Goal: Transaction & Acquisition: Purchase product/service

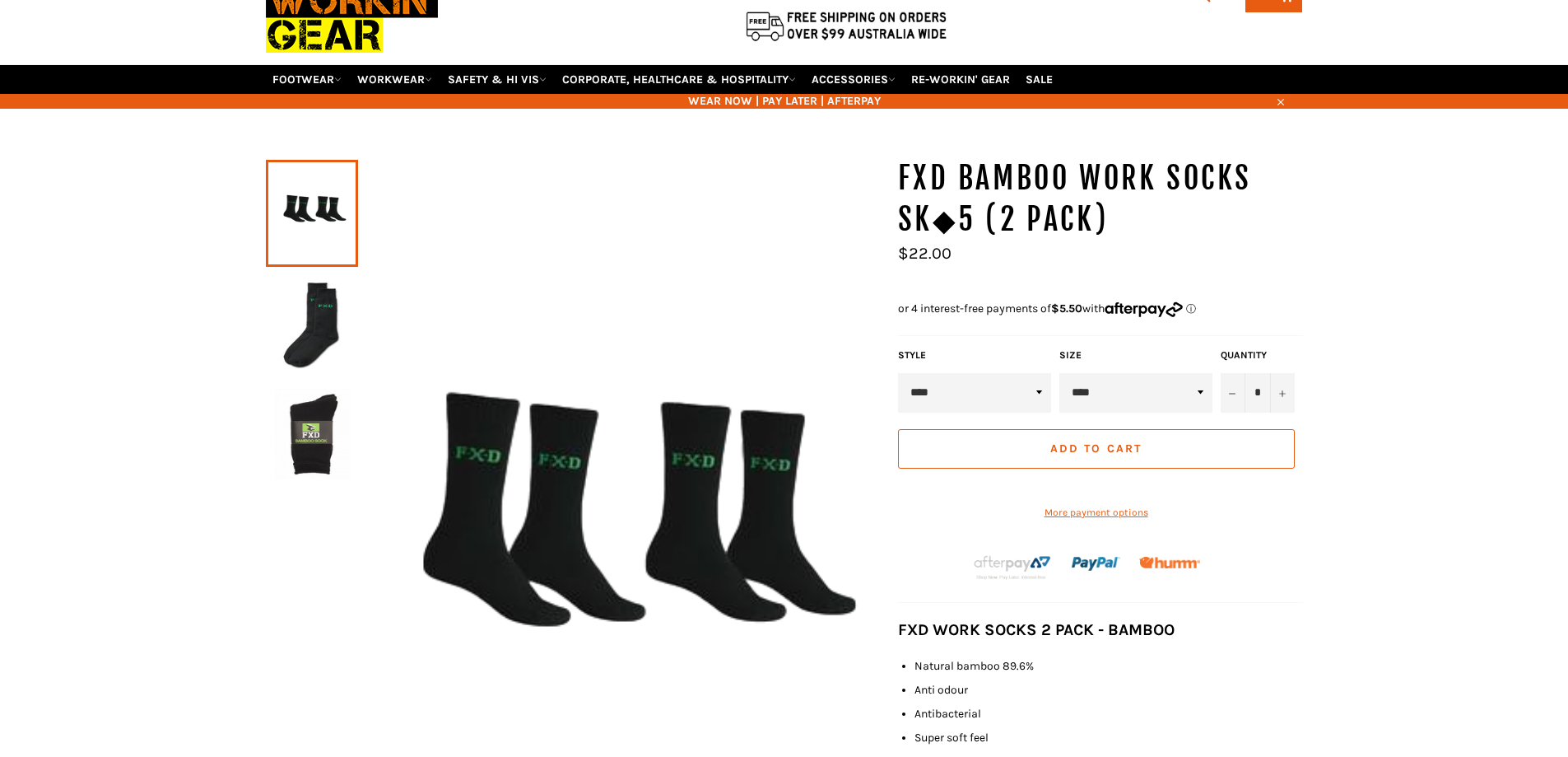
scroll to position [123, 0]
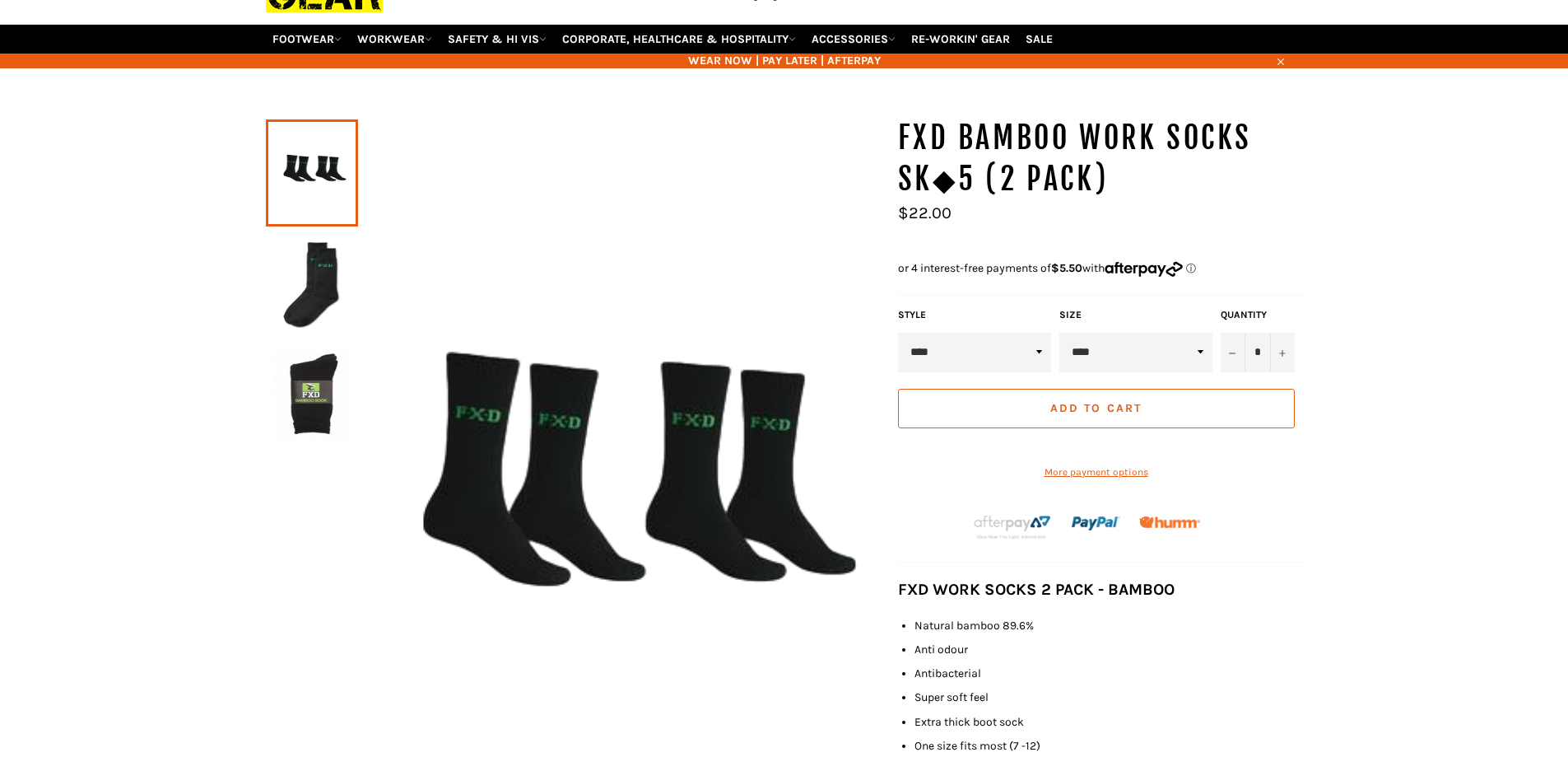
click at [1098, 372] on select "****" at bounding box center [1136, 352] width 153 height 39
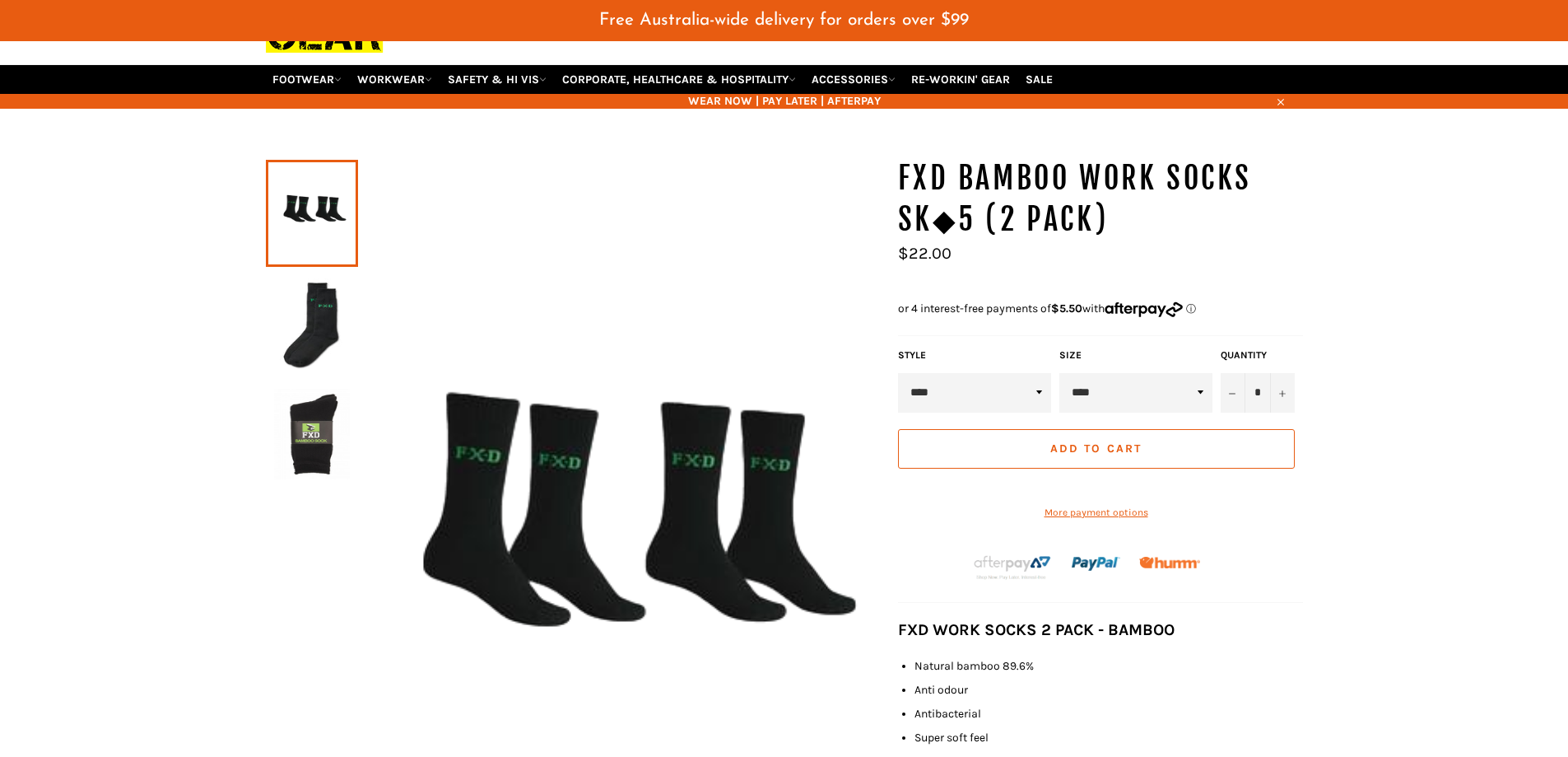
click at [1060, 373] on select "****" at bounding box center [1136, 392] width 153 height 39
click at [975, 383] on select "****" at bounding box center [975, 392] width 153 height 39
click at [978, 385] on select "****" at bounding box center [975, 392] width 153 height 39
click at [1083, 386] on select "****" at bounding box center [1136, 392] width 153 height 39
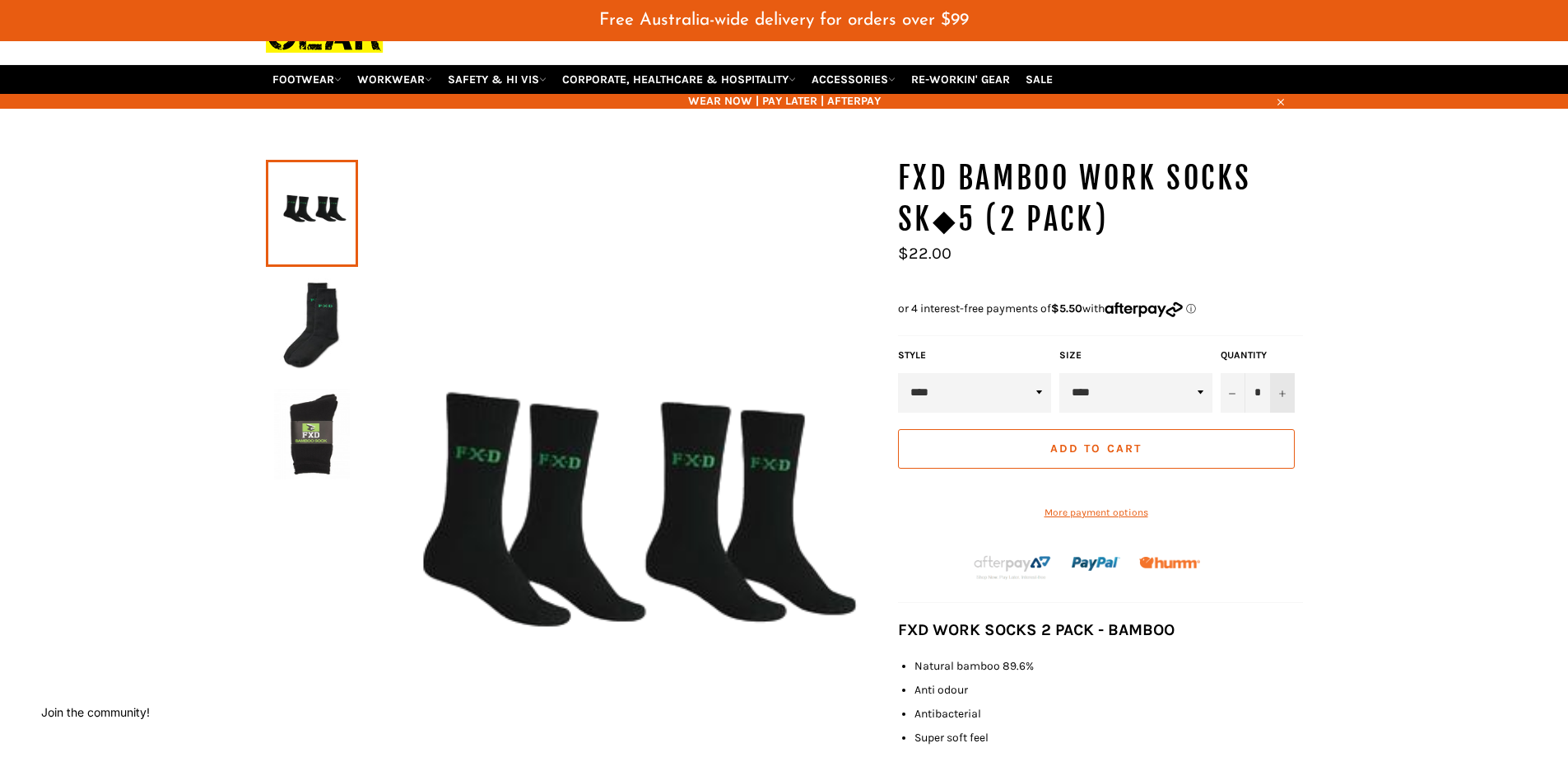
click at [1283, 392] on icon "Increase item quantity by one" at bounding box center [1282, 393] width 7 height 7
click at [1280, 386] on button "+" at bounding box center [1283, 392] width 25 height 39
type input "*"
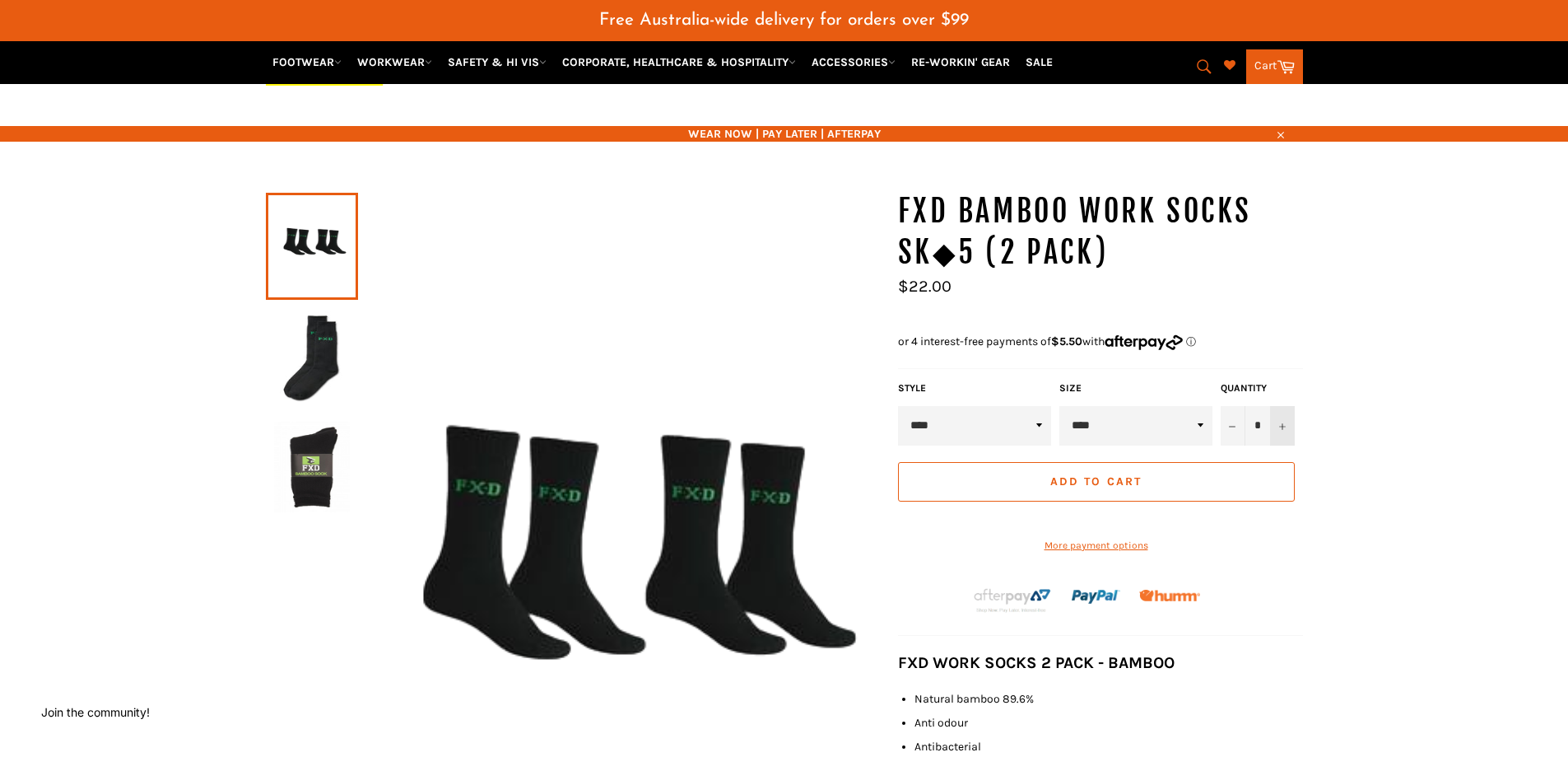
scroll to position [83, 0]
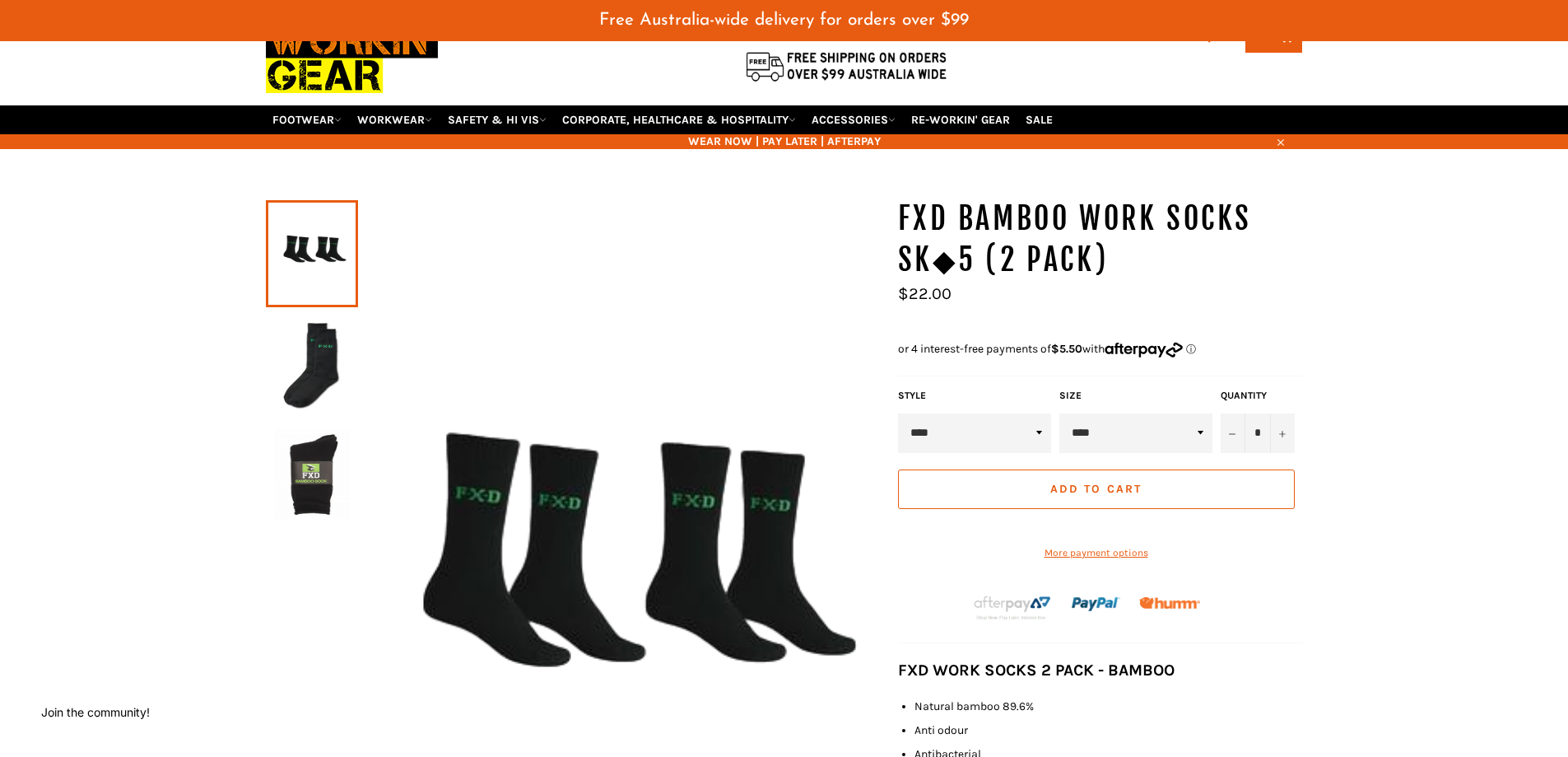
click at [992, 481] on button "Add to Cart" at bounding box center [1097, 488] width 397 height 39
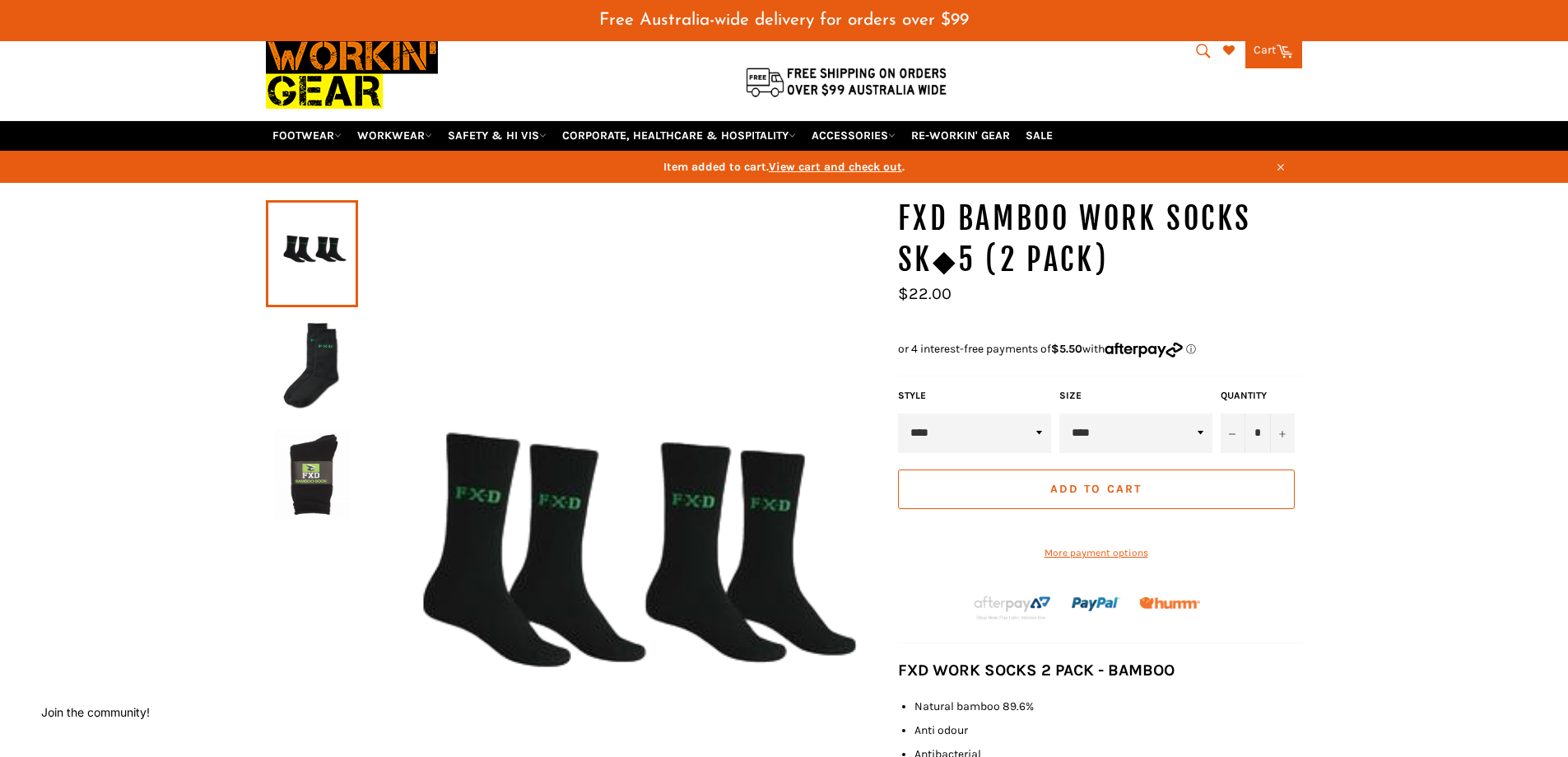
scroll to position [98, 0]
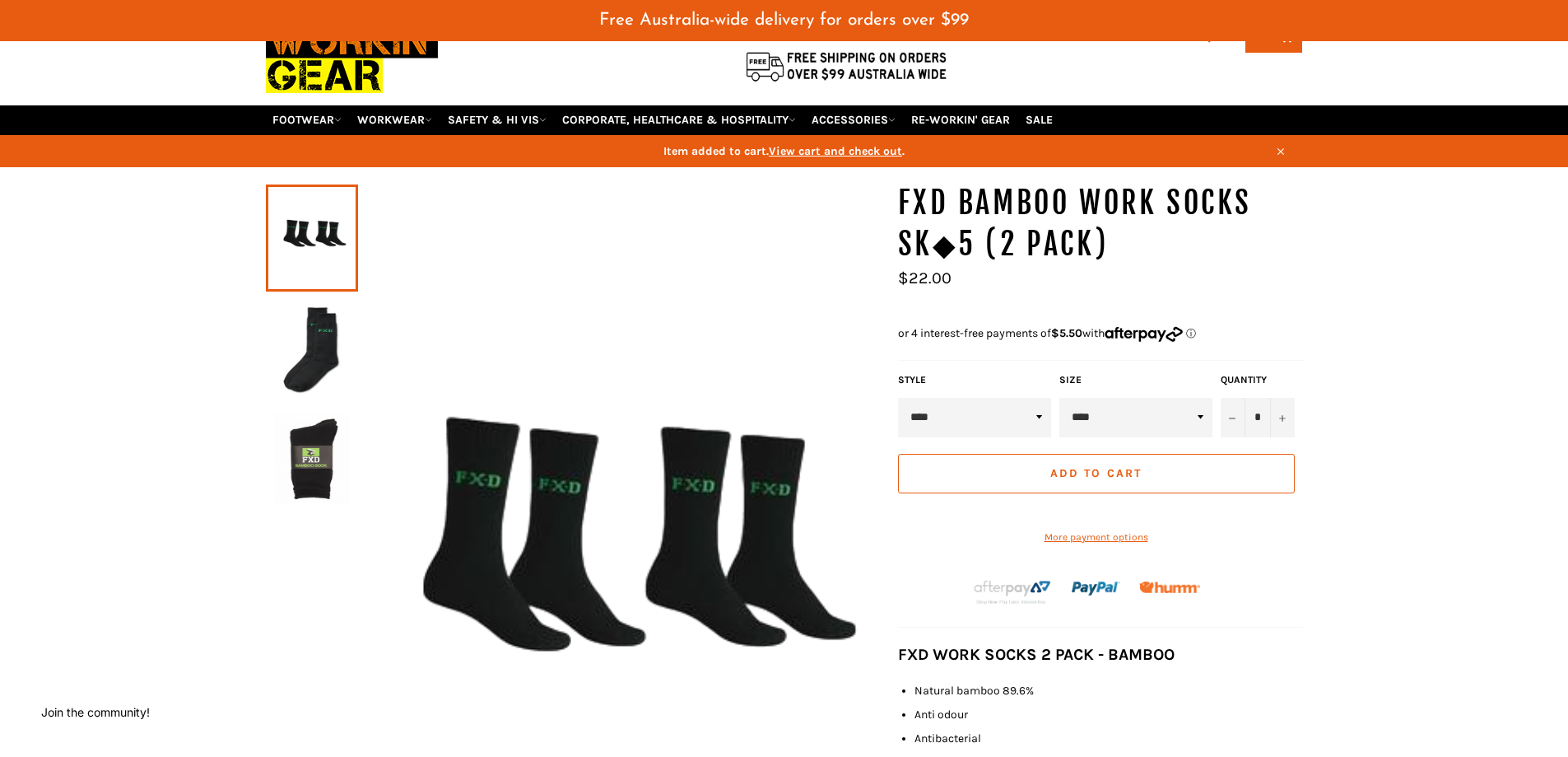
click at [847, 83] on img at bounding box center [846, 66] width 206 height 35
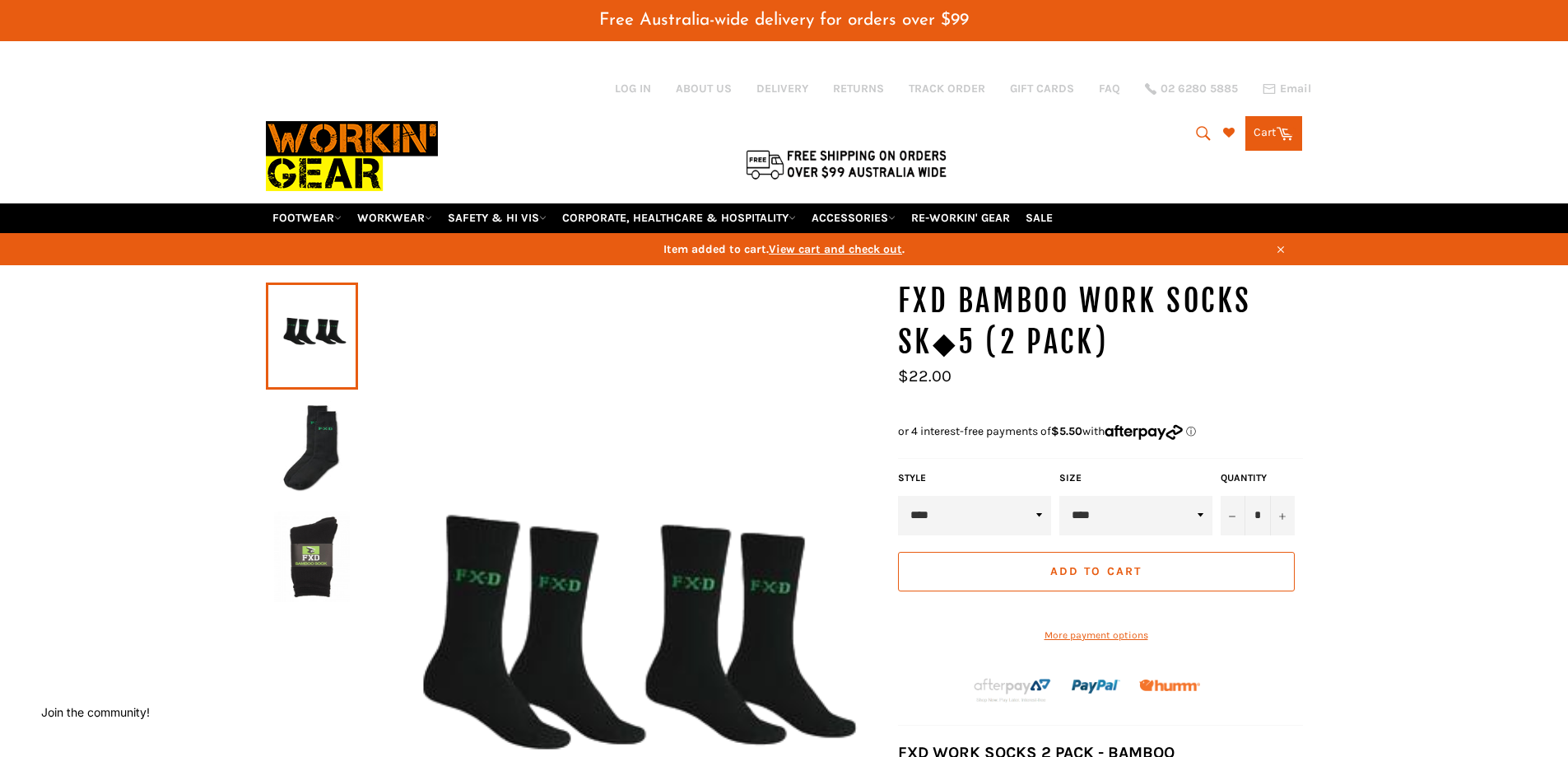
scroll to position [466, 27]
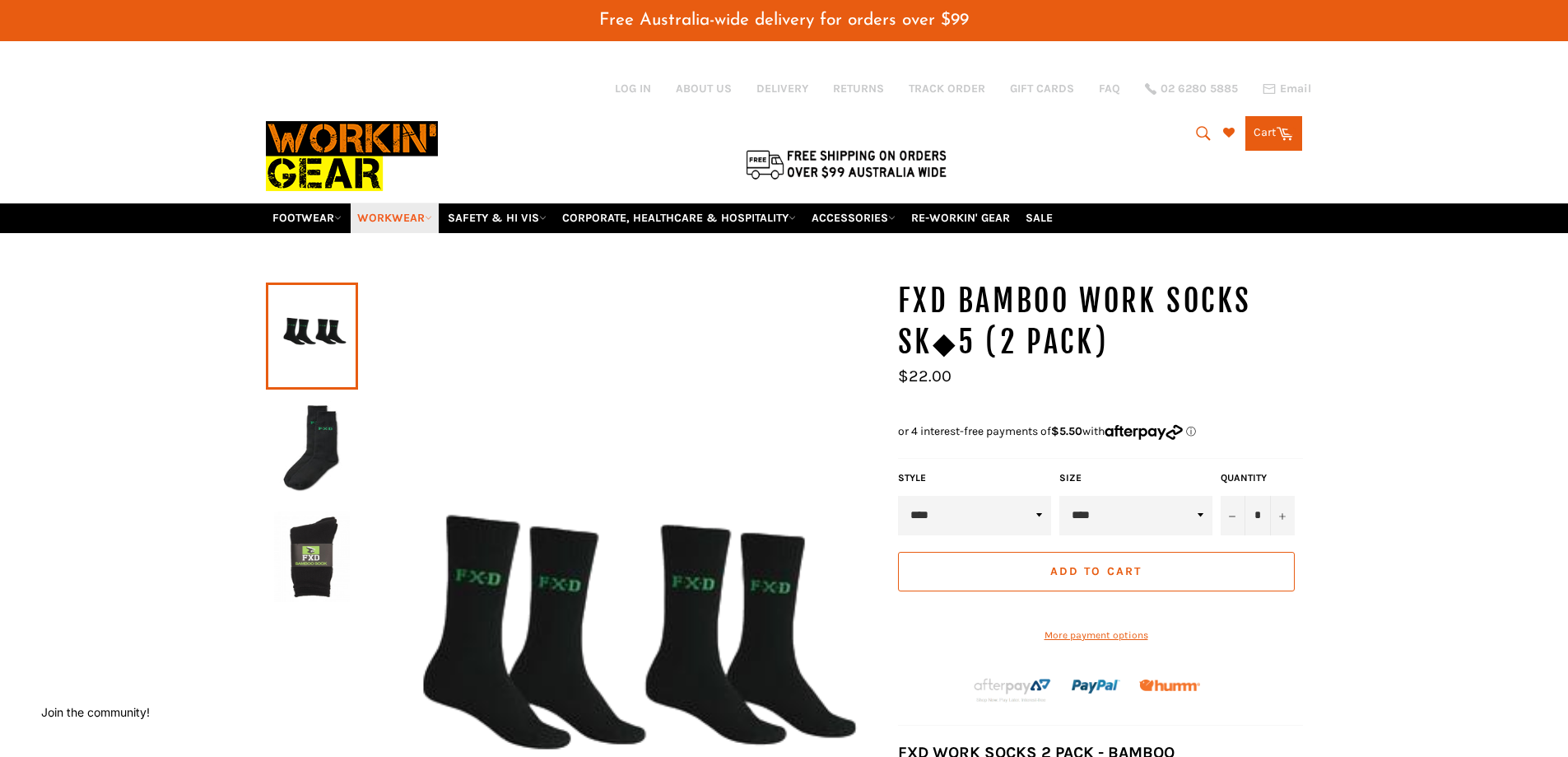
click at [404, 219] on link "WORKWEAR" at bounding box center [395, 218] width 88 height 29
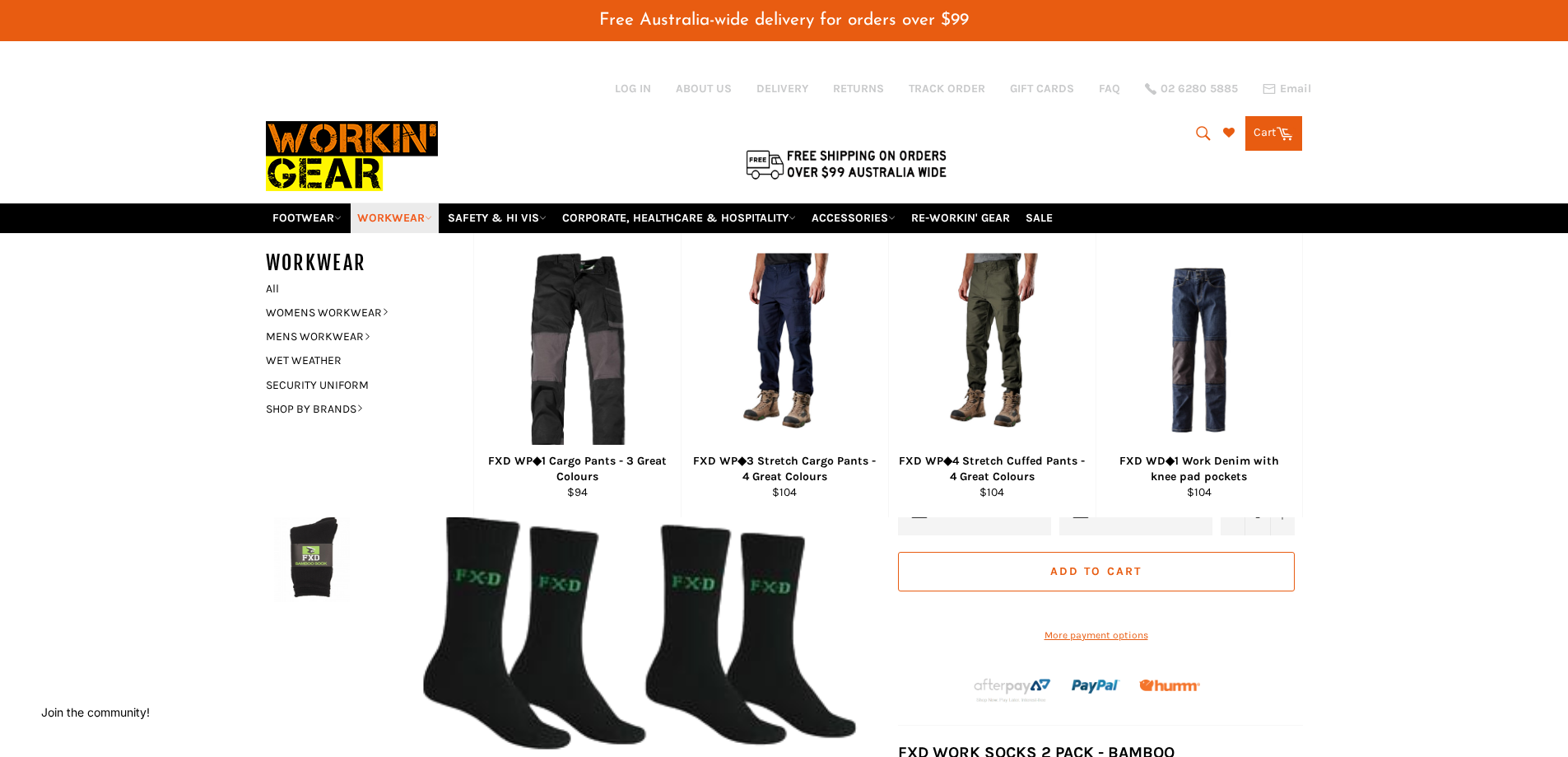
click at [404, 219] on link "WORKWEAR" at bounding box center [395, 218] width 88 height 29
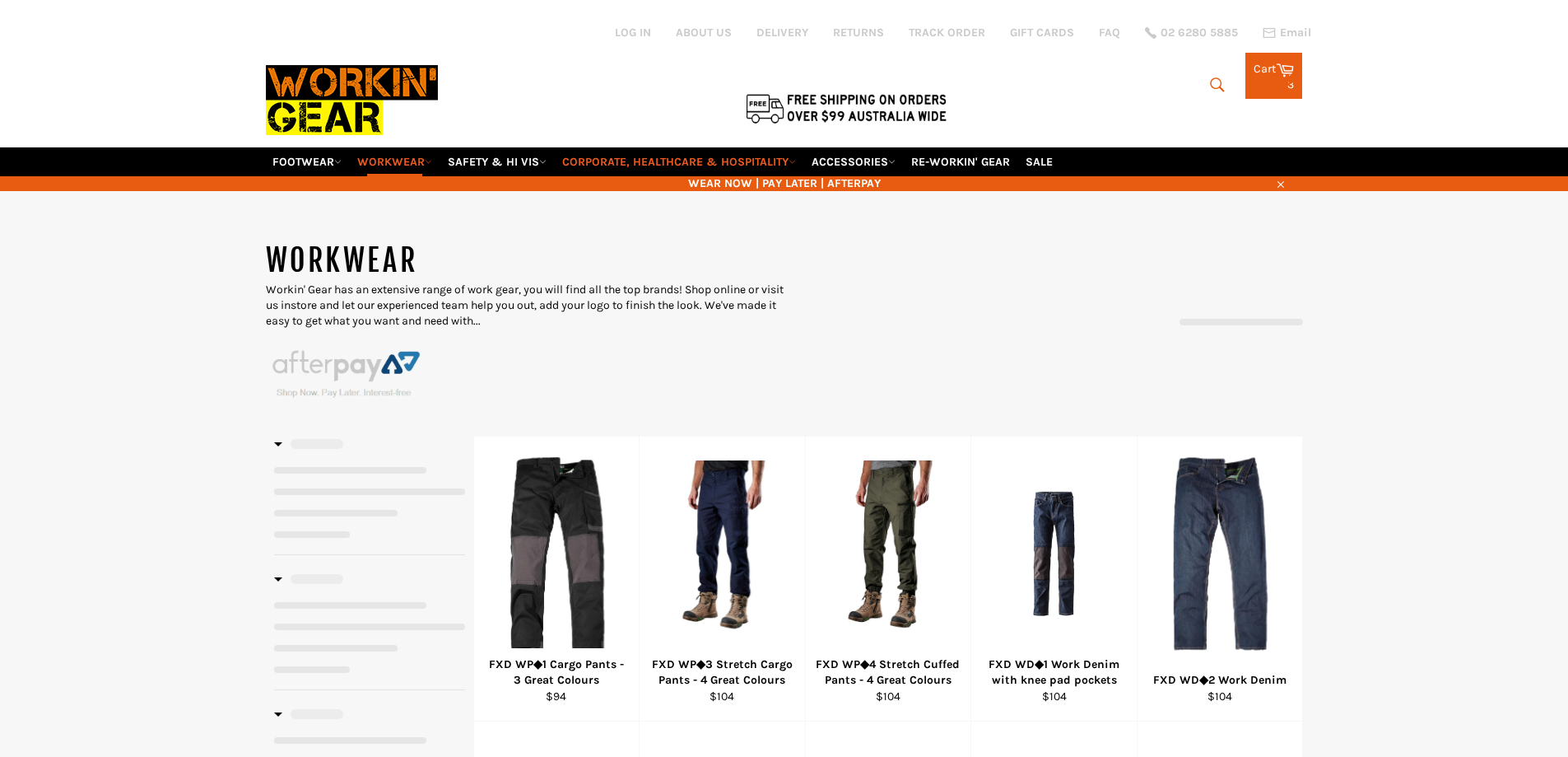
select select "******"
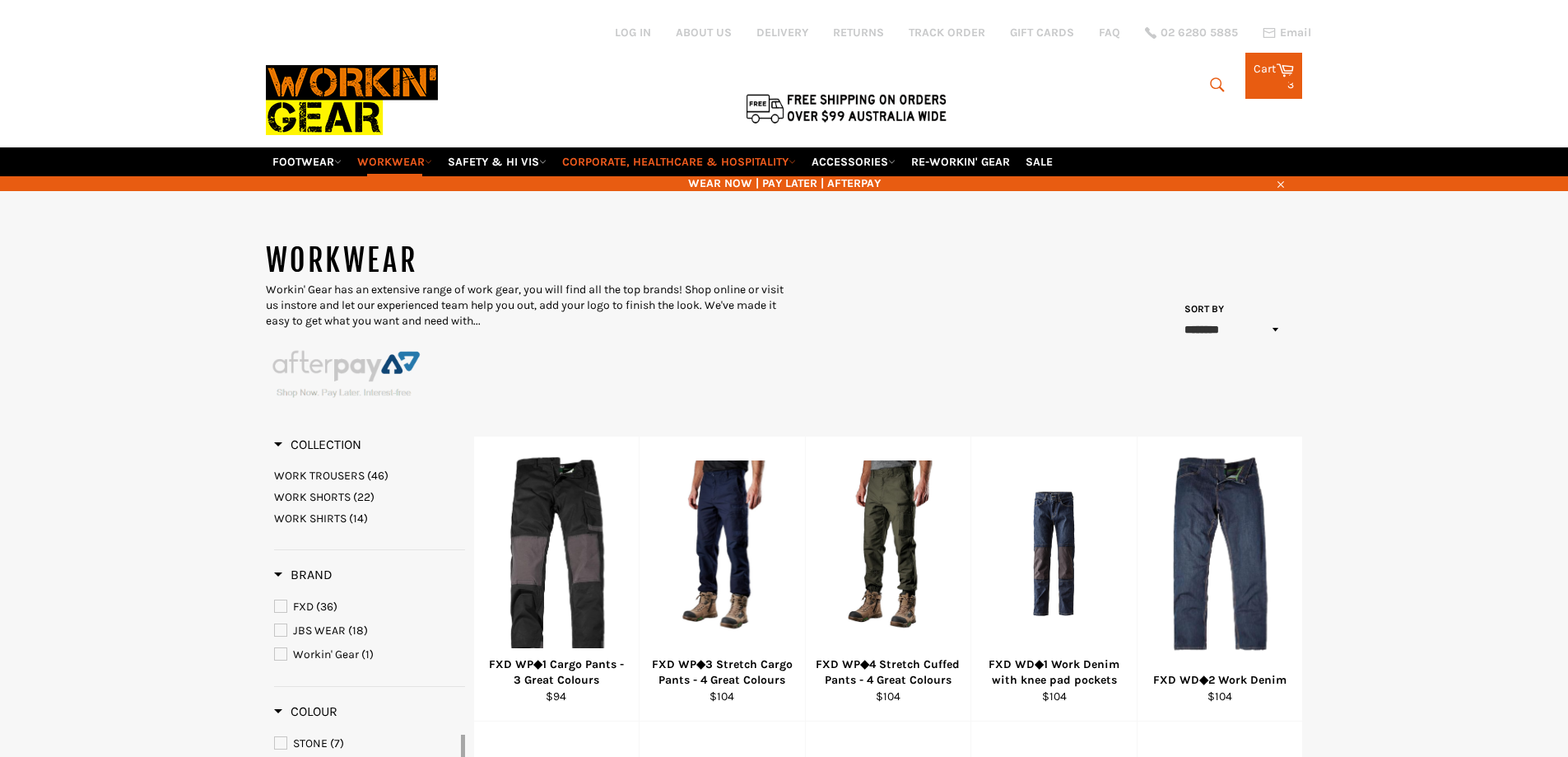
click at [683, 147] on div at bounding box center [611, 73] width 691 height 147
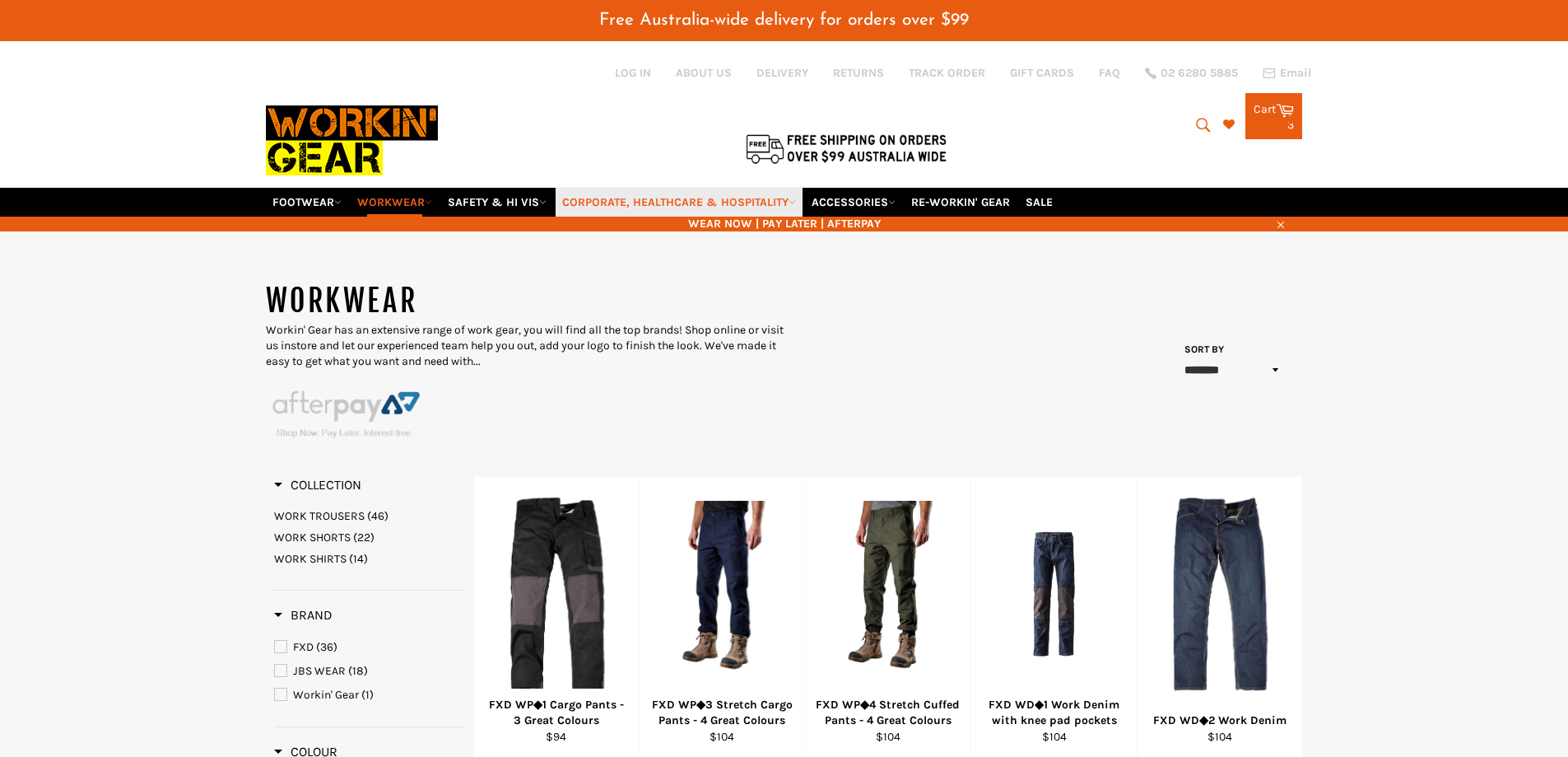
click at [684, 197] on link "CORPORATE, HEALTHCARE & HOSPITALITY" at bounding box center [679, 202] width 247 height 29
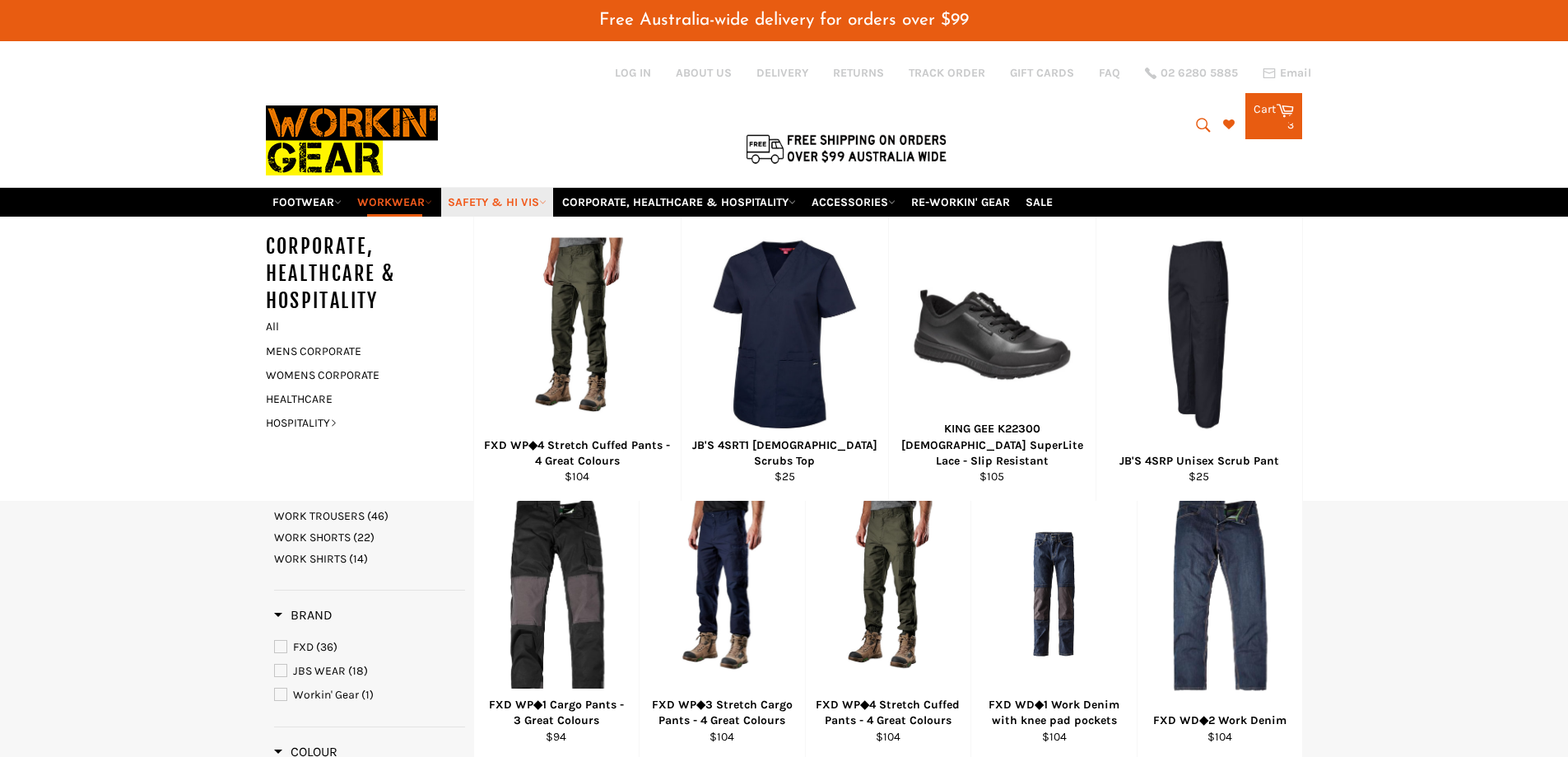
click at [536, 190] on link "SAFETY & HI VIS" at bounding box center [497, 202] width 112 height 29
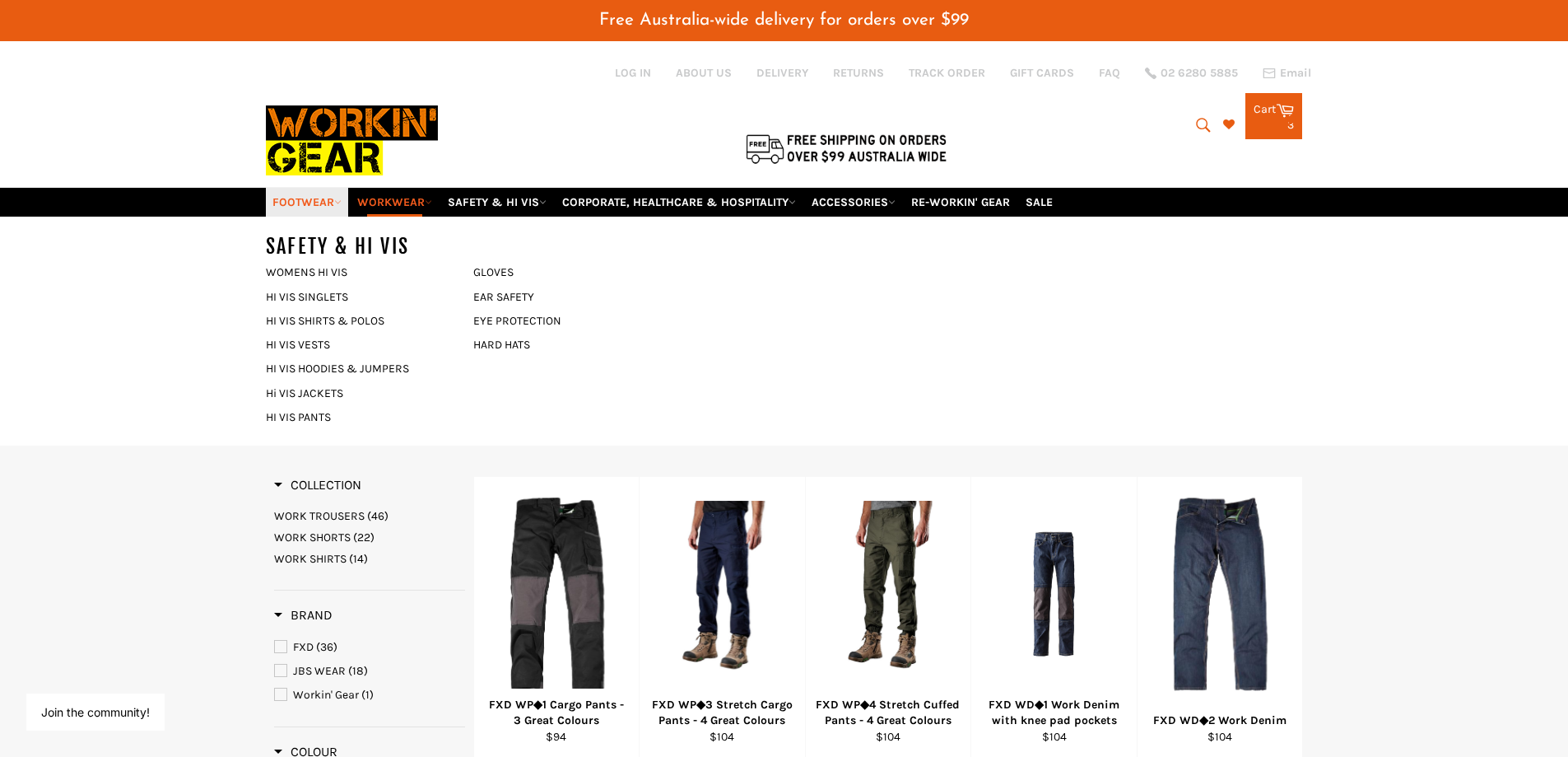
click at [281, 197] on link "FOOTWEAR" at bounding box center [307, 202] width 82 height 29
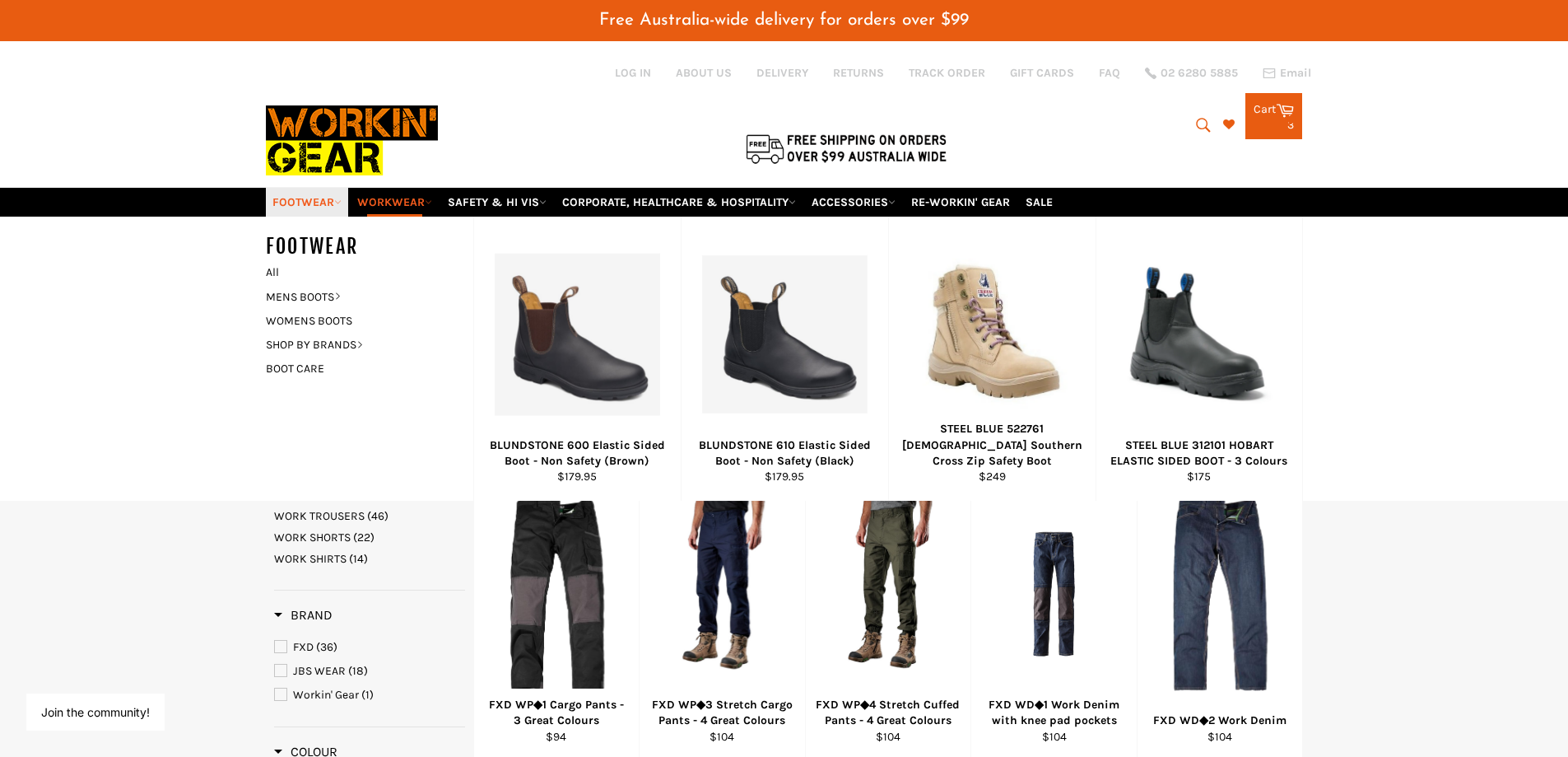
click at [303, 197] on link "FOOTWEAR" at bounding box center [307, 202] width 82 height 29
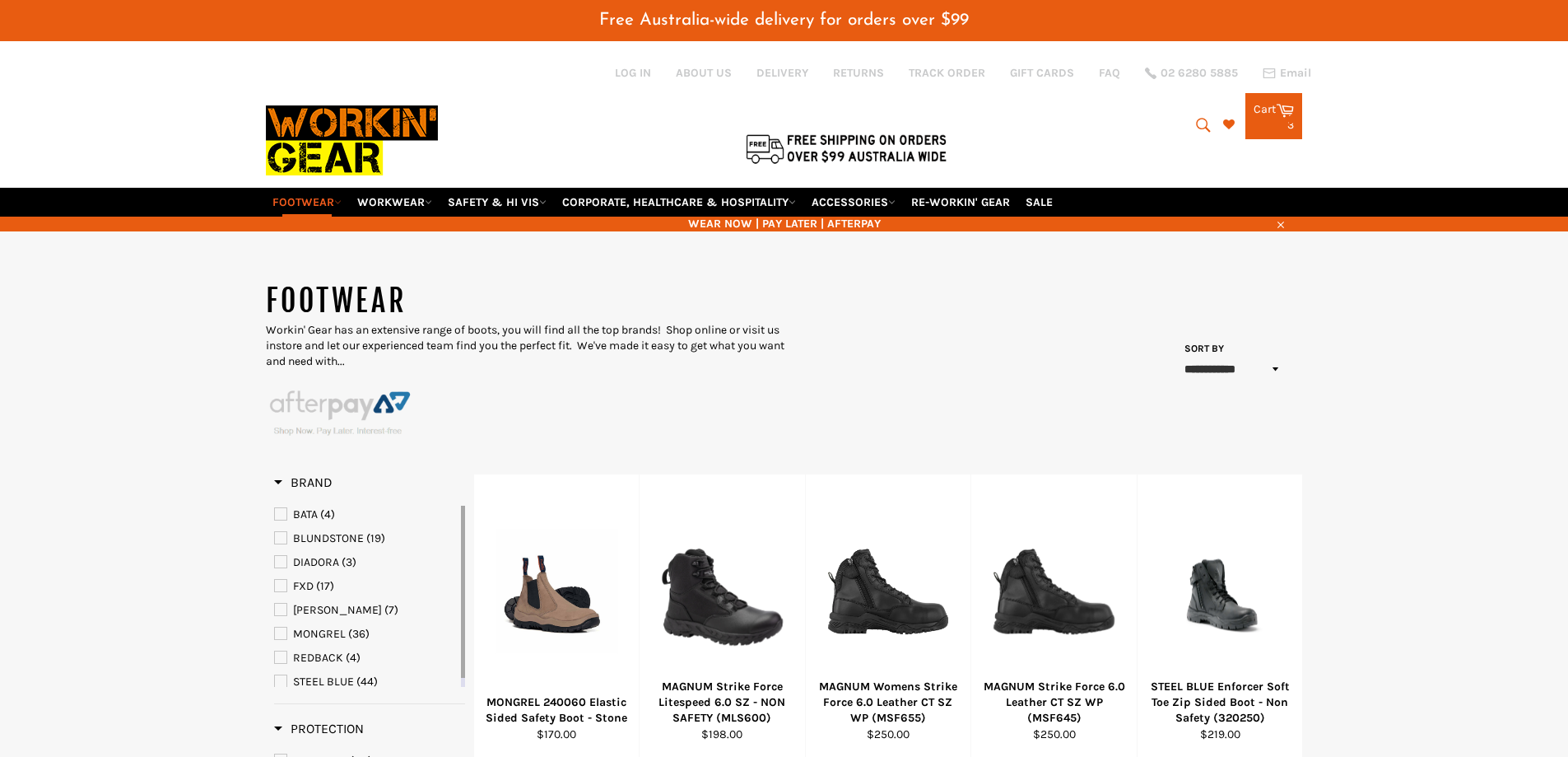
click at [1206, 127] on icon "submit" at bounding box center [1204, 125] width 18 height 18
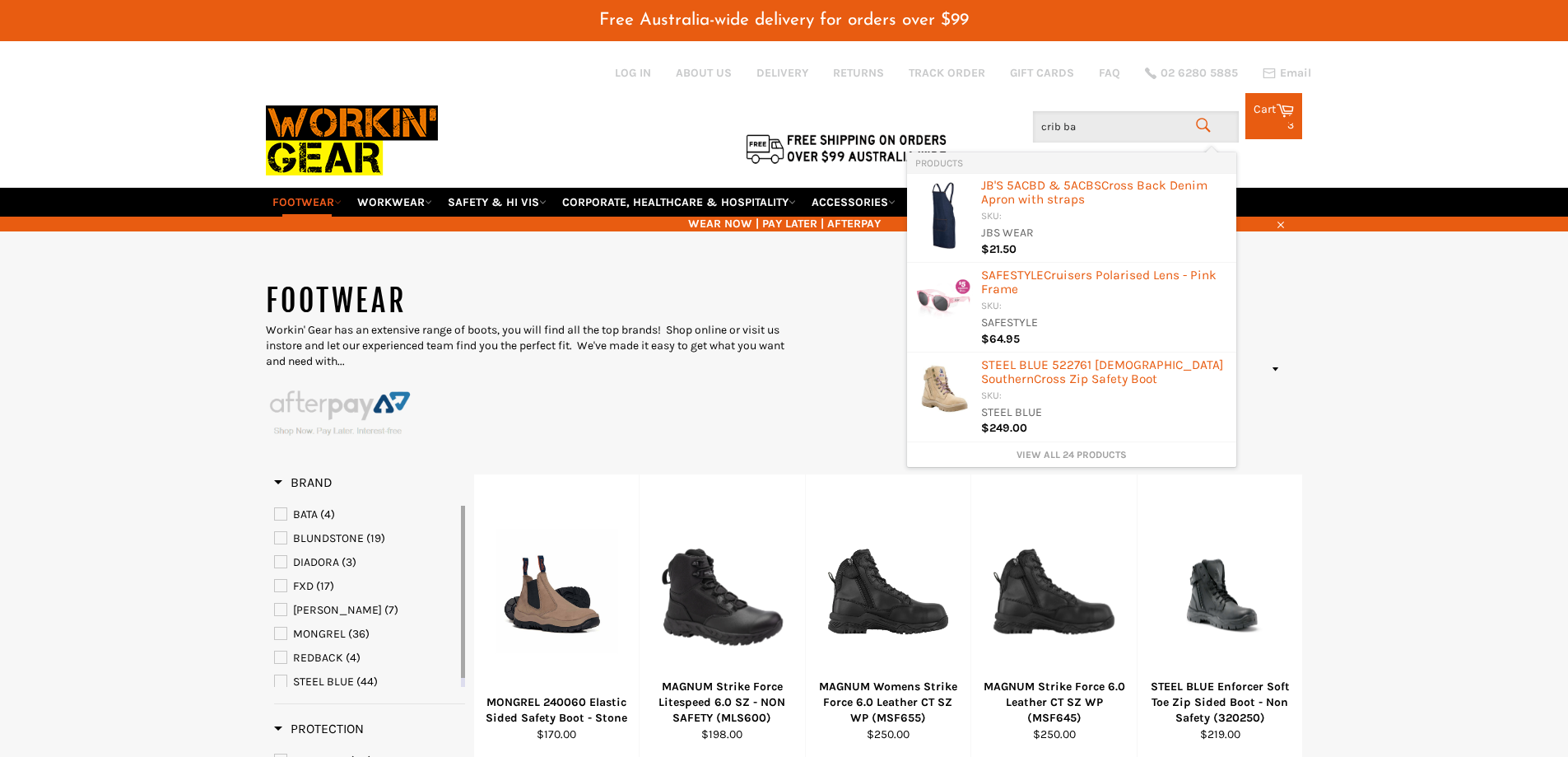
type input "crib bag"
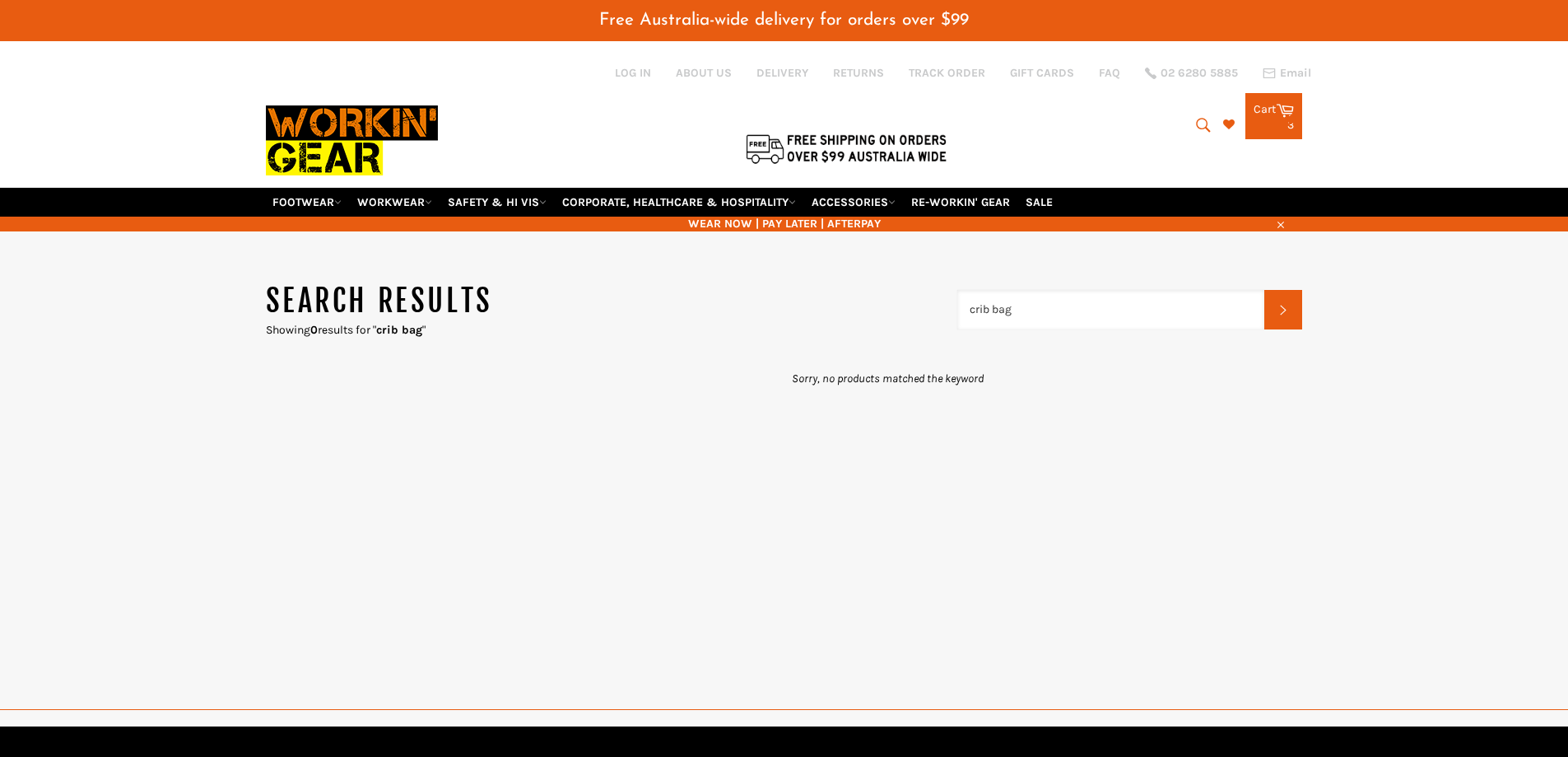
drag, startPoint x: 1036, startPoint y: 302, endPoint x: 847, endPoint y: 310, distance: 189.2
click at [847, 310] on header "Search results Showing 0 results for " crib bag " crib bag Search" at bounding box center [784, 309] width 1038 height 57
type input "bag"
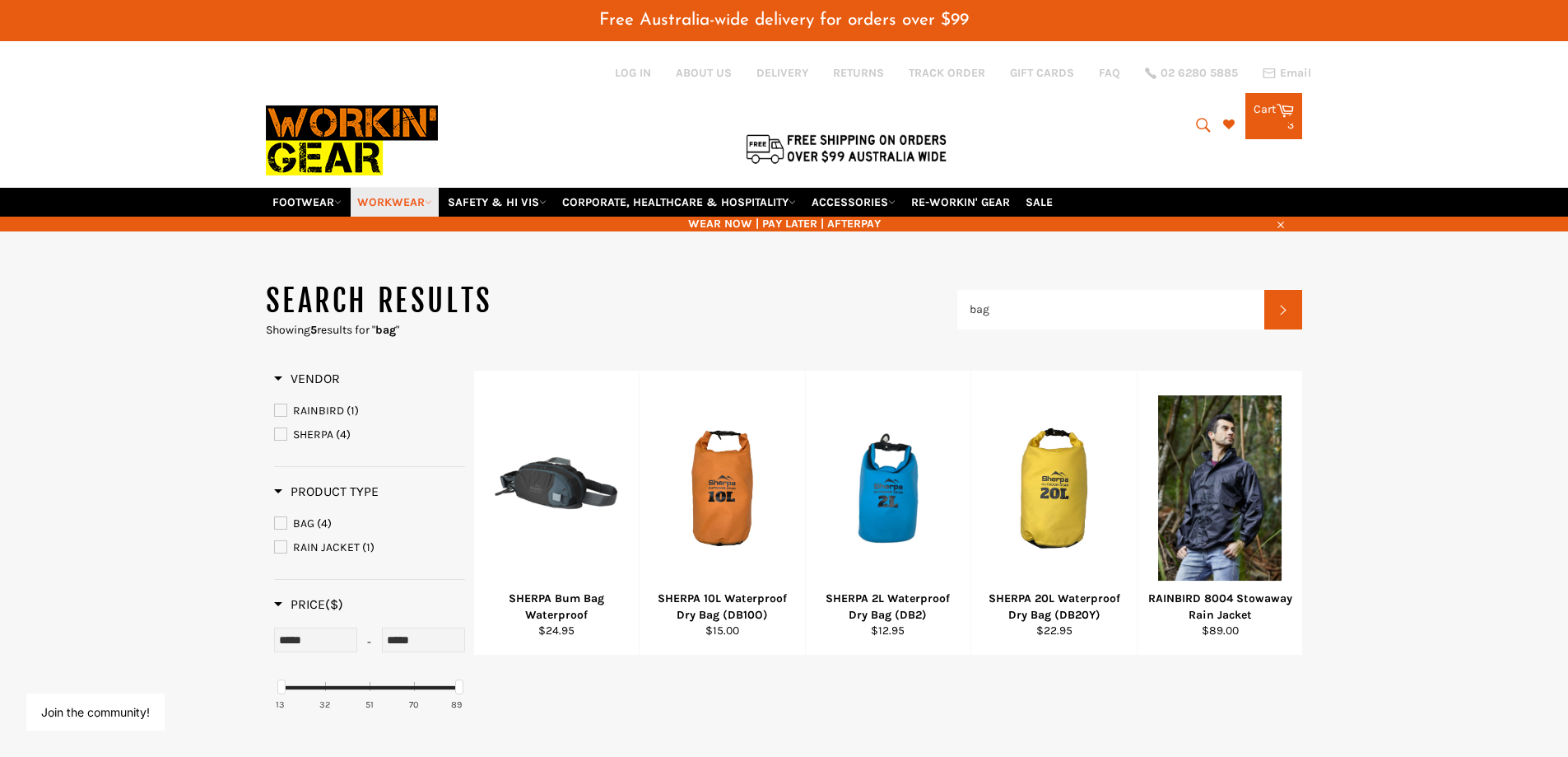
click at [411, 206] on link "WORKWEAR" at bounding box center [395, 202] width 88 height 29
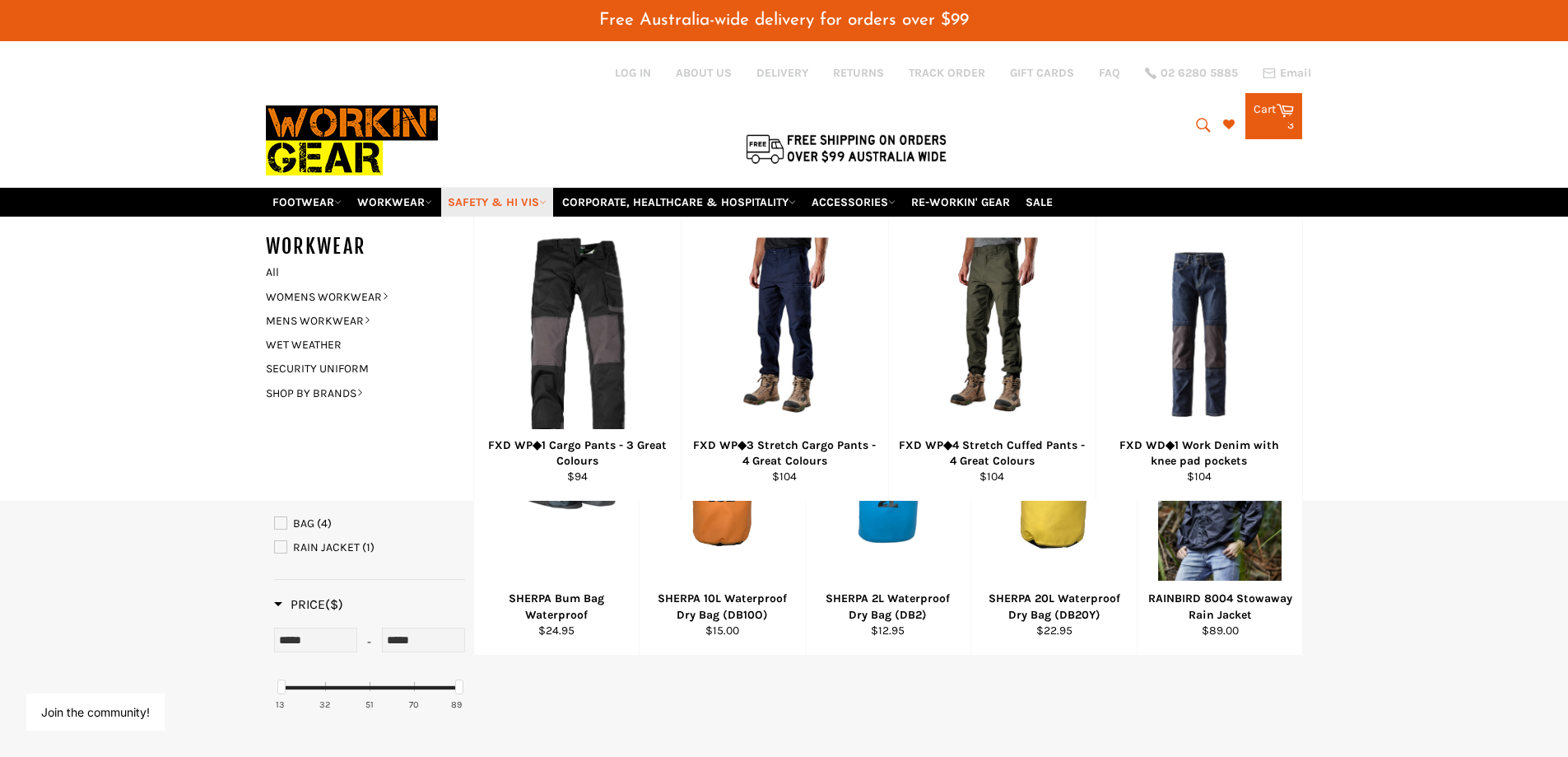
click at [527, 206] on link "SAFETY & HI VIS" at bounding box center [497, 202] width 112 height 29
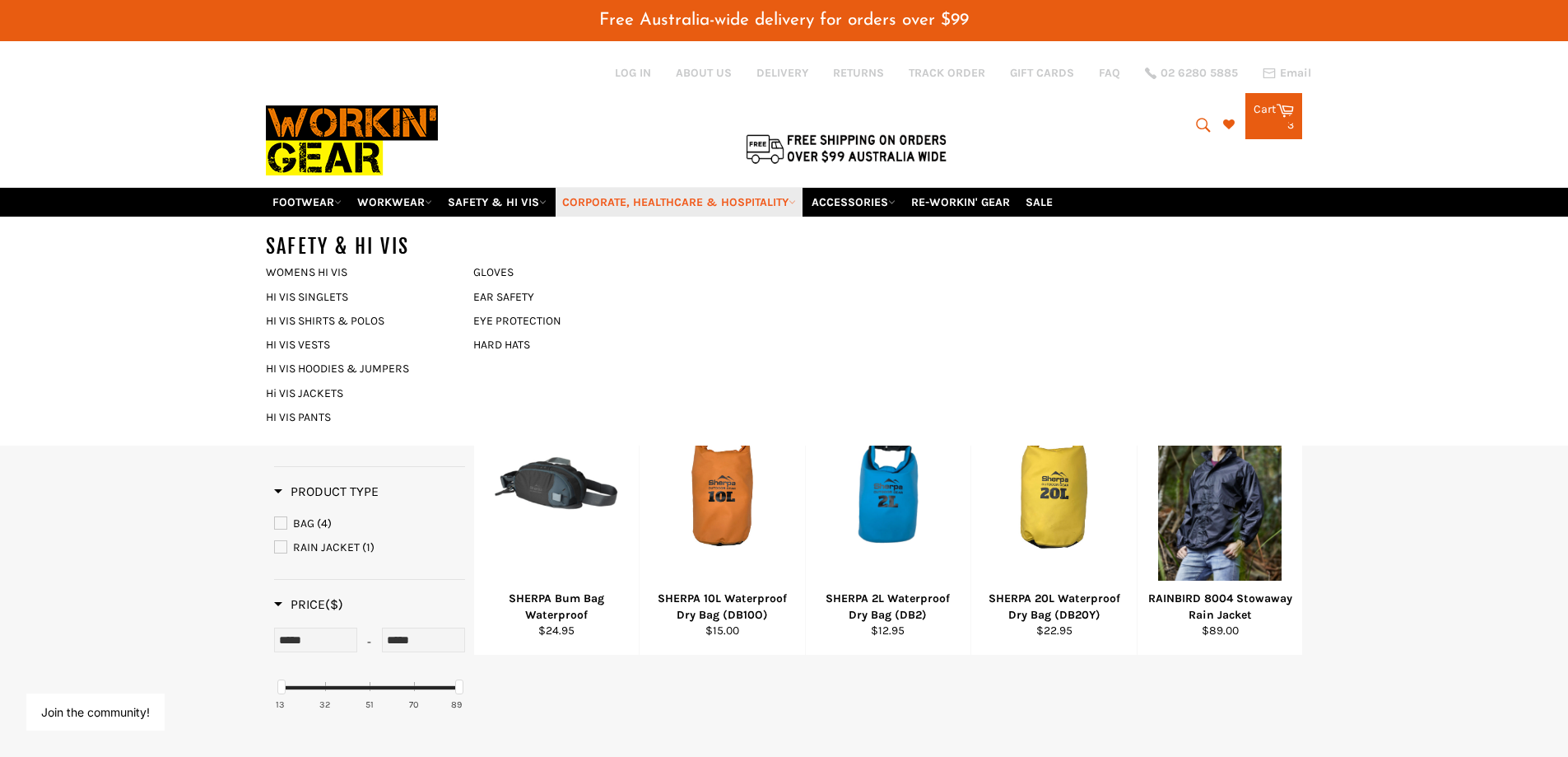
click at [652, 202] on link "CORPORATE, HEALTHCARE & HOSPITALITY" at bounding box center [679, 202] width 247 height 29
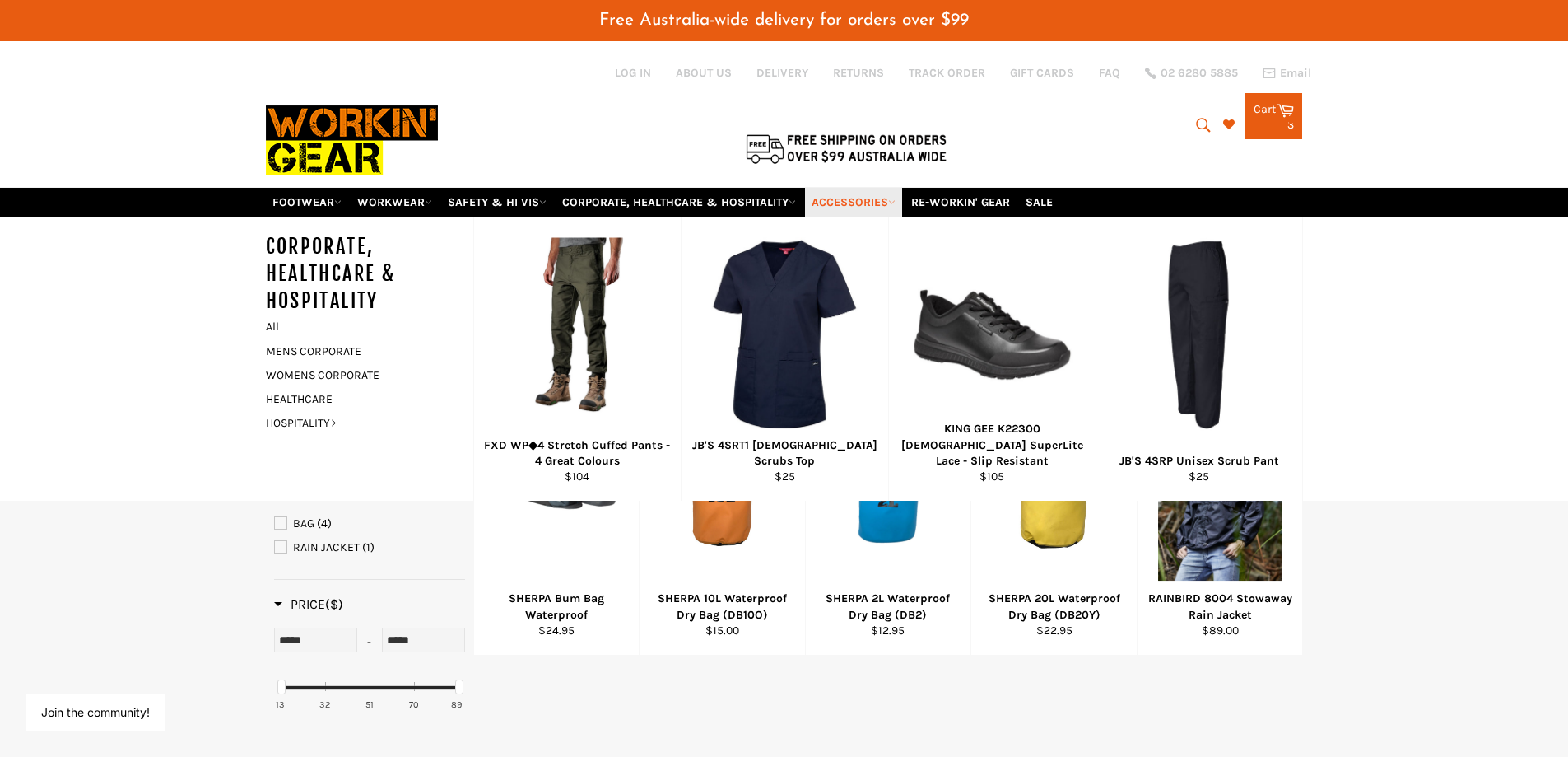
click at [893, 201] on link "ACCESSORIES" at bounding box center [854, 202] width 97 height 29
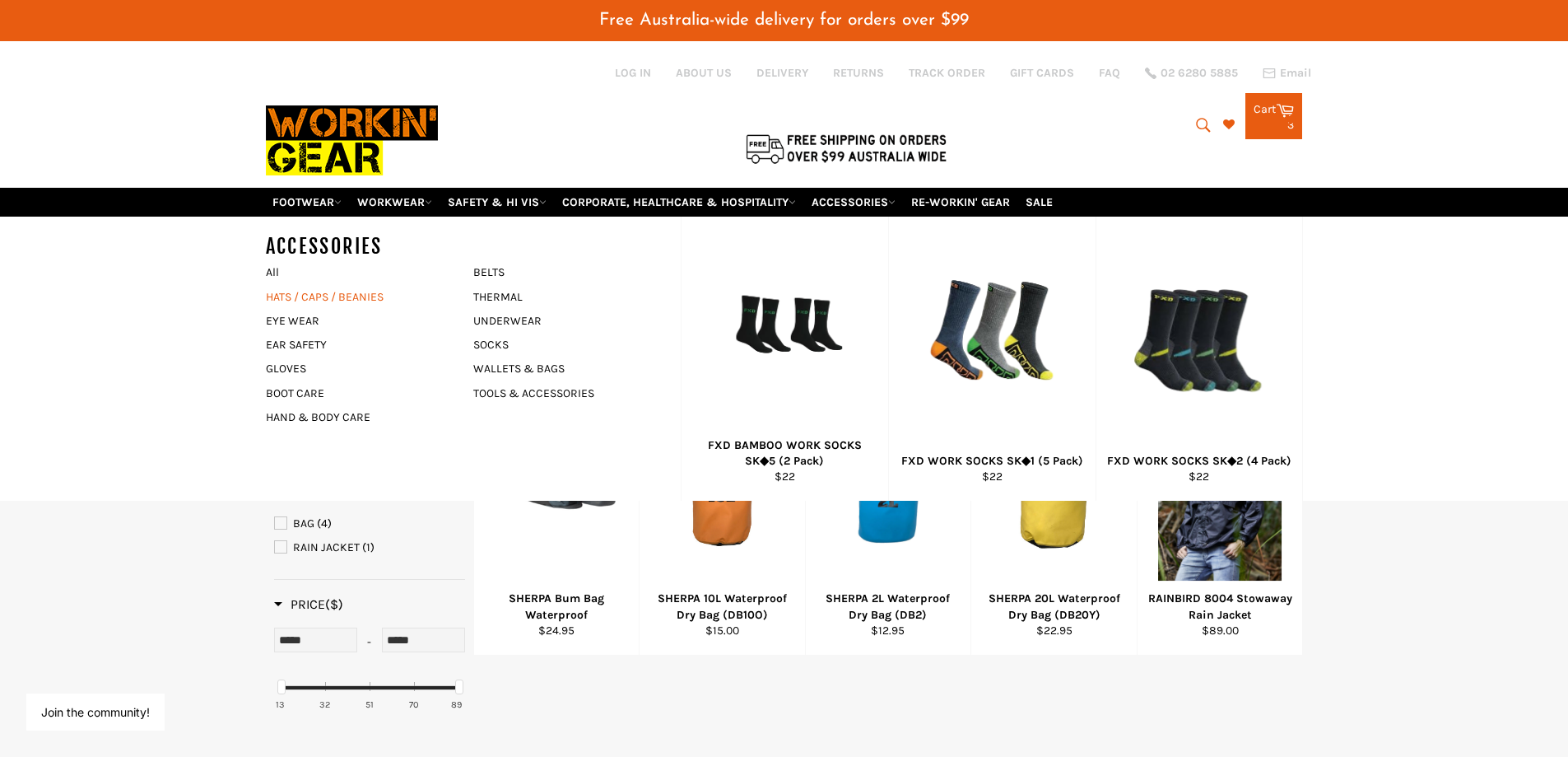
click at [369, 299] on link "HATS / CAPS / BEANIES" at bounding box center [358, 296] width 199 height 24
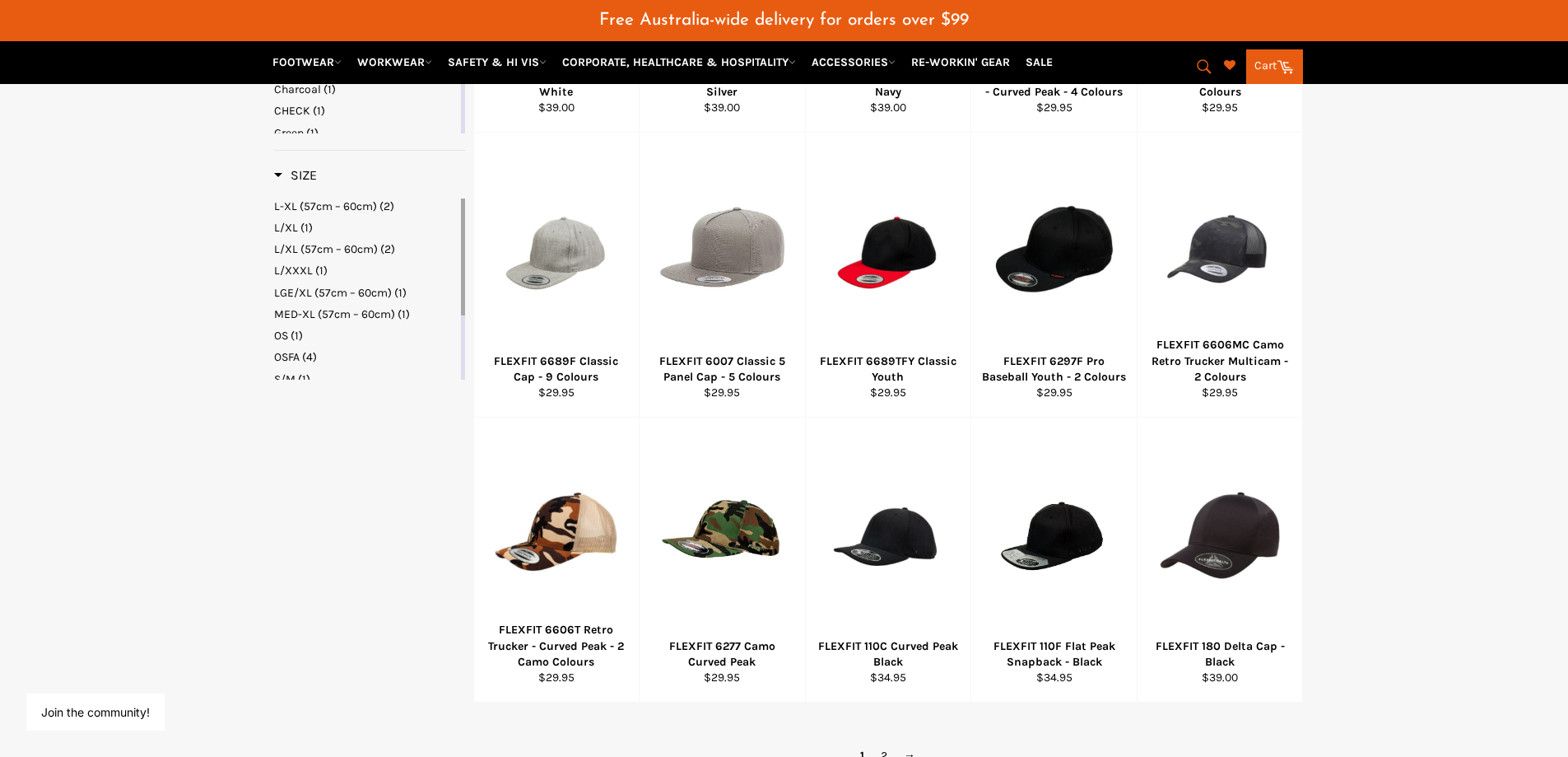
scroll to position [906, 0]
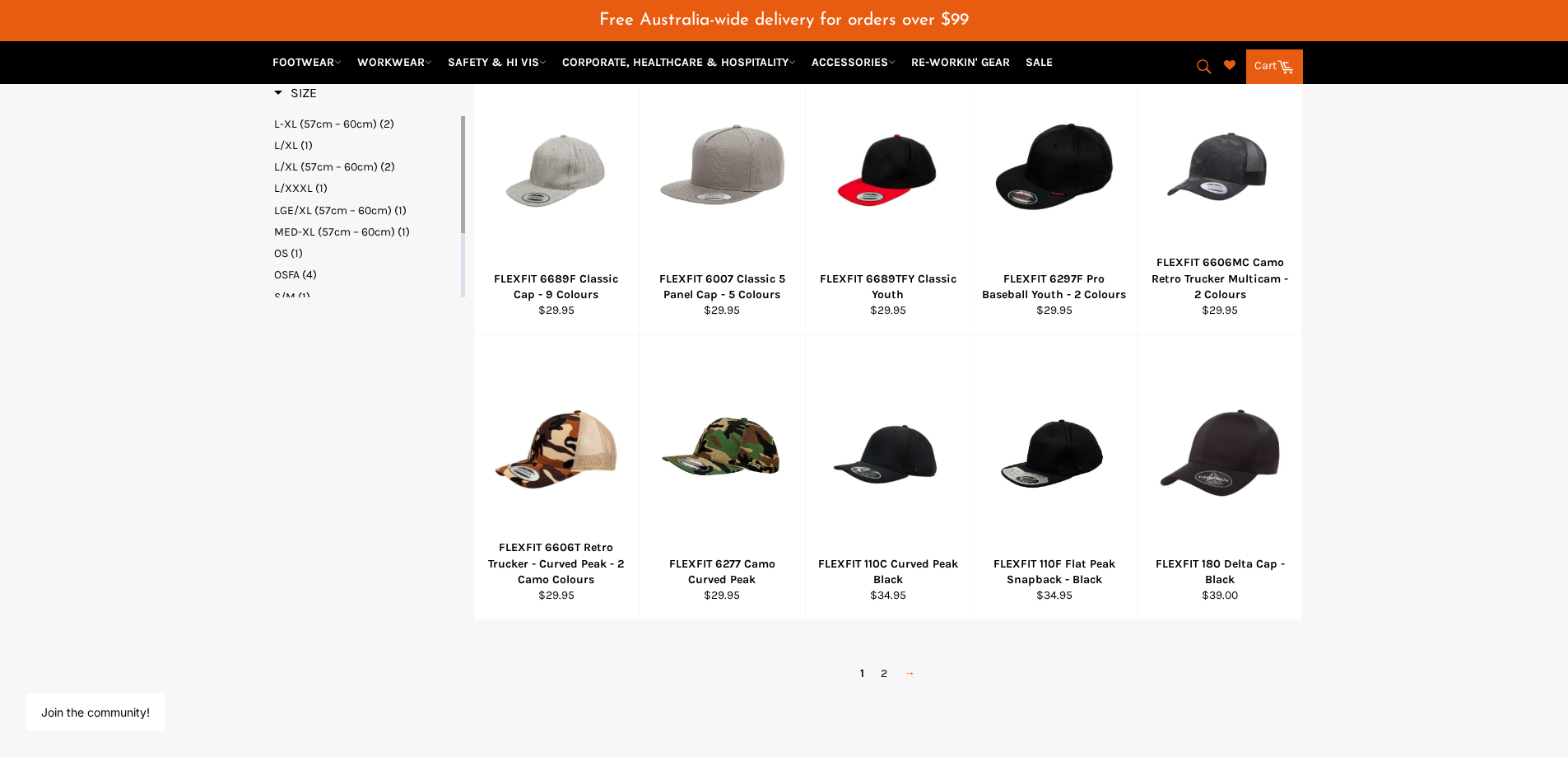
click at [914, 673] on link "→" at bounding box center [909, 673] width 28 height 24
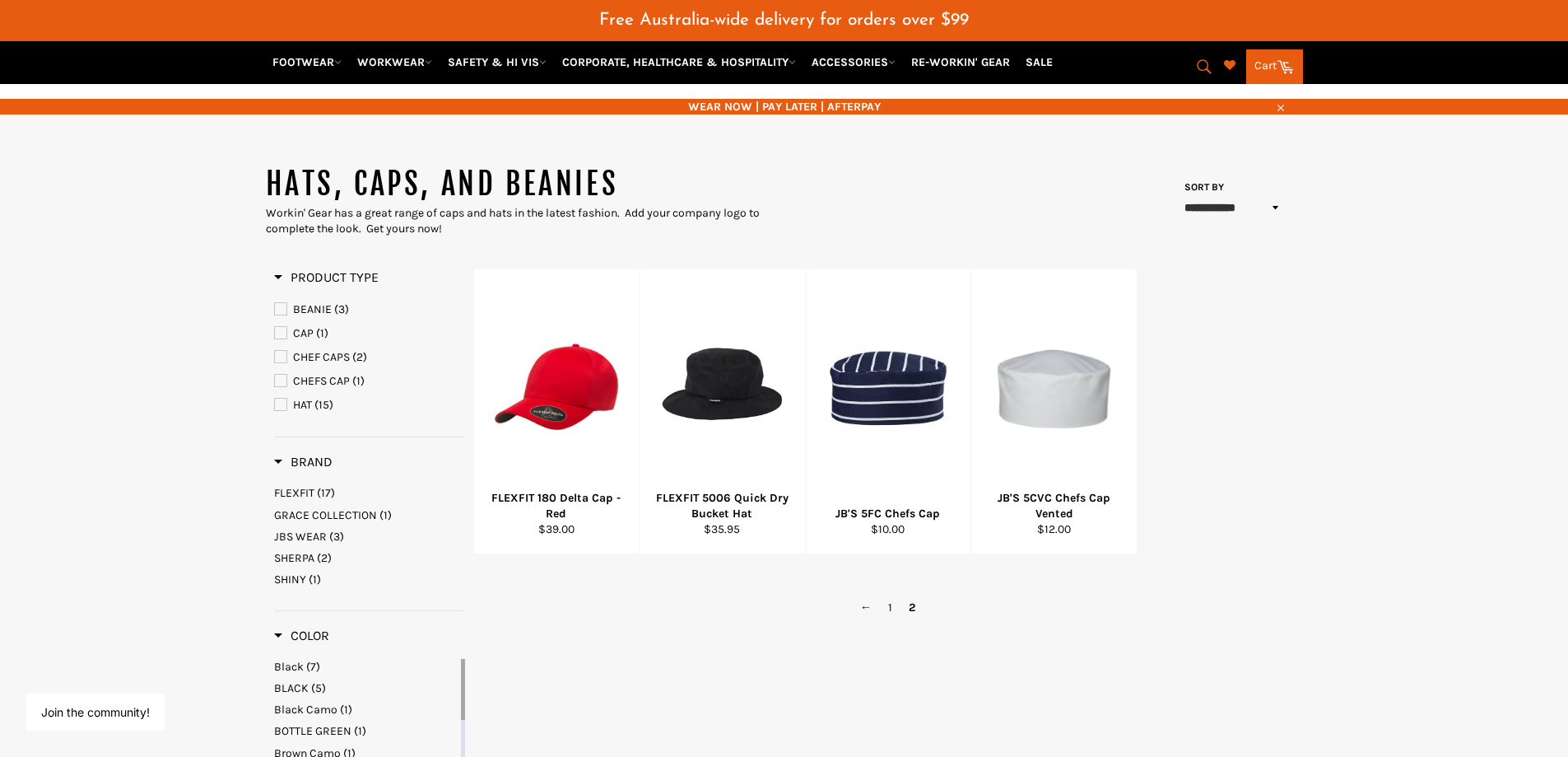
scroll to position [98, 0]
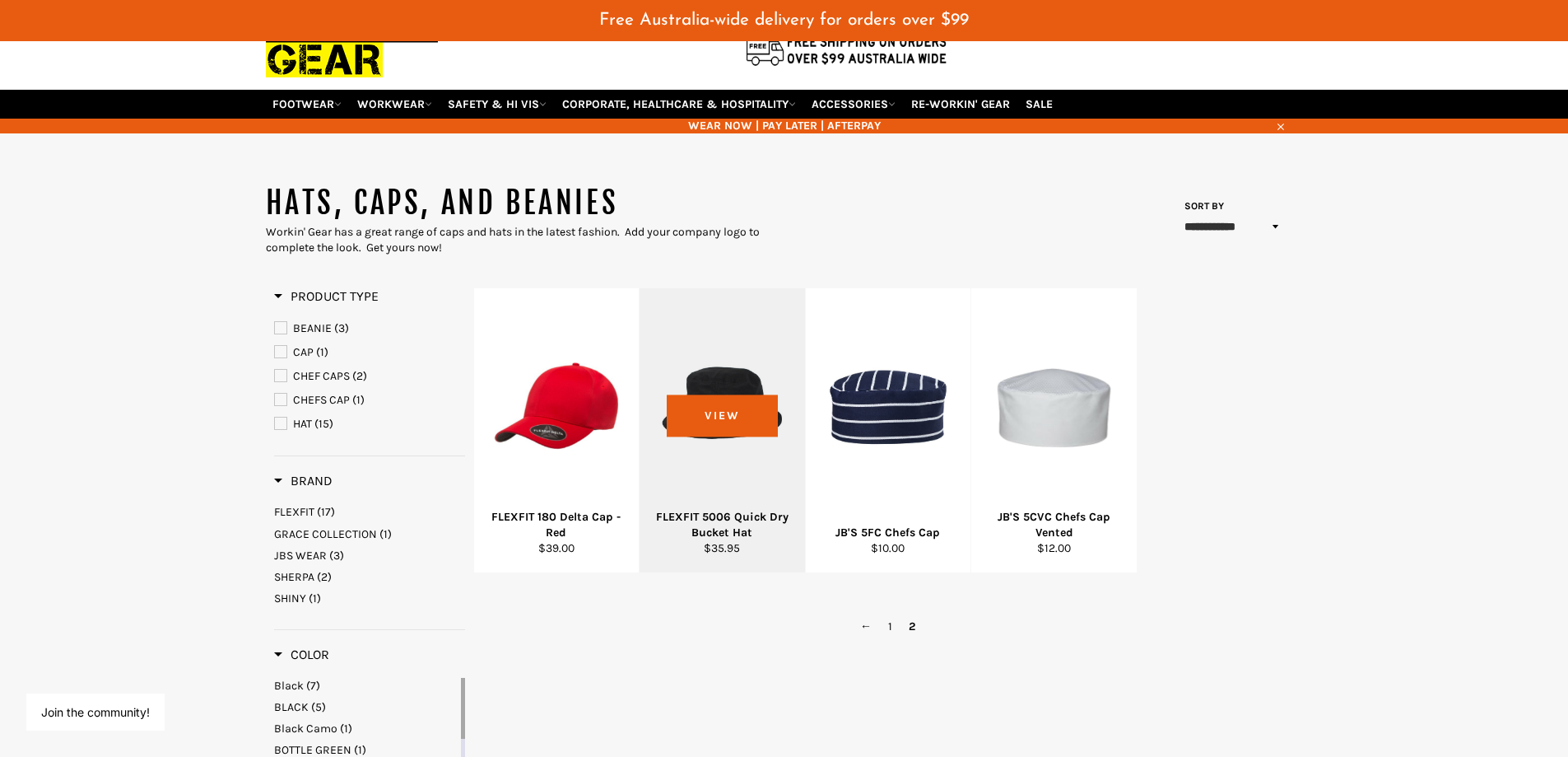
click at [737, 425] on div at bounding box center [723, 406] width 125 height 194
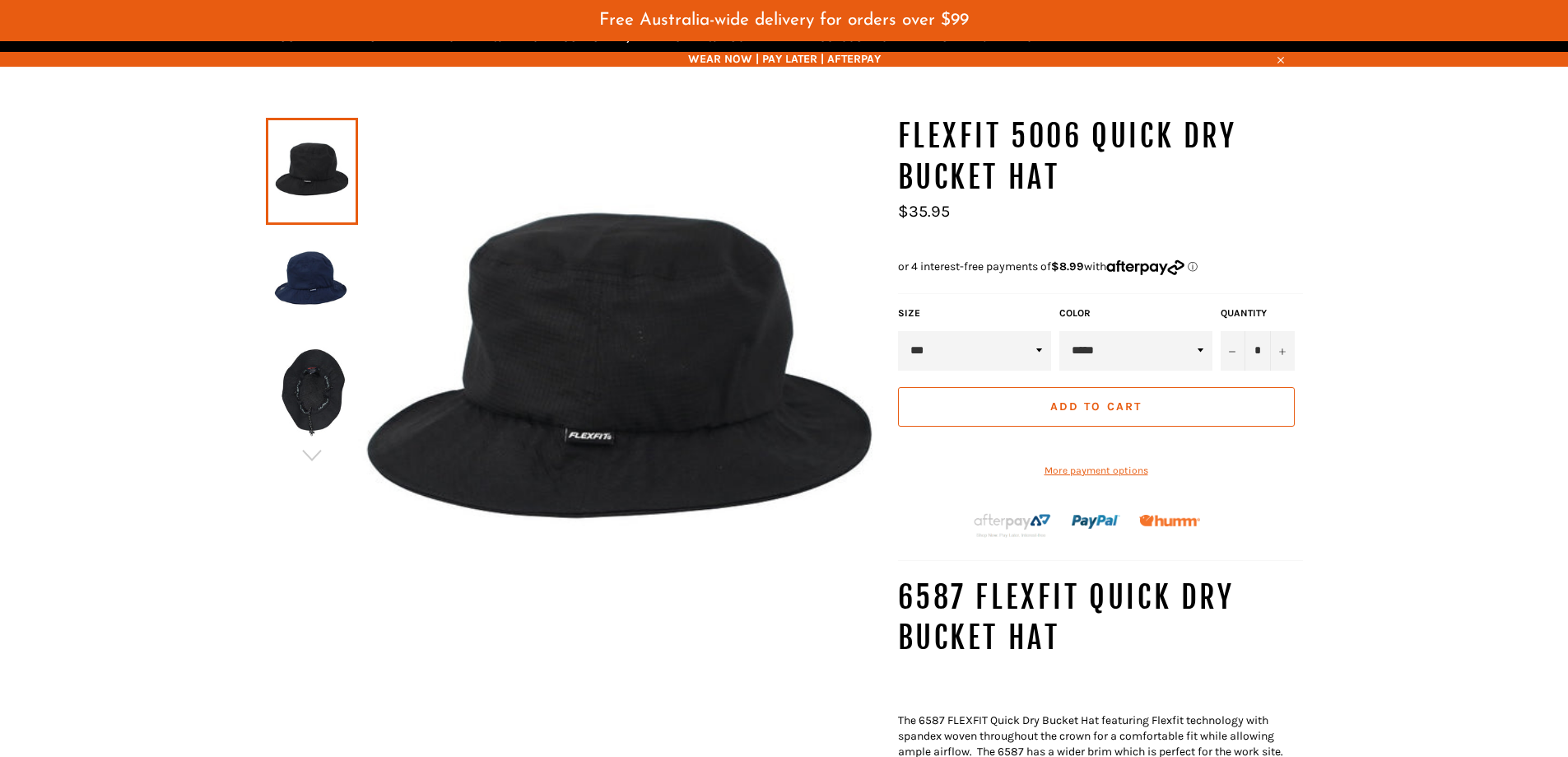
scroll to position [205, 0]
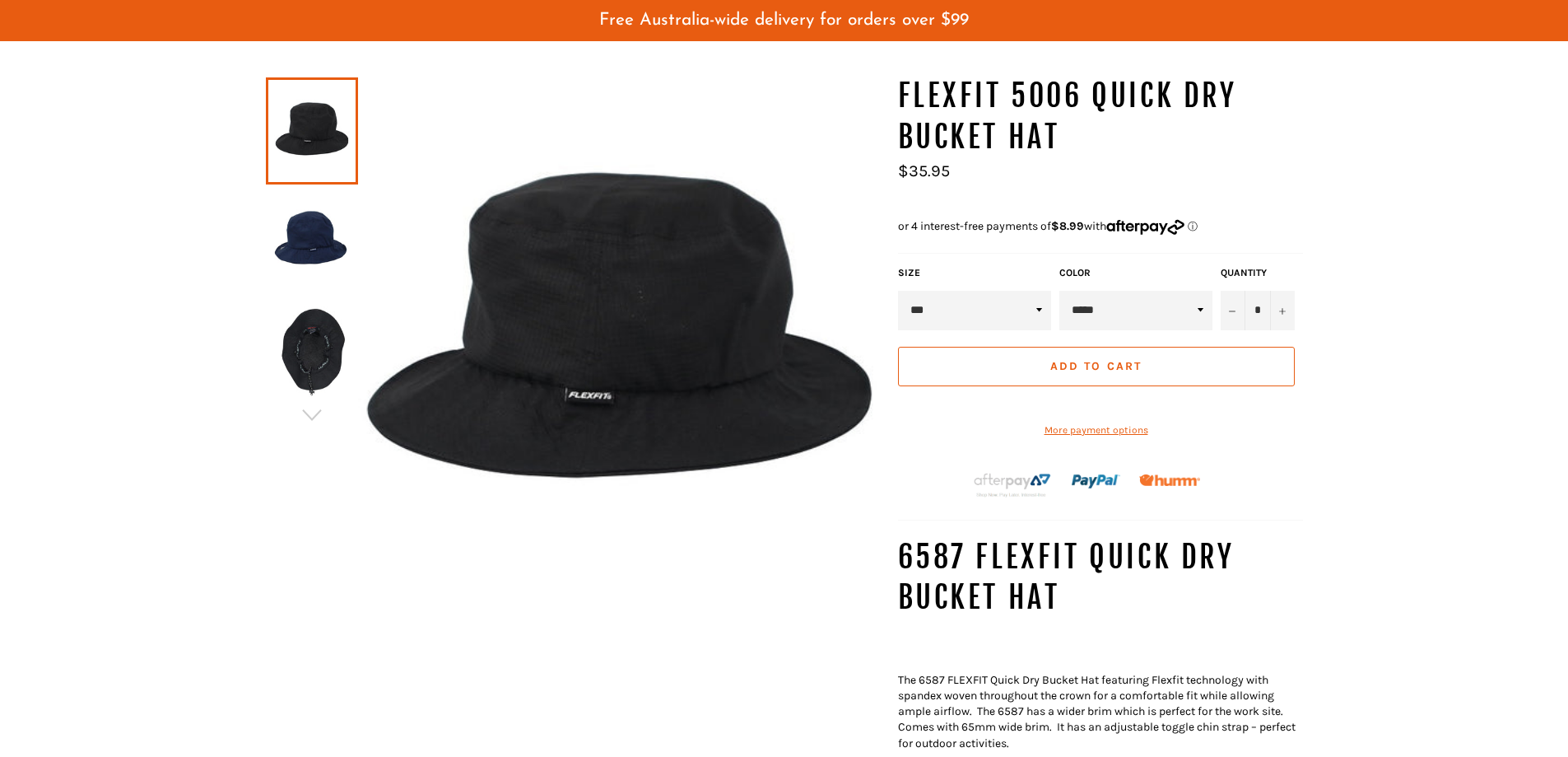
click at [289, 240] on img at bounding box center [312, 241] width 76 height 90
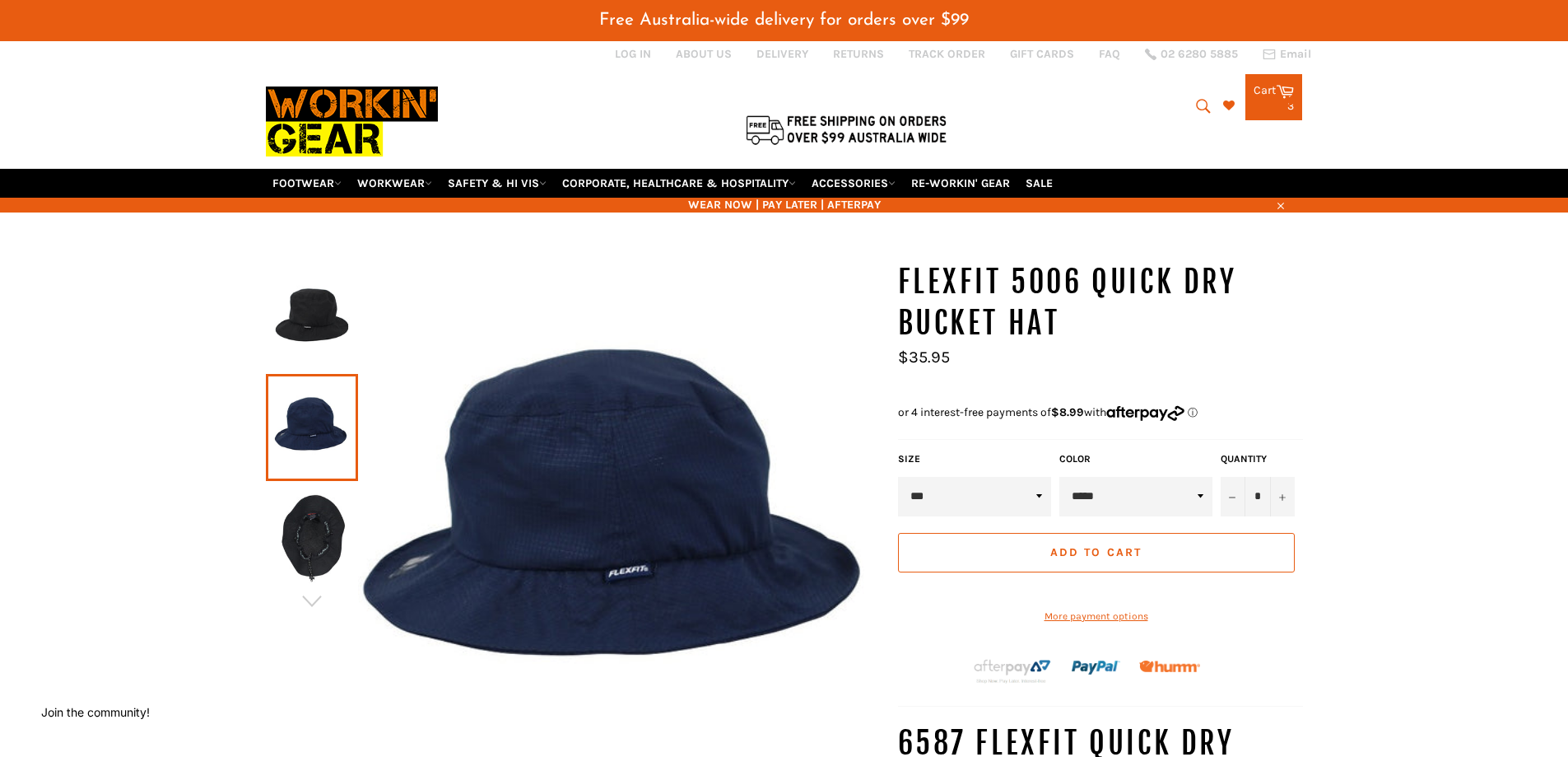
scroll to position [0, 0]
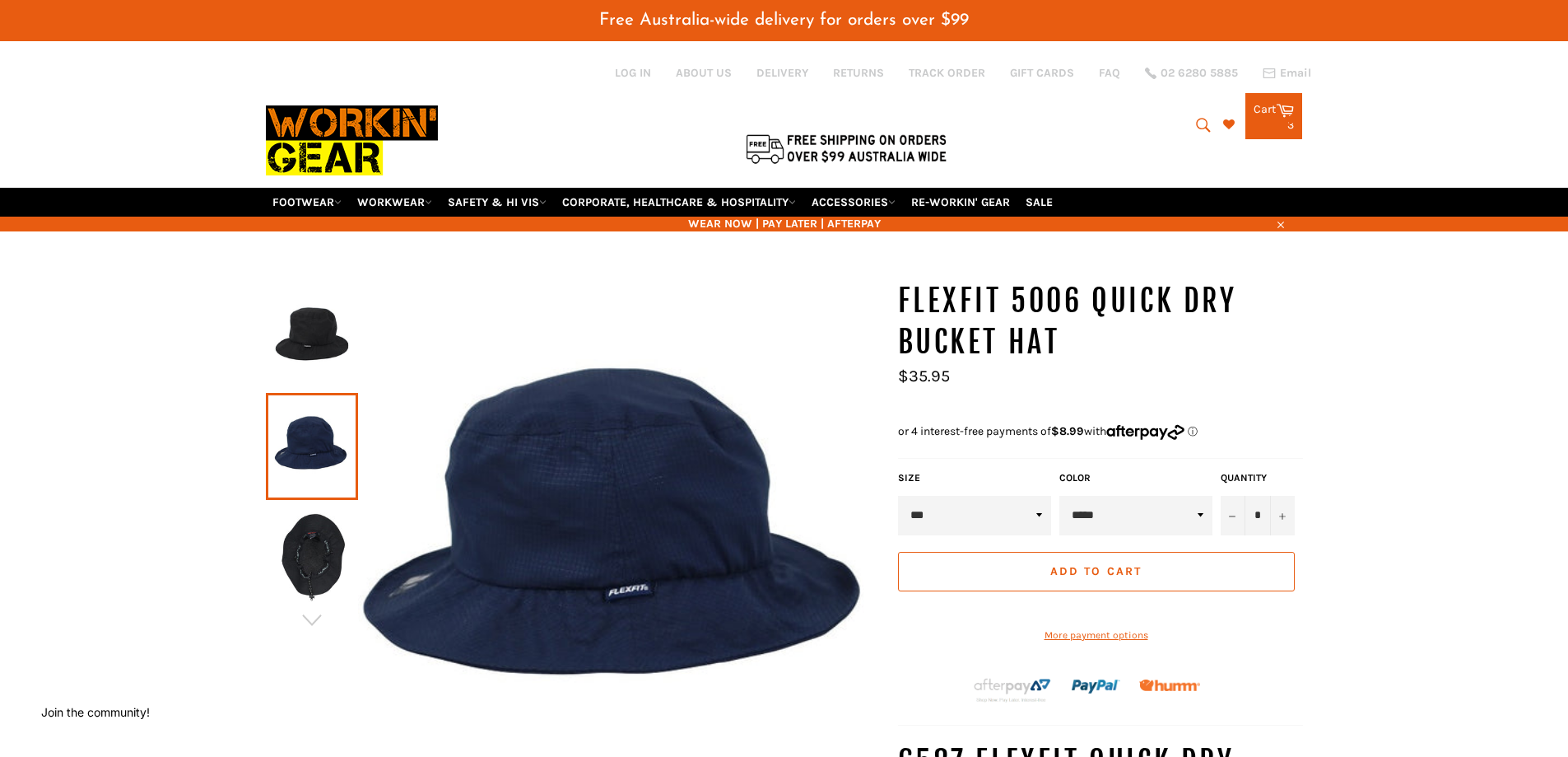
click at [978, 526] on select "*** **** ******" at bounding box center [975, 515] width 153 height 39
click at [899, 496] on select "*** **** ******" at bounding box center [975, 515] width 153 height 39
click at [969, 509] on select "*** **** ******" at bounding box center [975, 515] width 153 height 39
select select "***"
click at [899, 496] on select "*** **** ******" at bounding box center [975, 515] width 153 height 39
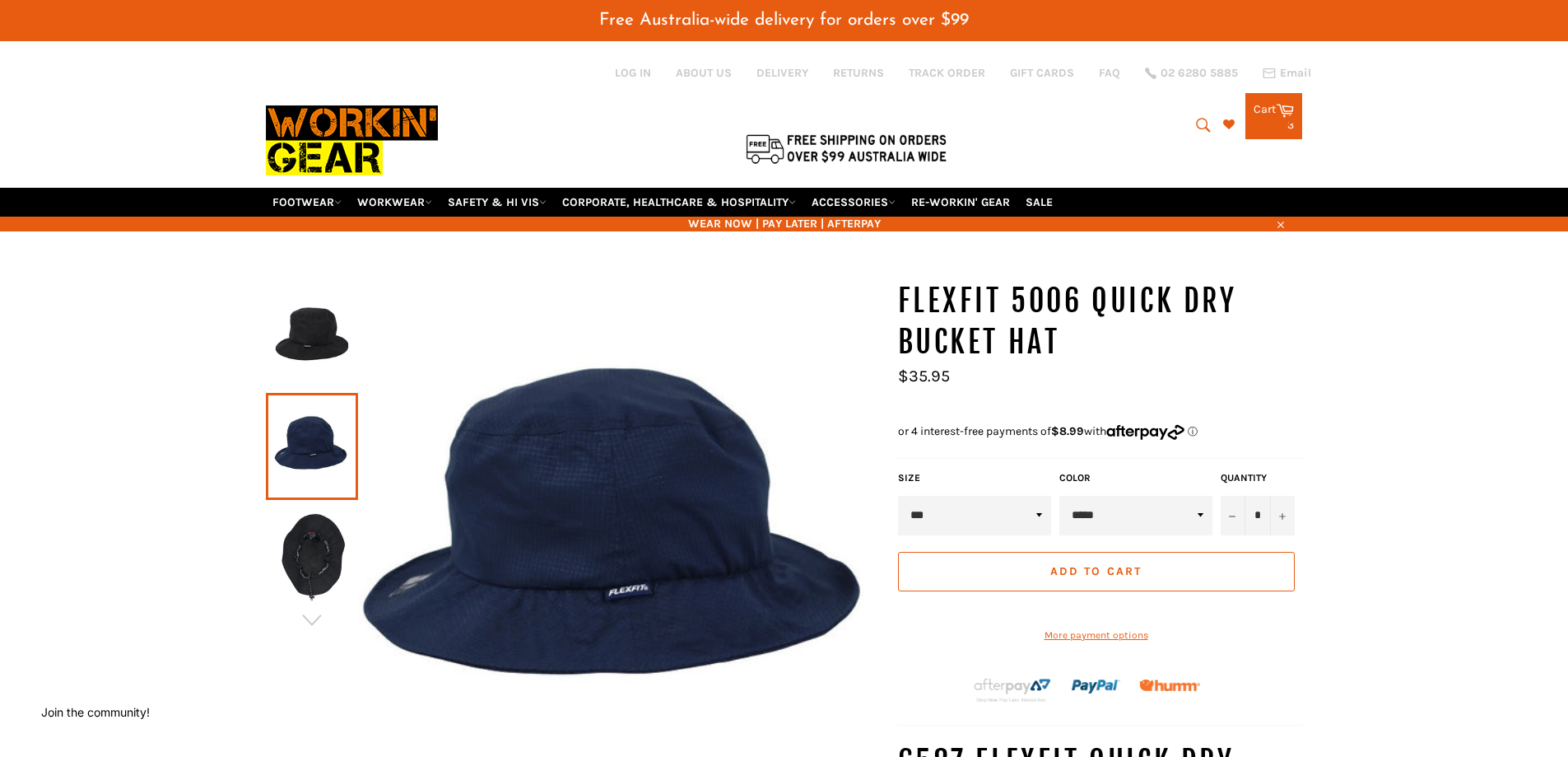
click at [1092, 507] on select "***** ****" at bounding box center [1136, 515] width 153 height 39
click at [1060, 496] on select "***** ****" at bounding box center [1136, 515] width 153 height 39
click at [305, 319] on img at bounding box center [312, 336] width 76 height 90
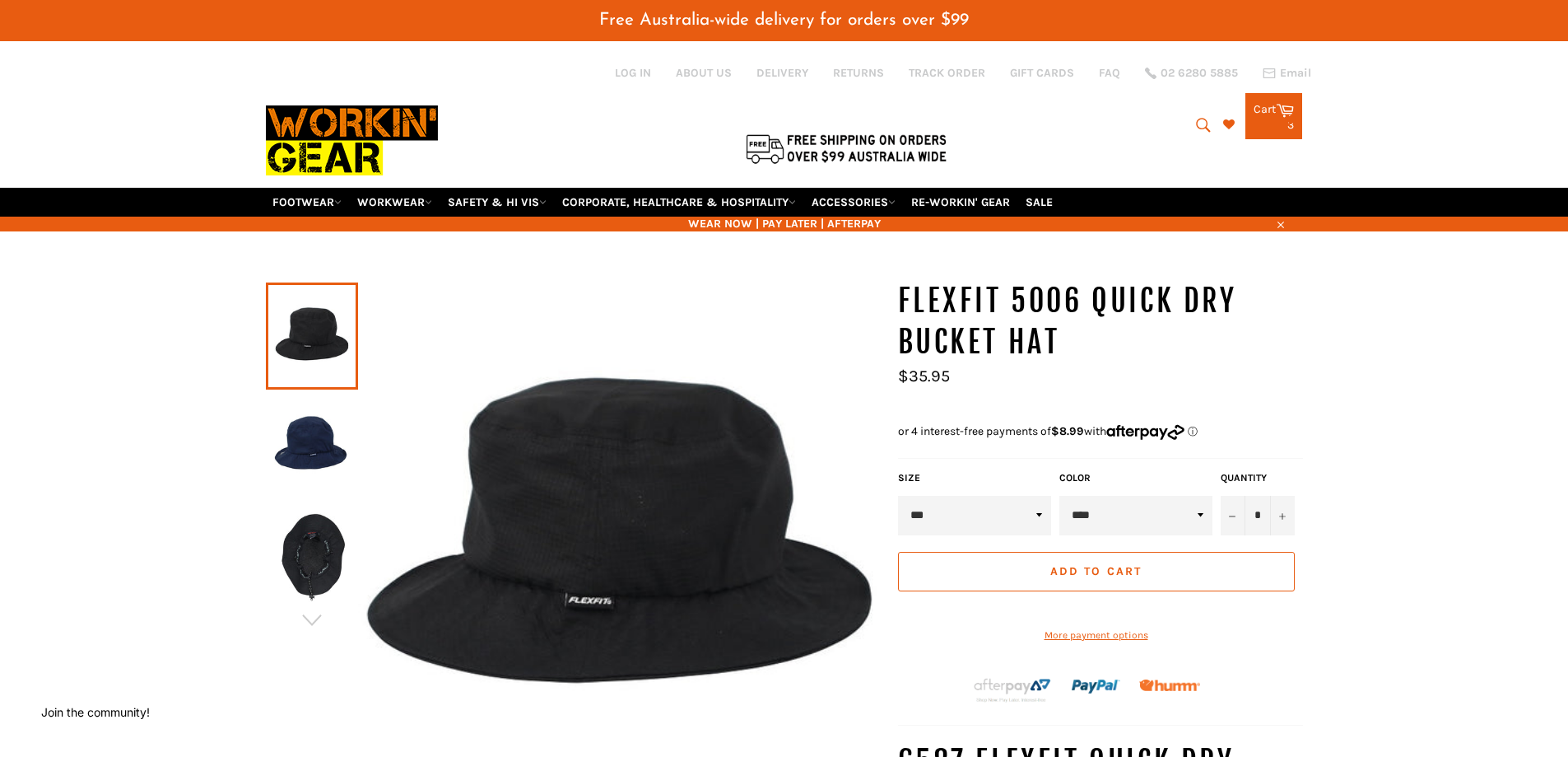
click at [1170, 509] on select "***** ****" at bounding box center [1136, 515] width 153 height 39
select select "*****"
click at [1060, 496] on select "***** ****" at bounding box center [1136, 515] width 153 height 39
click at [1167, 569] on button "Add to Cart" at bounding box center [1097, 571] width 397 height 39
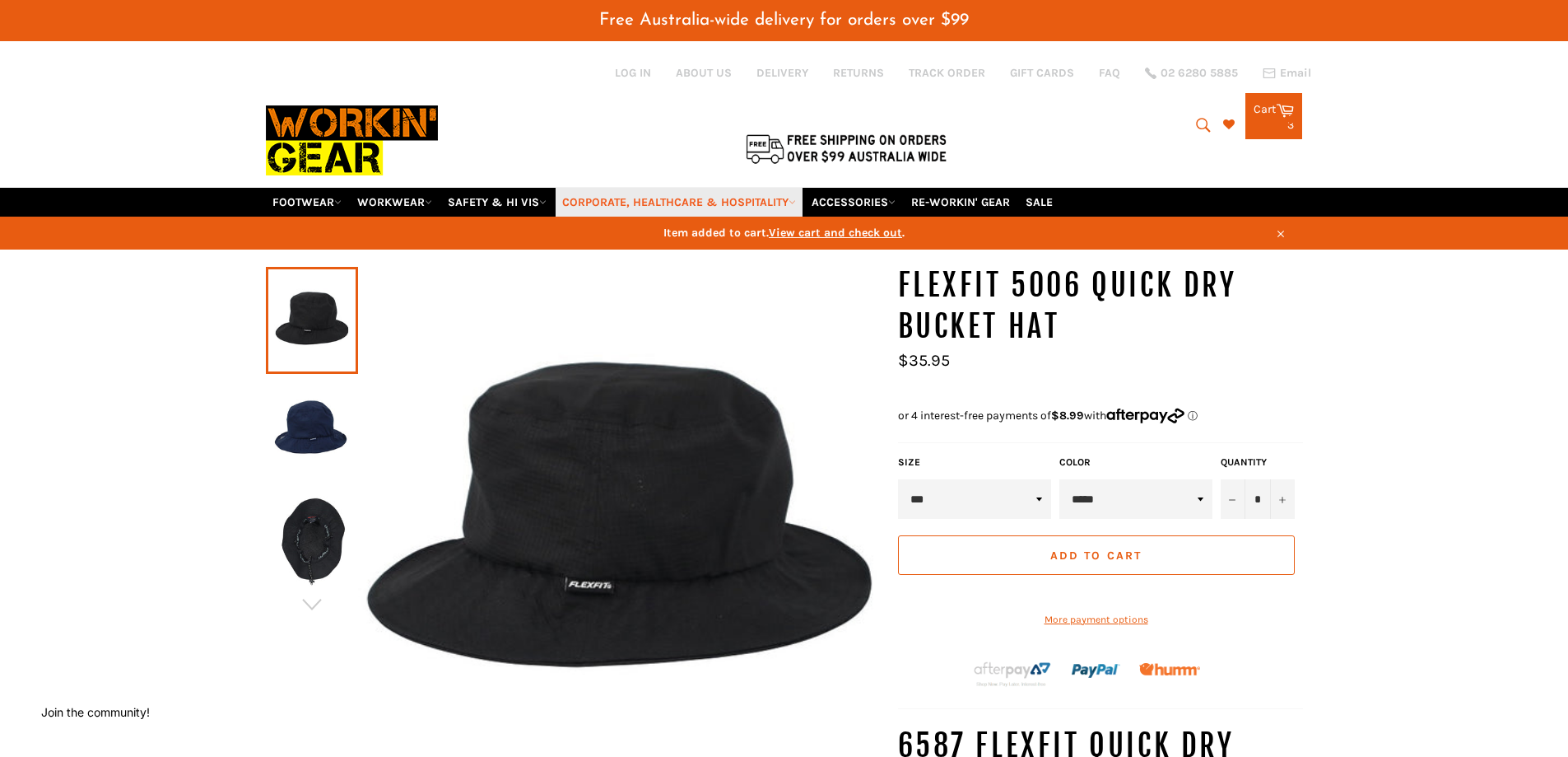
click at [660, 203] on link "CORPORATE, HEALTHCARE & HOSPITALITY" at bounding box center [679, 202] width 247 height 29
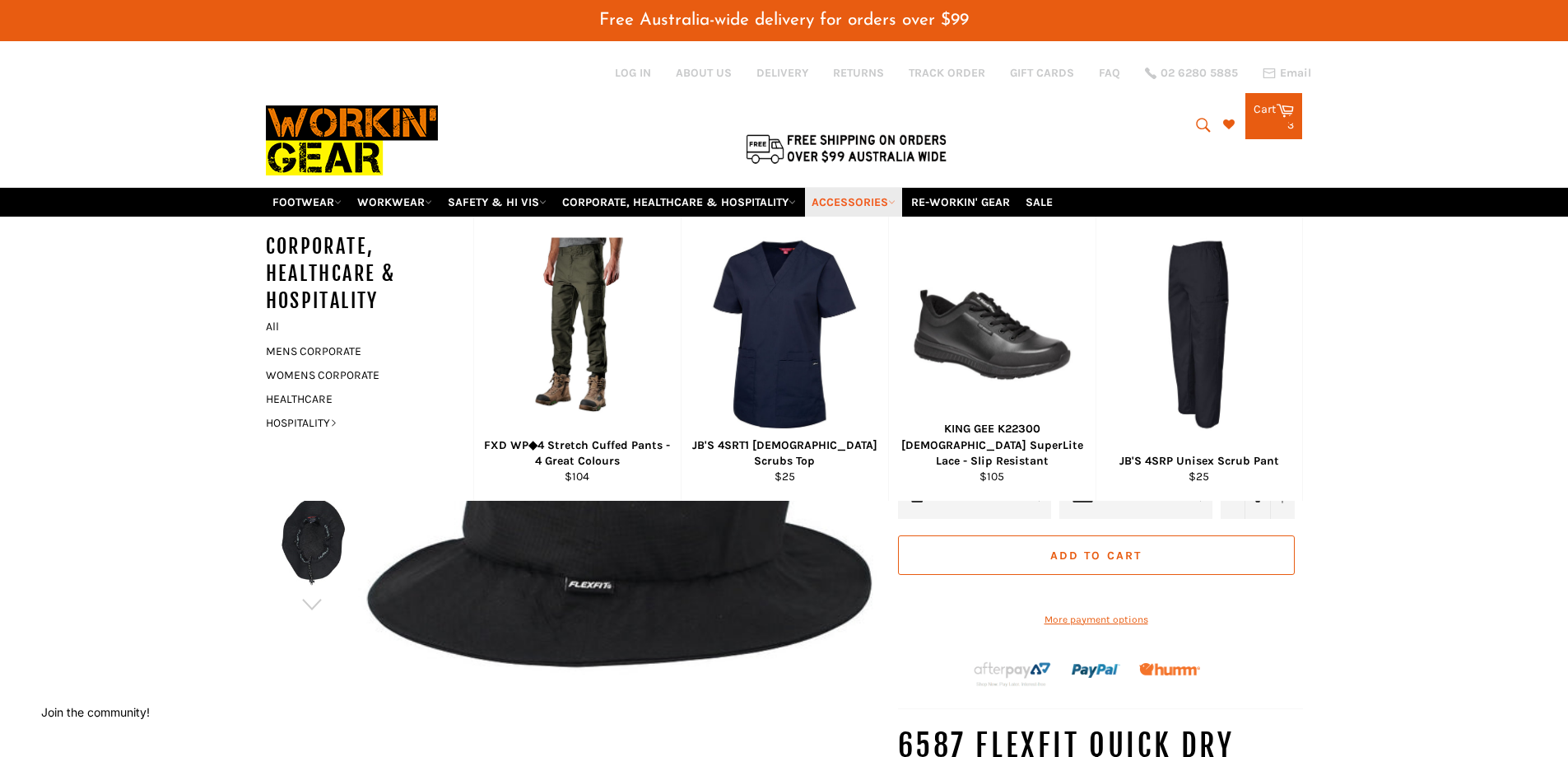
click at [875, 214] on link "ACCESSORIES" at bounding box center [854, 202] width 97 height 29
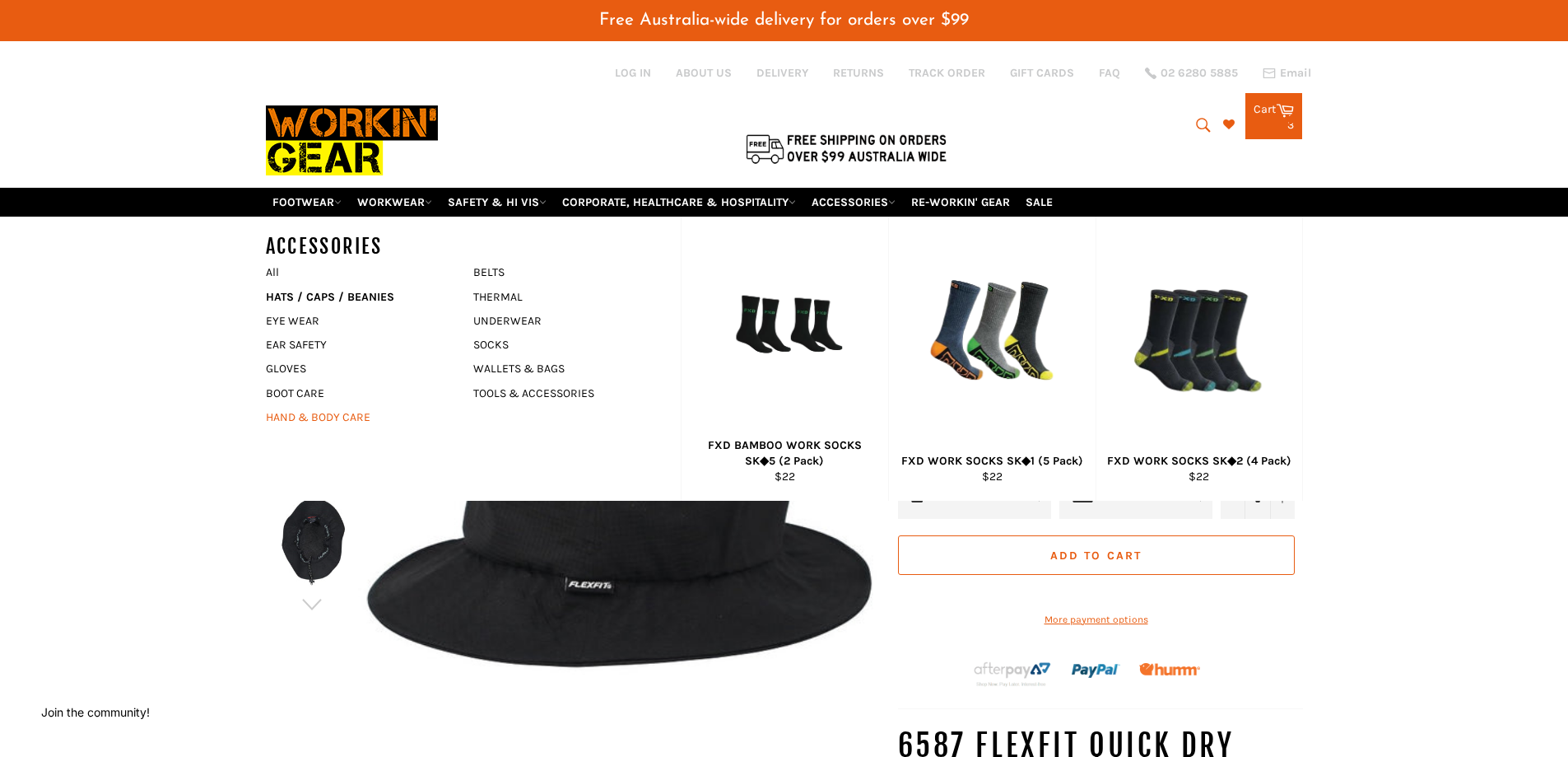
click at [306, 420] on link "HAND & BODY CARE" at bounding box center [358, 416] width 199 height 24
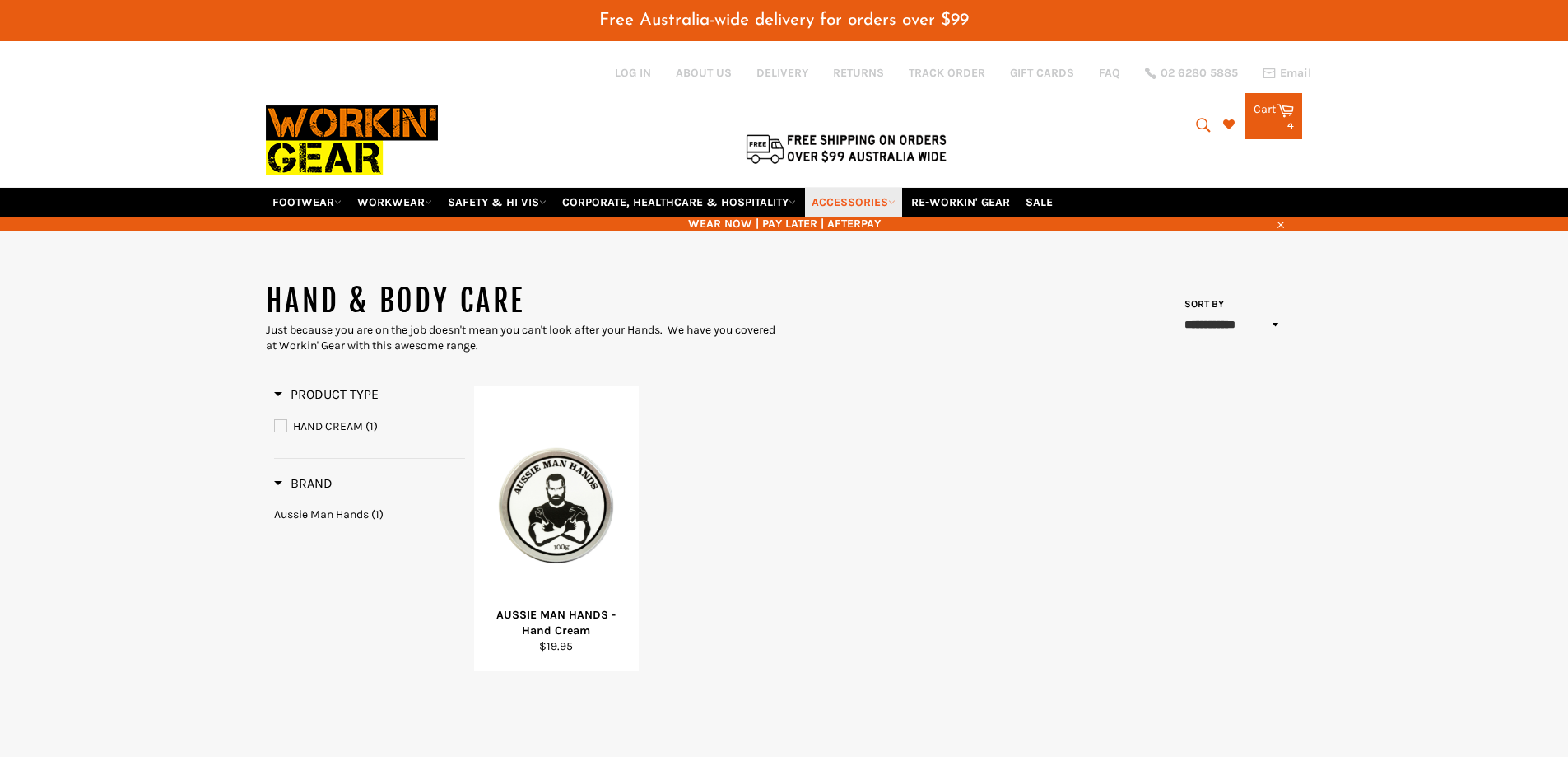
click at [880, 202] on link "ACCESSORIES" at bounding box center [854, 202] width 97 height 29
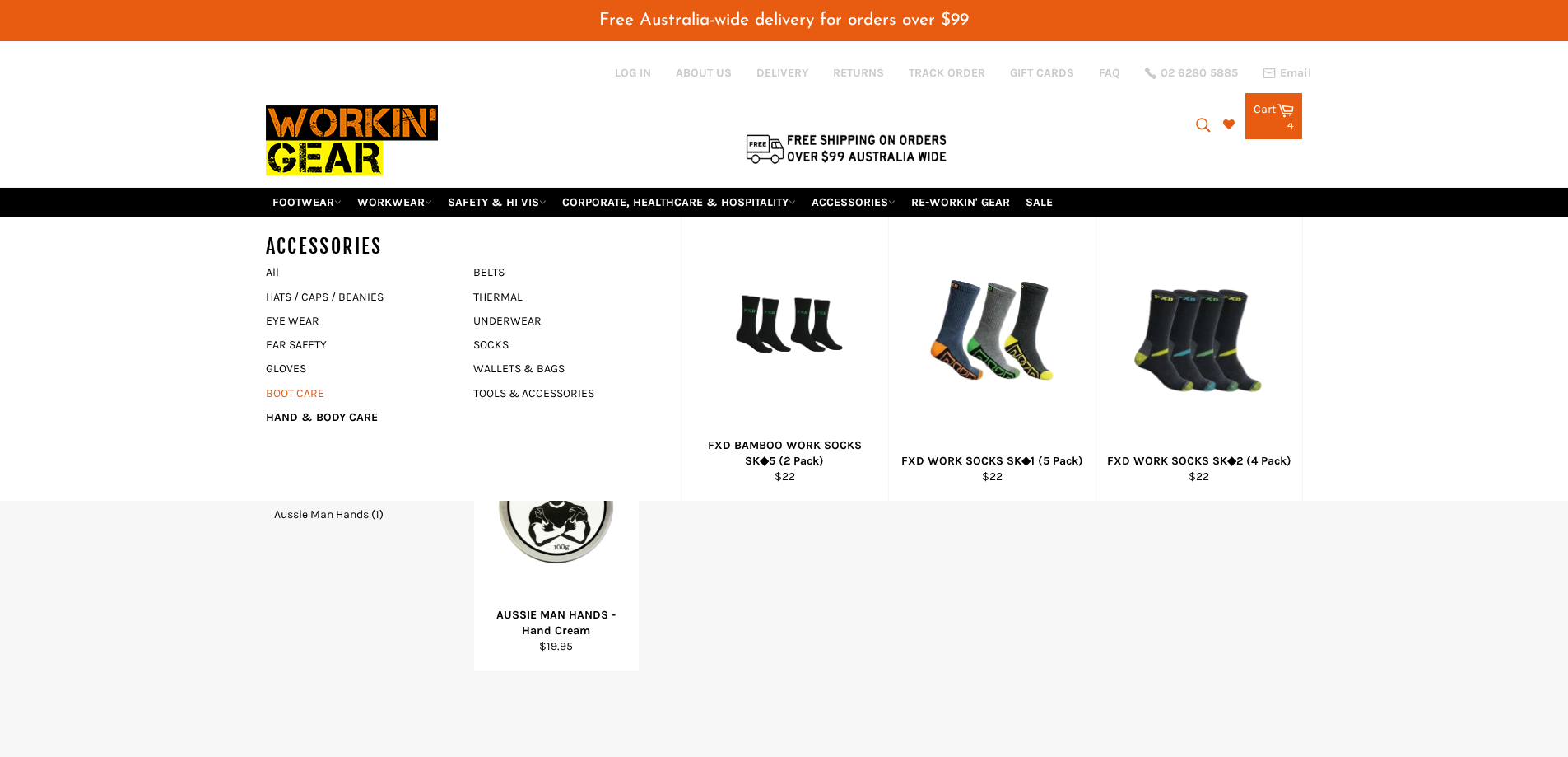
click at [296, 395] on link "BOOT CARE" at bounding box center [358, 392] width 199 height 24
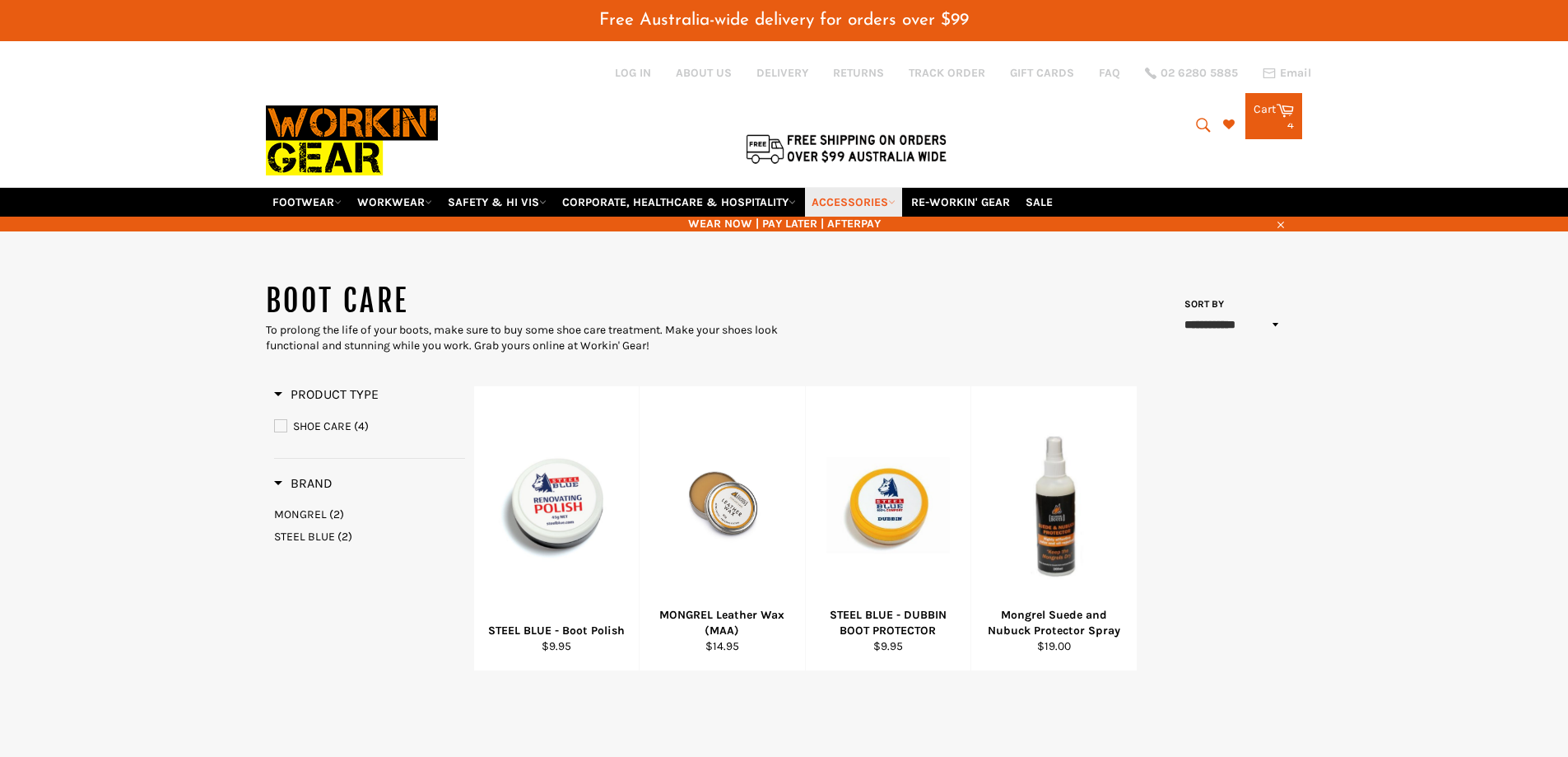
click at [880, 201] on link "ACCESSORIES" at bounding box center [854, 202] width 97 height 29
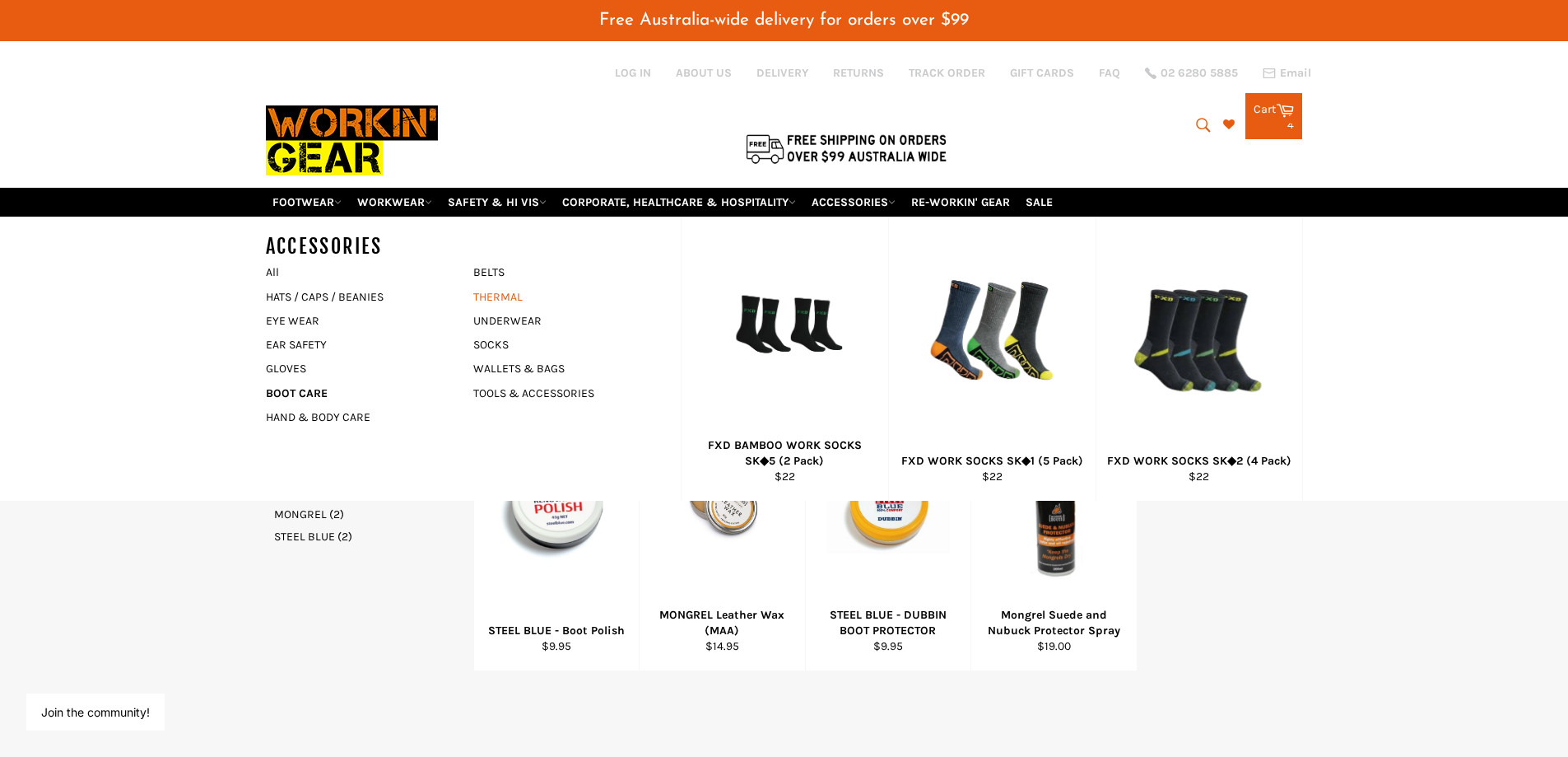
click at [501, 292] on link "THERMAL" at bounding box center [565, 296] width 199 height 24
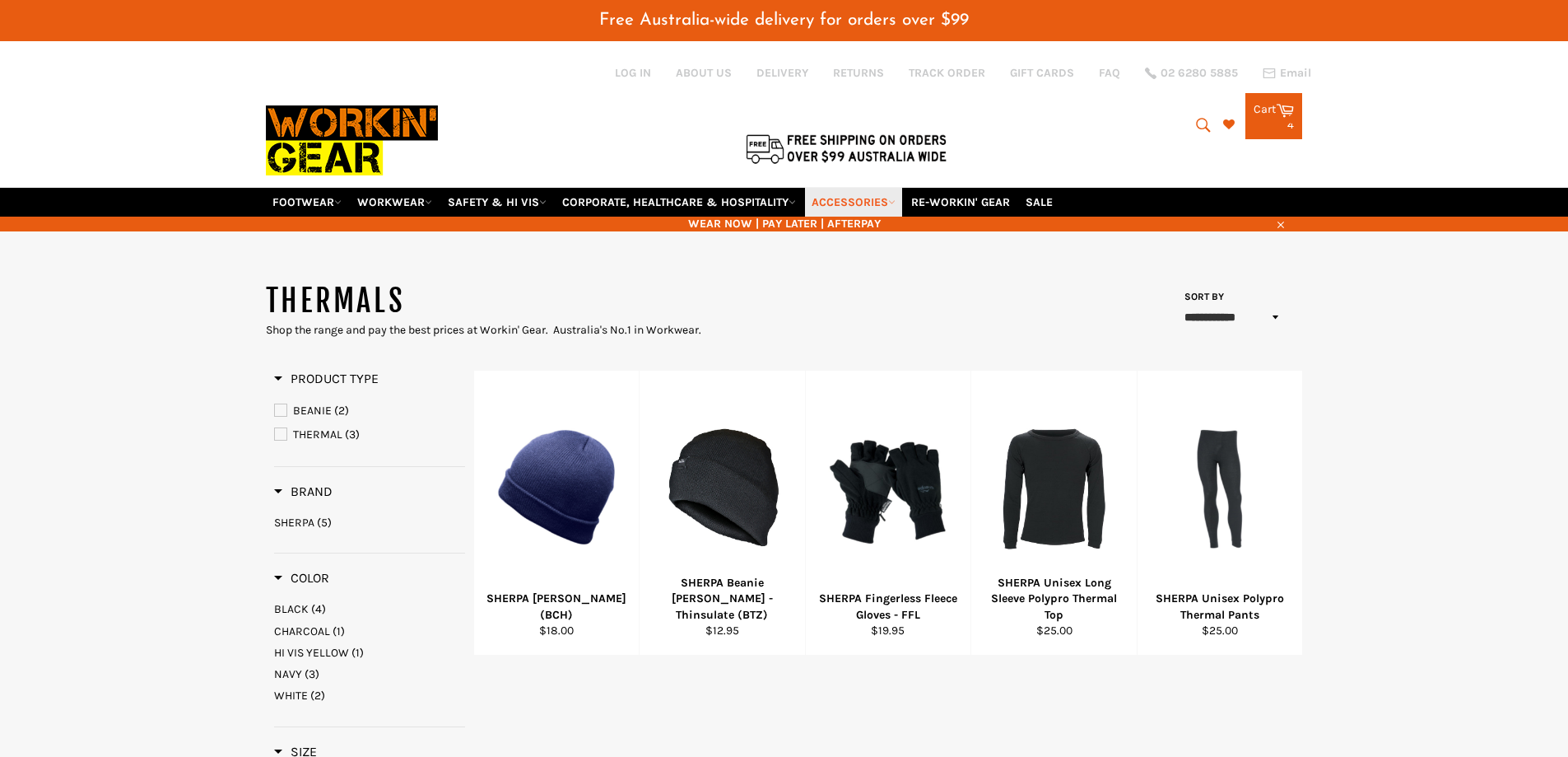
click at [876, 196] on link "ACCESSORIES" at bounding box center [854, 202] width 97 height 29
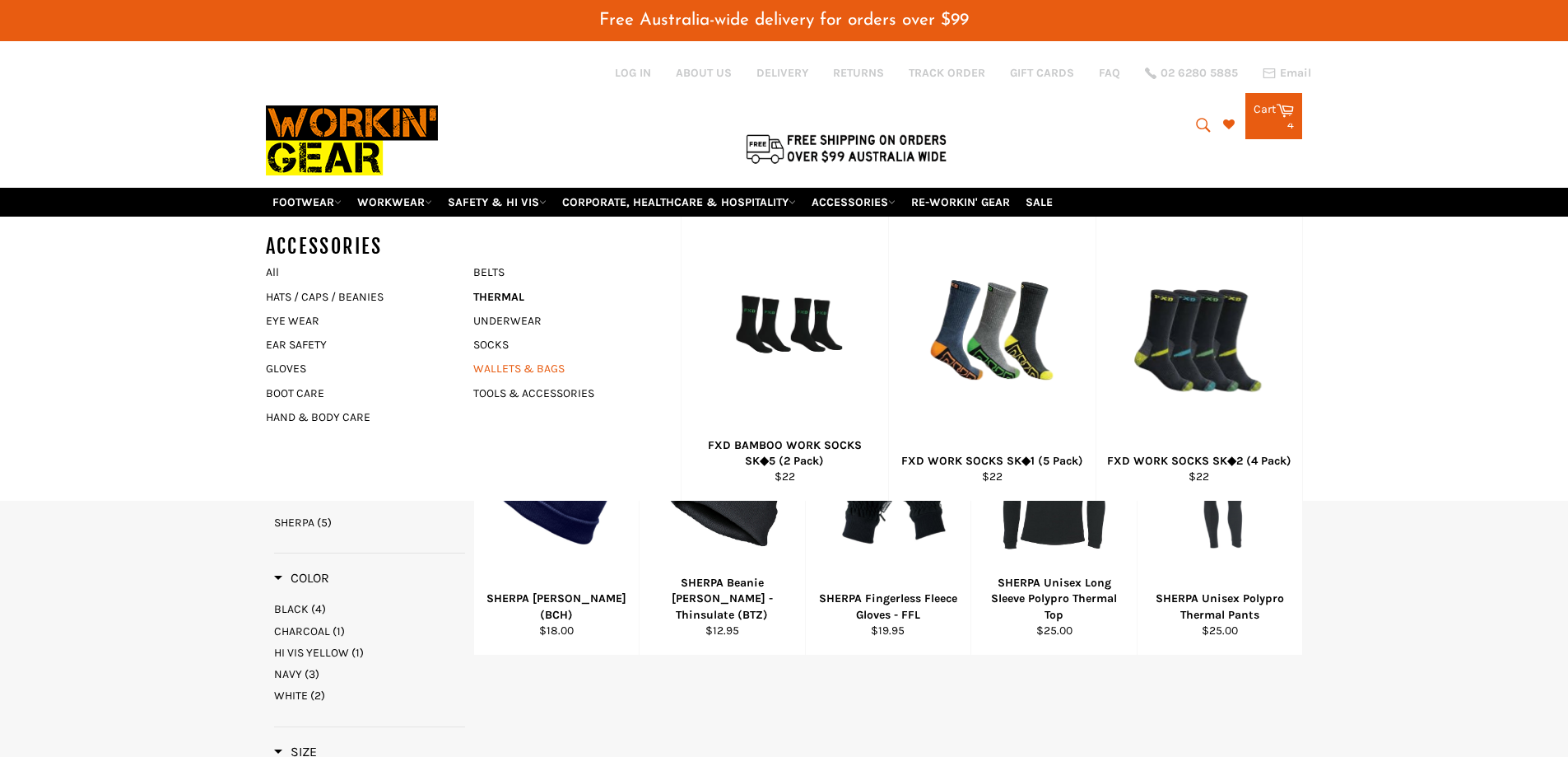
click at [521, 374] on link "WALLETS & BAGS" at bounding box center [565, 368] width 199 height 24
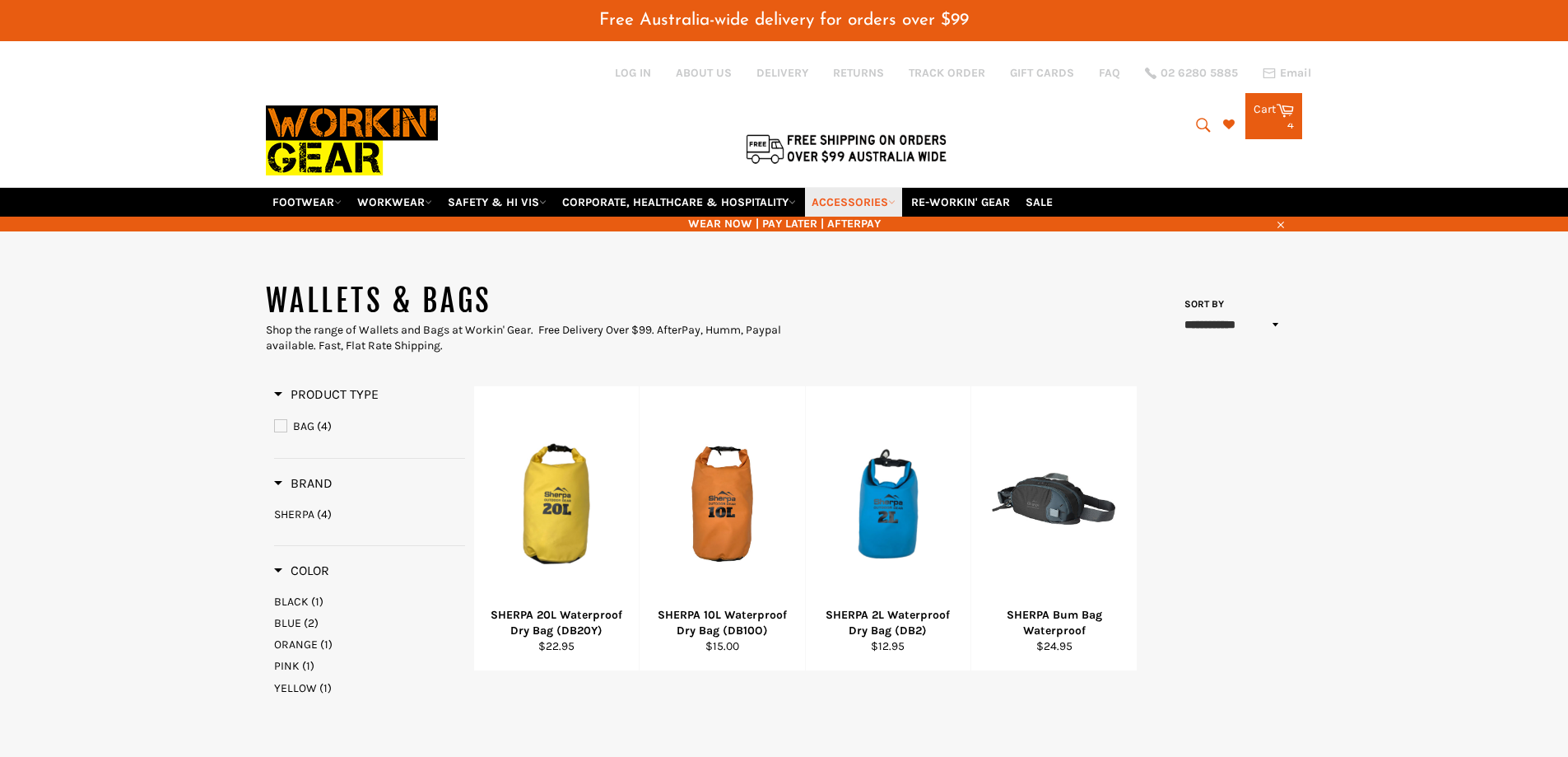
click at [876, 199] on link "ACCESSORIES" at bounding box center [854, 202] width 97 height 29
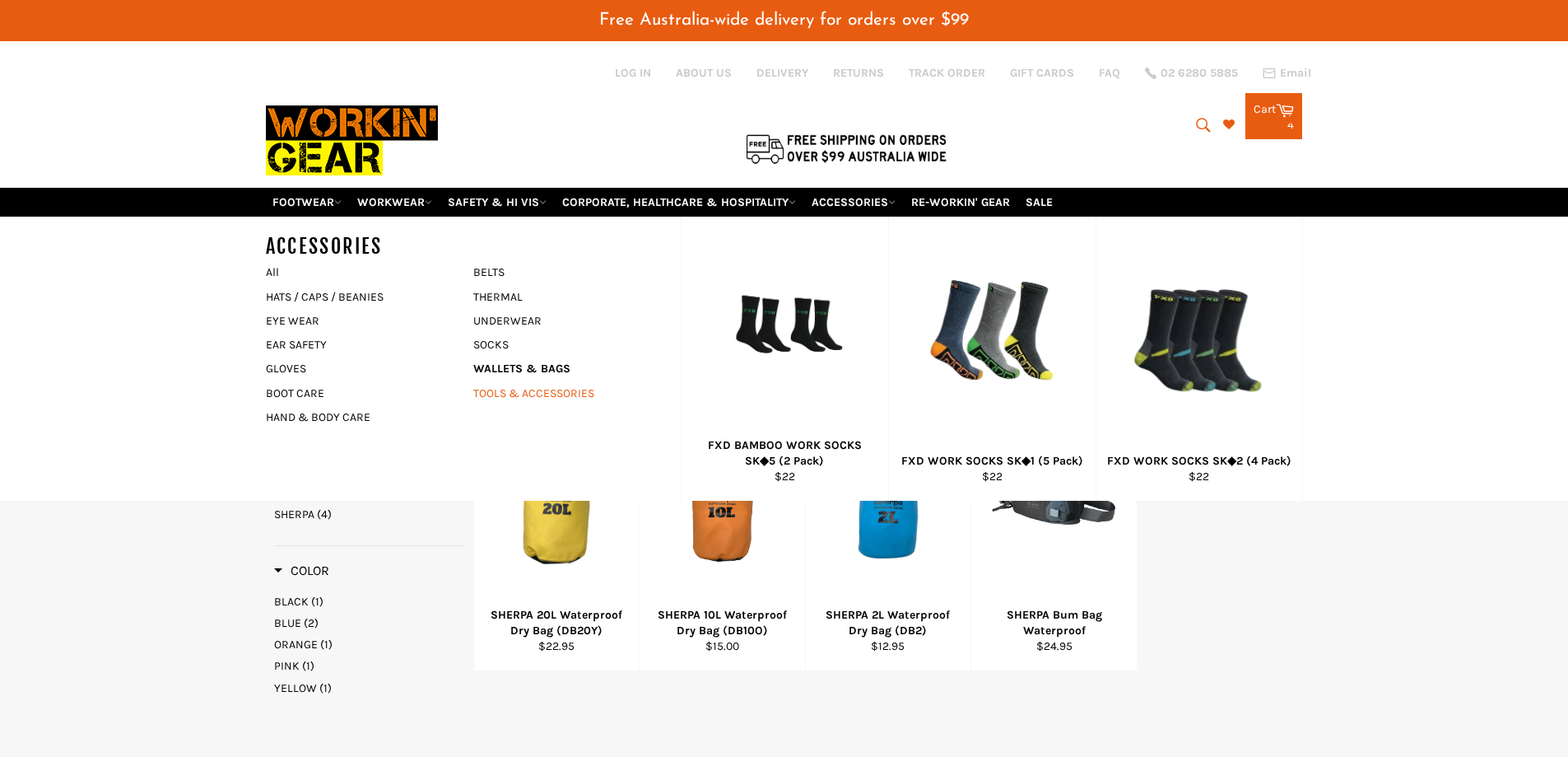
click at [550, 398] on link "TOOLS & ACCESSORIES" at bounding box center [565, 392] width 199 height 24
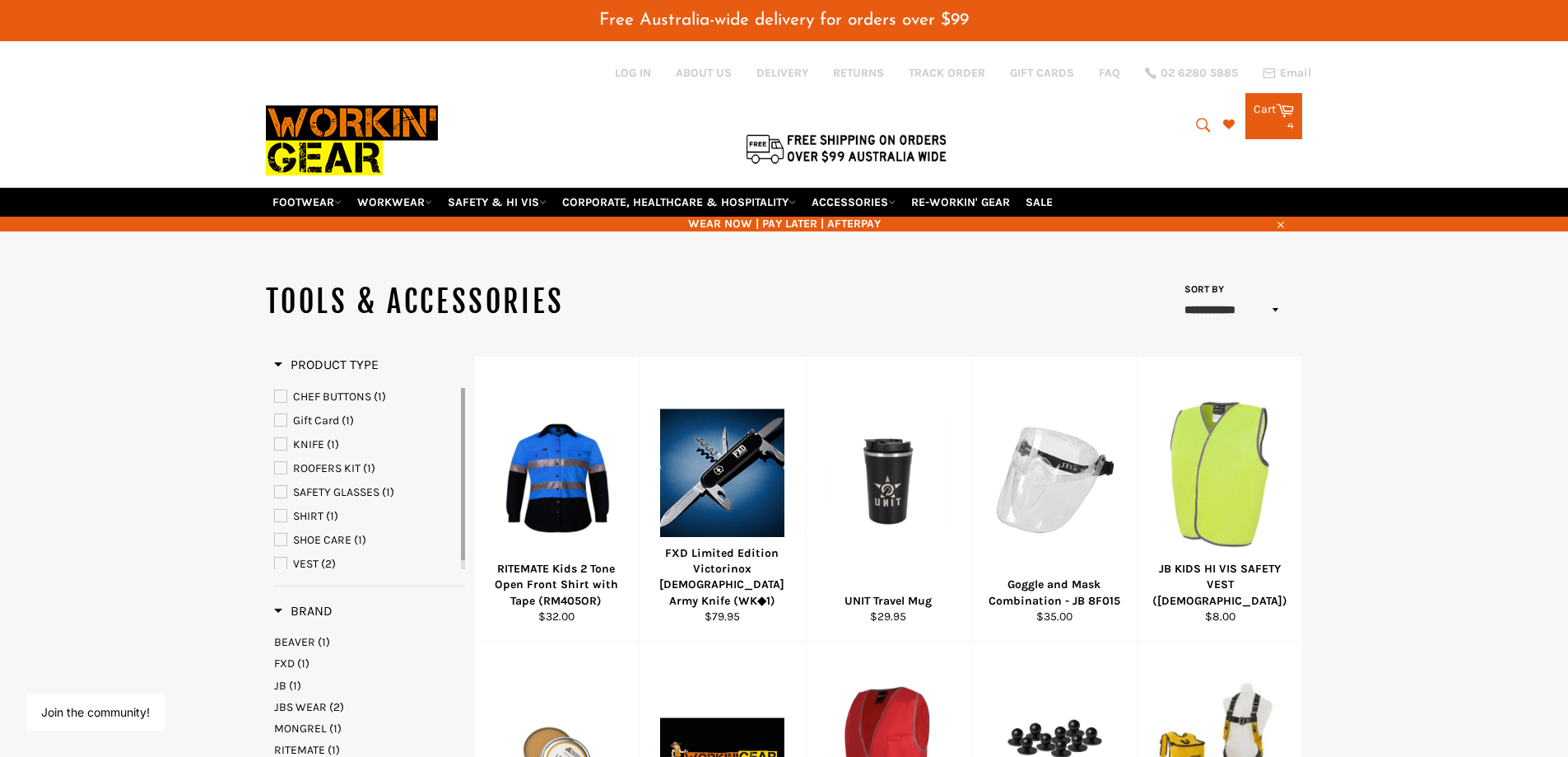
click at [1265, 126] on div "4 items" at bounding box center [1275, 125] width 40 height 12
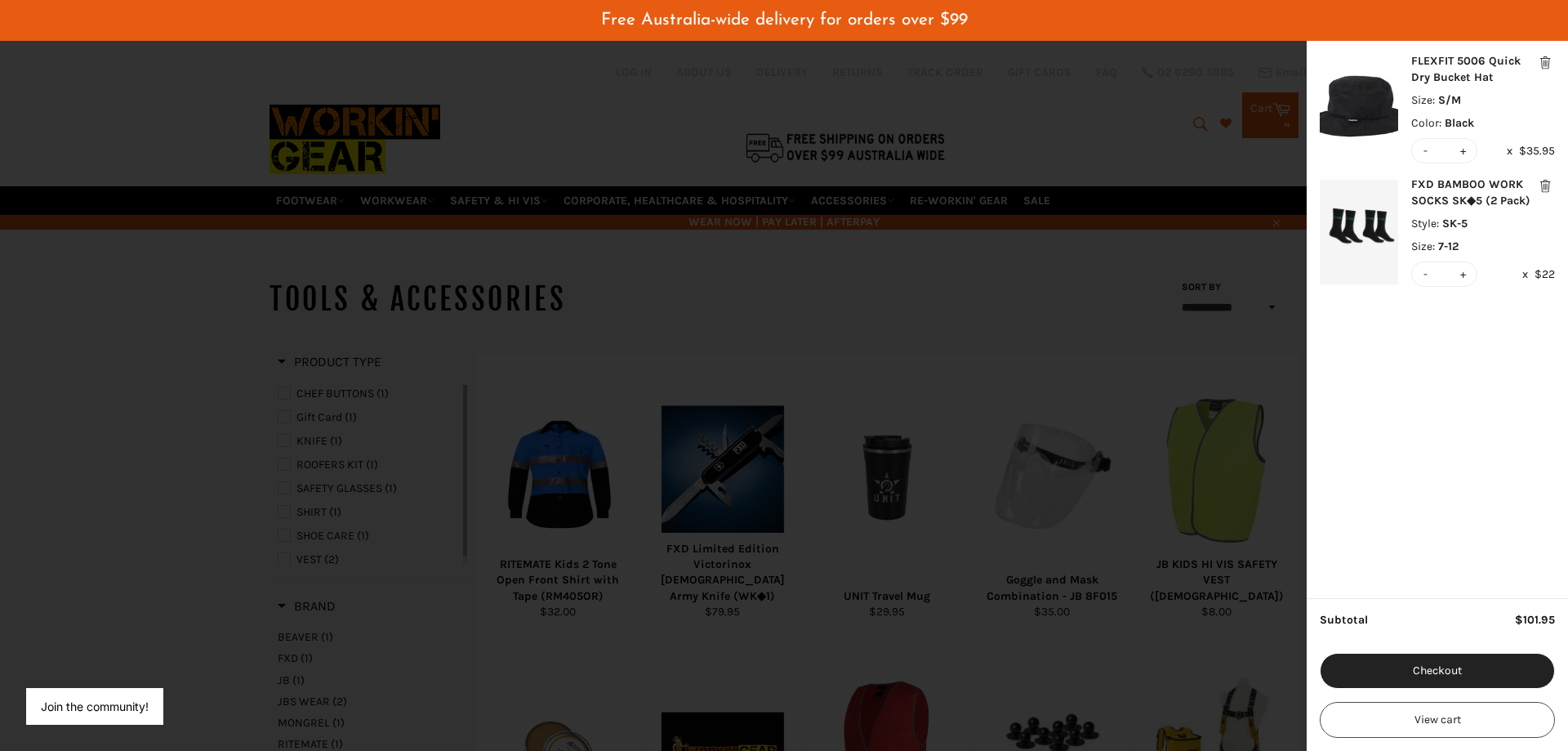
click at [1426, 148] on button "-" at bounding box center [1426, 150] width 11 height 24
click at [1546, 59] on button "modal" at bounding box center [1545, 63] width 20 height 20
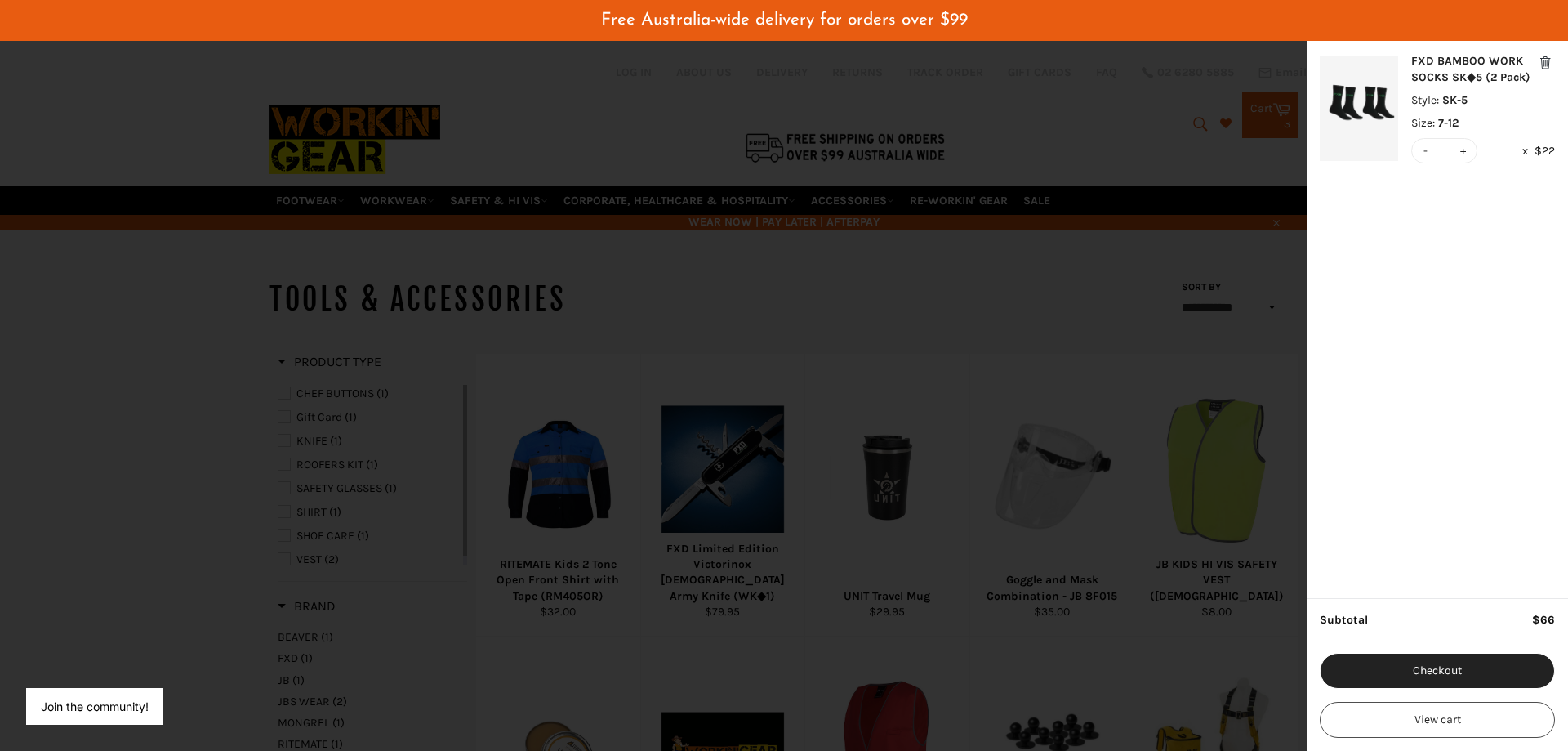
click at [1435, 158] on input "*" at bounding box center [1444, 150] width 26 height 24
click at [1422, 149] on button "-" at bounding box center [1426, 150] width 11 height 24
type input "*"
click at [1387, 668] on button "Checkout" at bounding box center [1437, 671] width 235 height 36
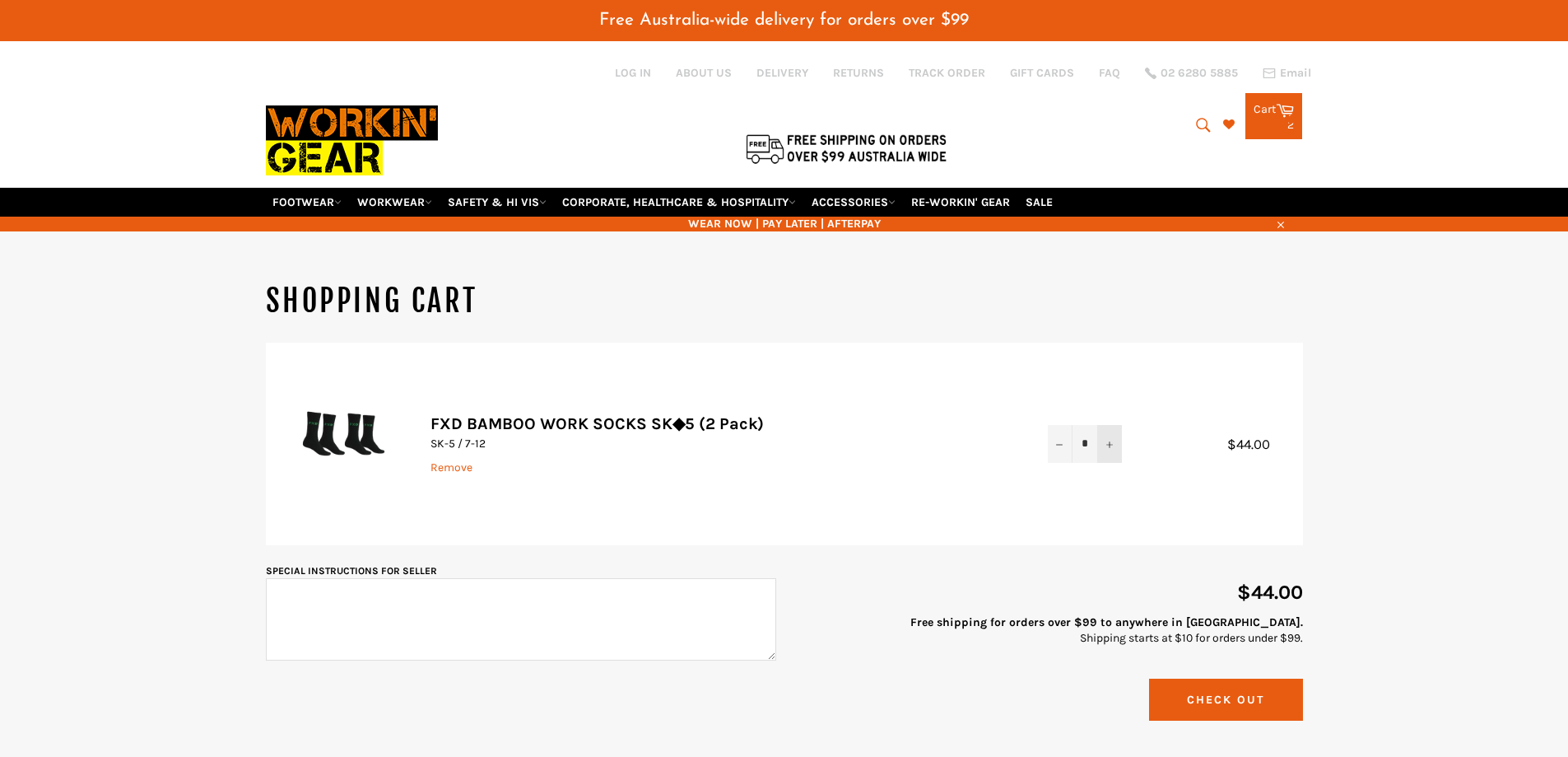
click at [1114, 446] on button "+" at bounding box center [1110, 443] width 25 height 37
click at [1110, 451] on button "+" at bounding box center [1110, 443] width 25 height 37
click at [1003, 543] on td "FXD BAMBOO WORK SOCKS SK◆5 (2 Pack) SK-5 / 7-12 Remove" at bounding box center [723, 443] width 618 height 202
click at [1058, 456] on button "−" at bounding box center [1061, 443] width 25 height 37
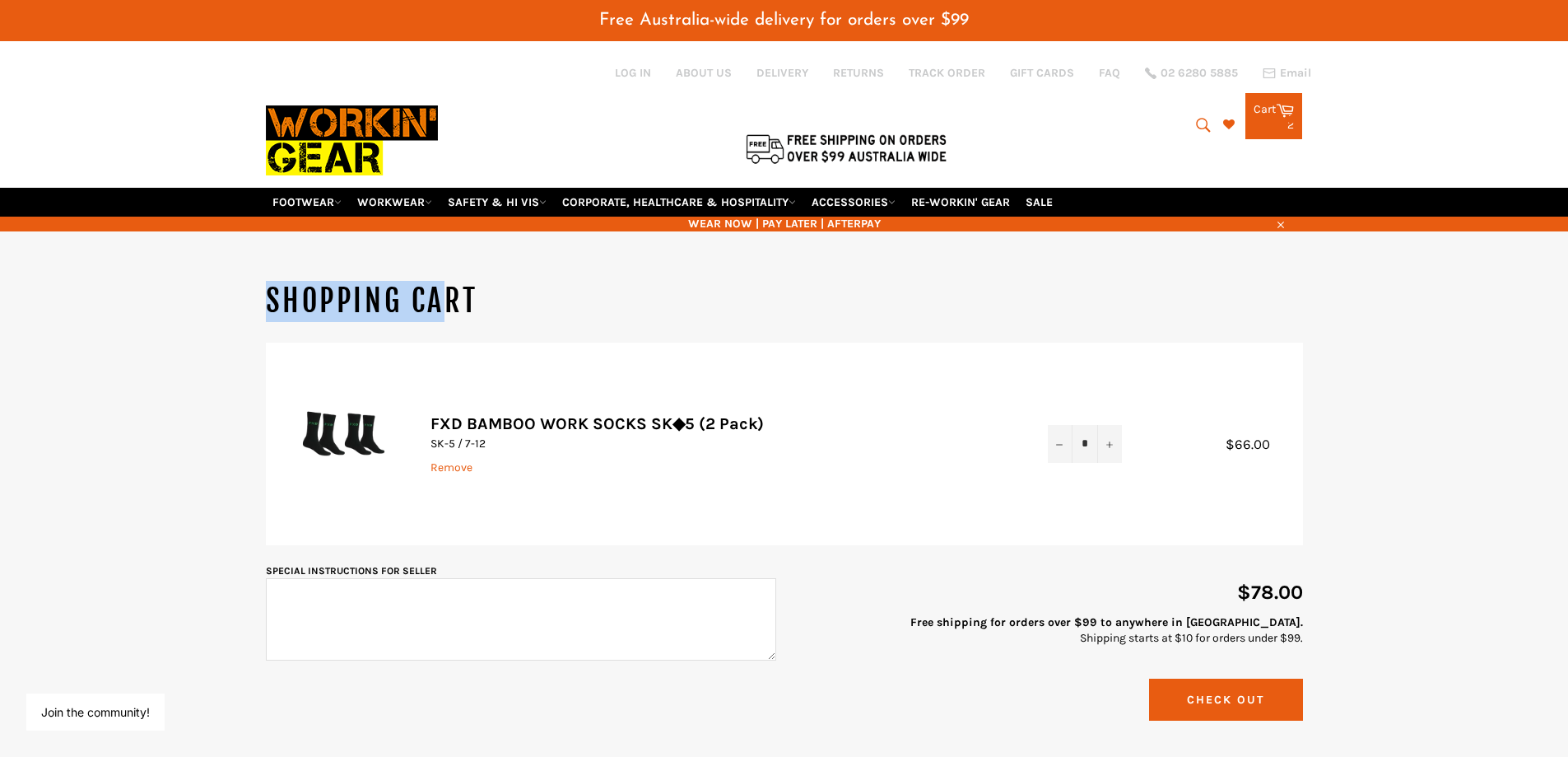
drag, startPoint x: 265, startPoint y: 298, endPoint x: 445, endPoint y: 305, distance: 180.1
click at [441, 303] on div "Shopping Cart Product Quantity Total FXD BAMBOO WORK SOCKS SK◆5 (2 Pack) SK-5 /…" at bounding box center [784, 505] width 1054 height 448
click at [445, 305] on h1 "Shopping Cart" at bounding box center [784, 301] width 1038 height 41
drag, startPoint x: 471, startPoint y: 301, endPoint x: 237, endPoint y: 310, distance: 234.2
click at [237, 310] on div "Shopping Cart Product Quantity Total FXD BAMBOO WORK SOCKS SK◆5 (2 Pack) SK-5 /…" at bounding box center [784, 505] width 1568 height 448
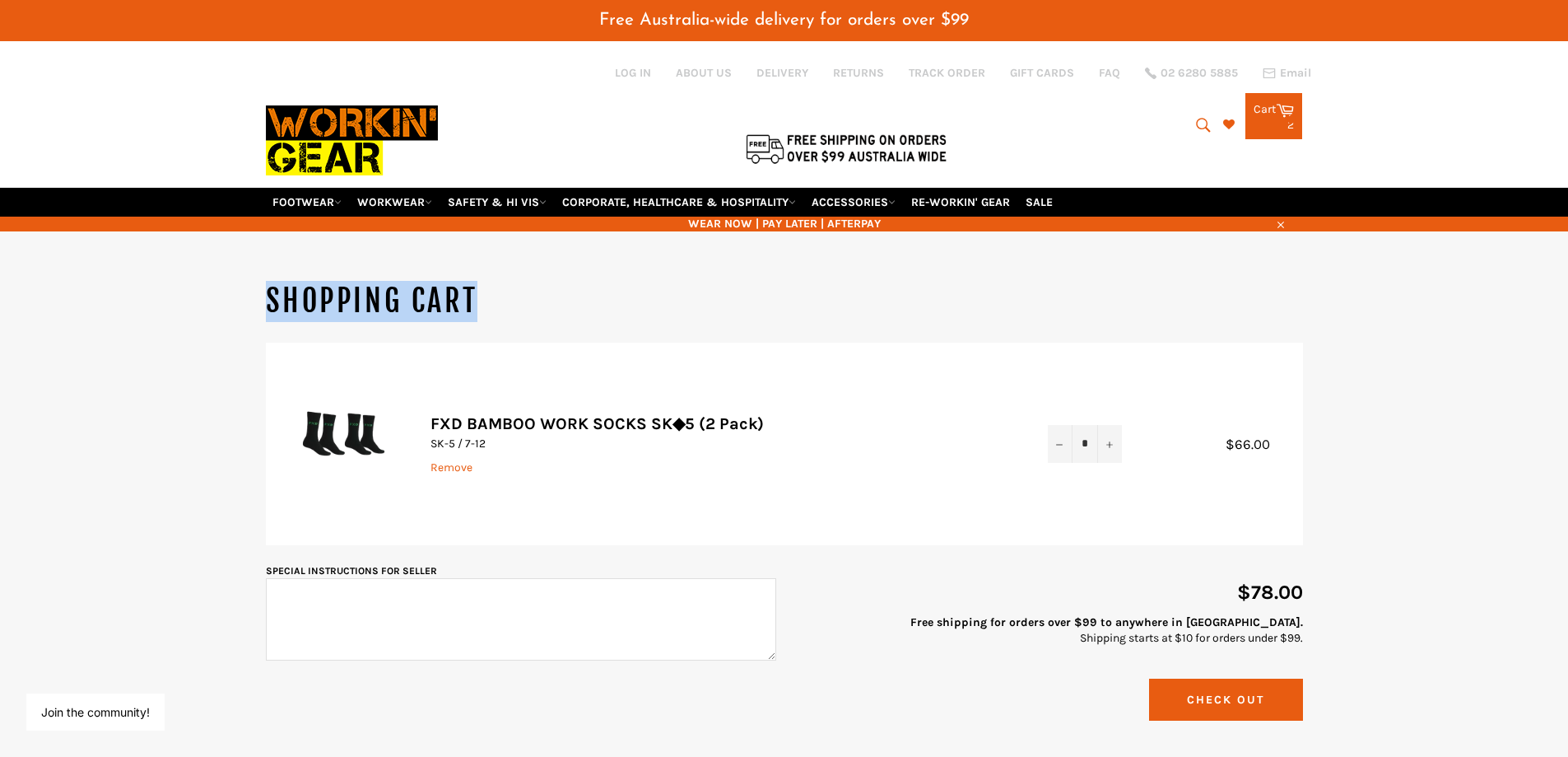
click at [383, 296] on h1 "Shopping Cart" at bounding box center [784, 301] width 1038 height 41
click at [410, 207] on link "WORKWEAR" at bounding box center [395, 202] width 88 height 29
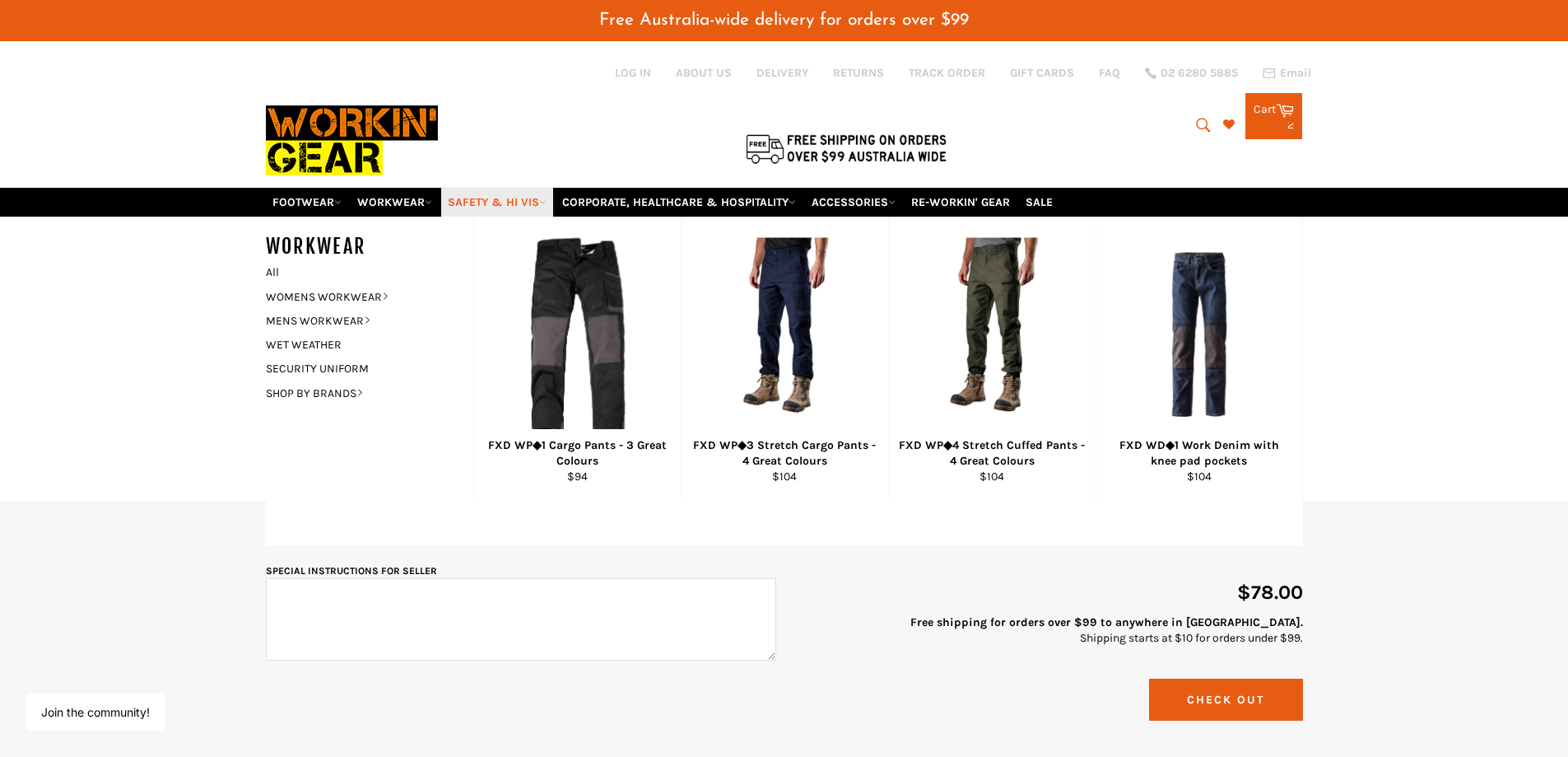
click at [486, 193] on link "SAFETY & HI VIS" at bounding box center [497, 202] width 112 height 29
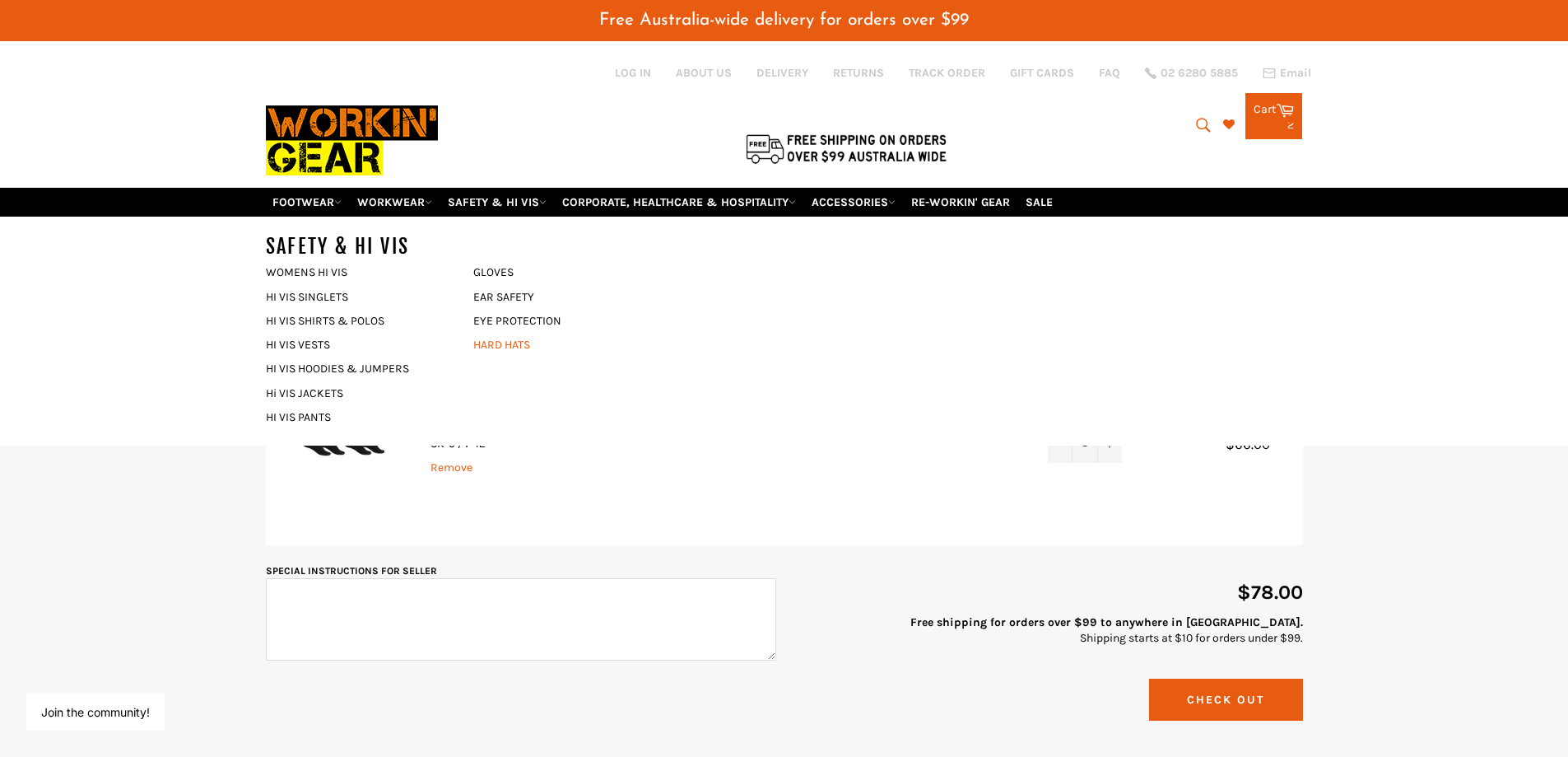
click at [529, 343] on link "HARD HATS" at bounding box center [565, 344] width 199 height 24
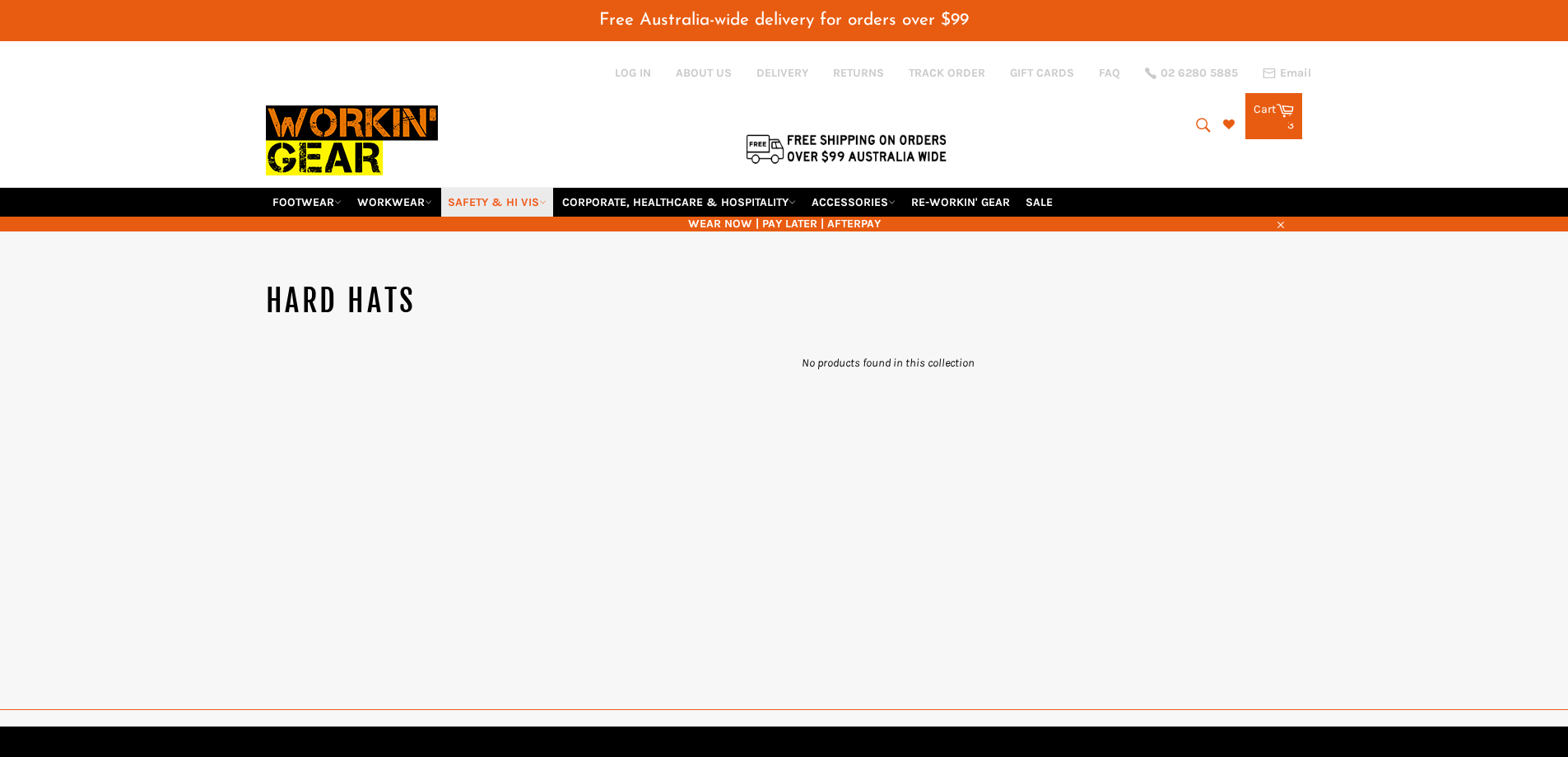
click at [492, 197] on link "SAFETY & HI VIS" at bounding box center [497, 202] width 112 height 29
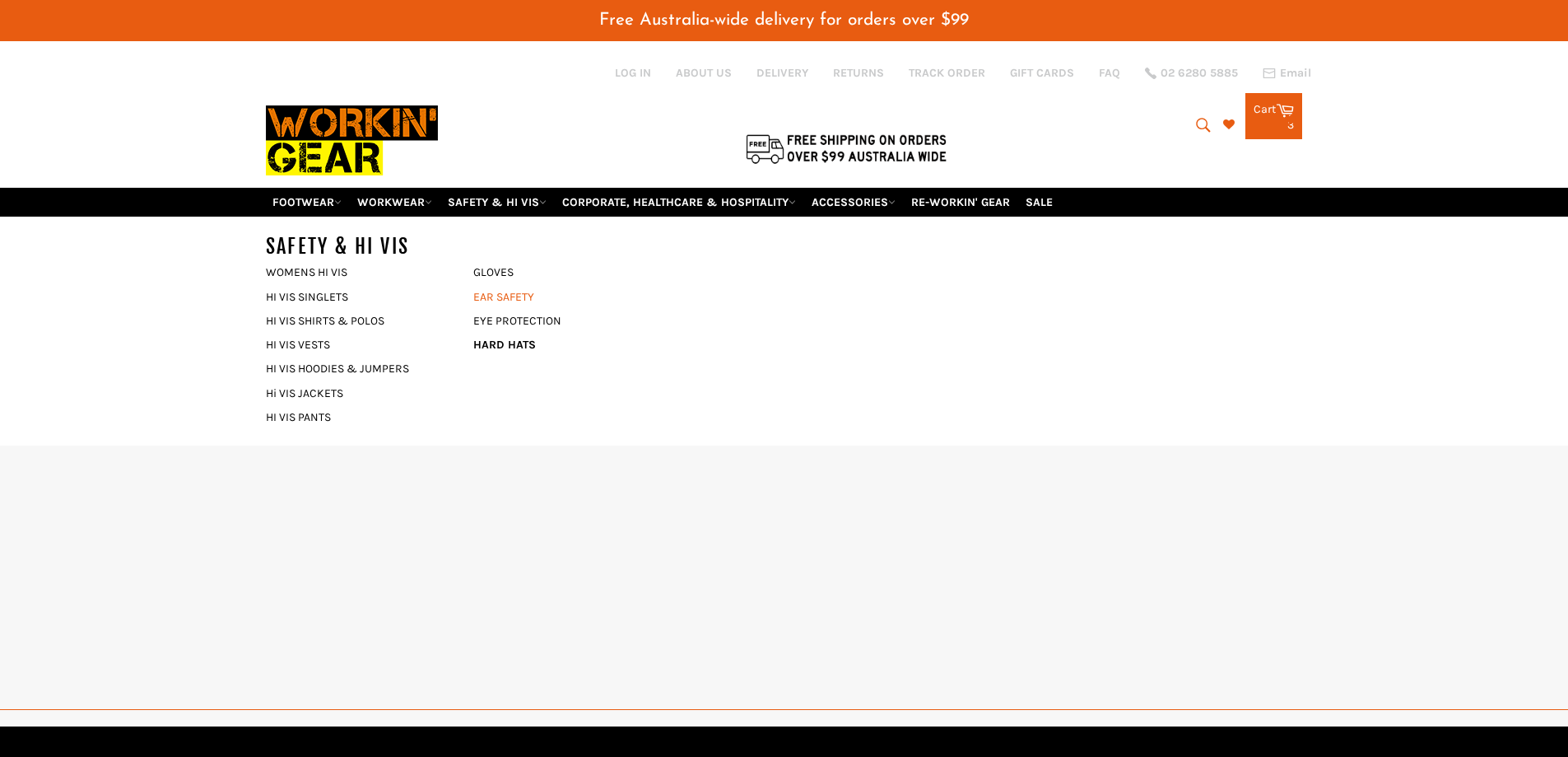
click at [503, 290] on link "EAR SAFETY" at bounding box center [565, 296] width 199 height 24
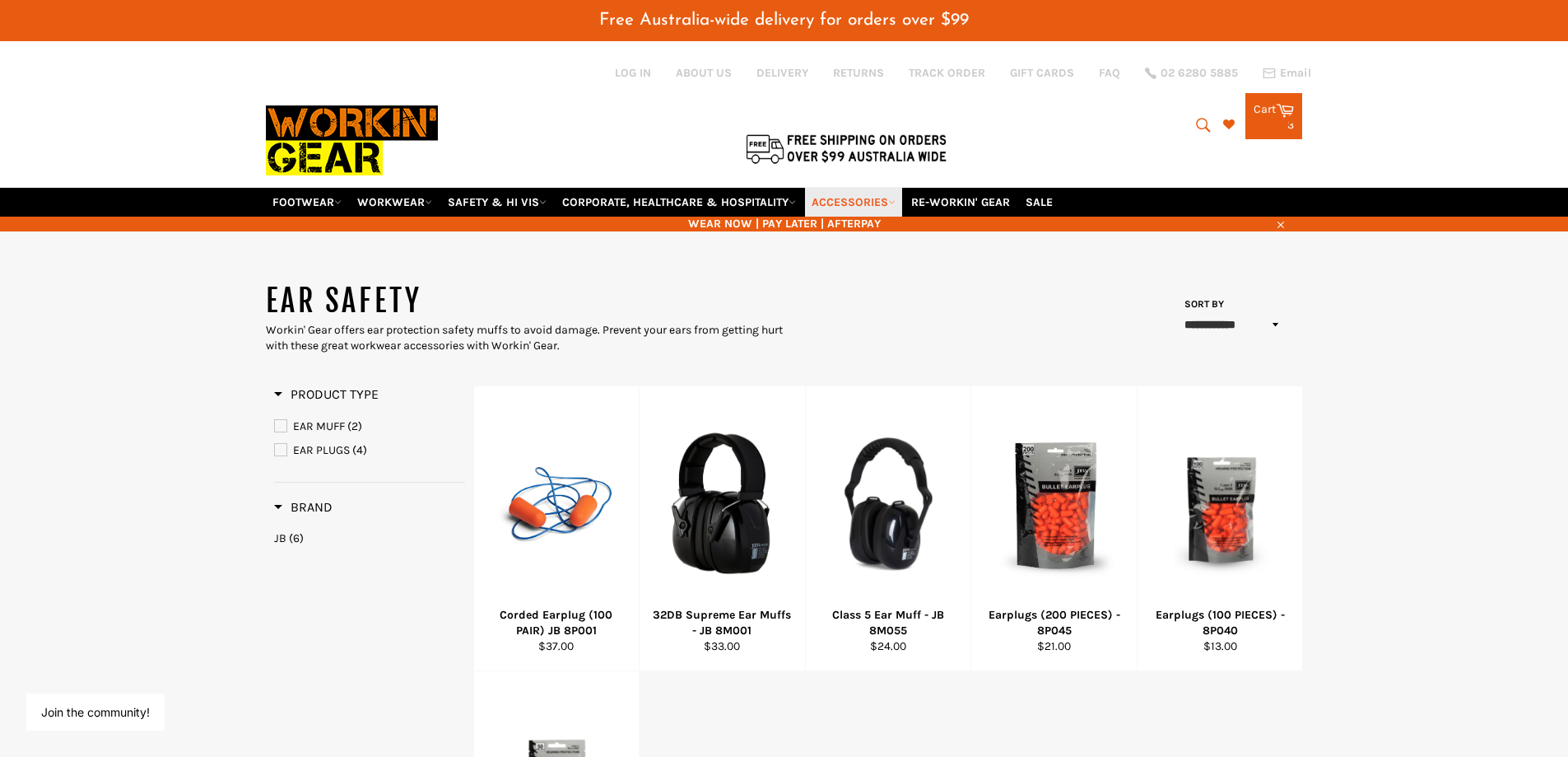
click at [853, 207] on link "ACCESSORIES" at bounding box center [854, 202] width 97 height 29
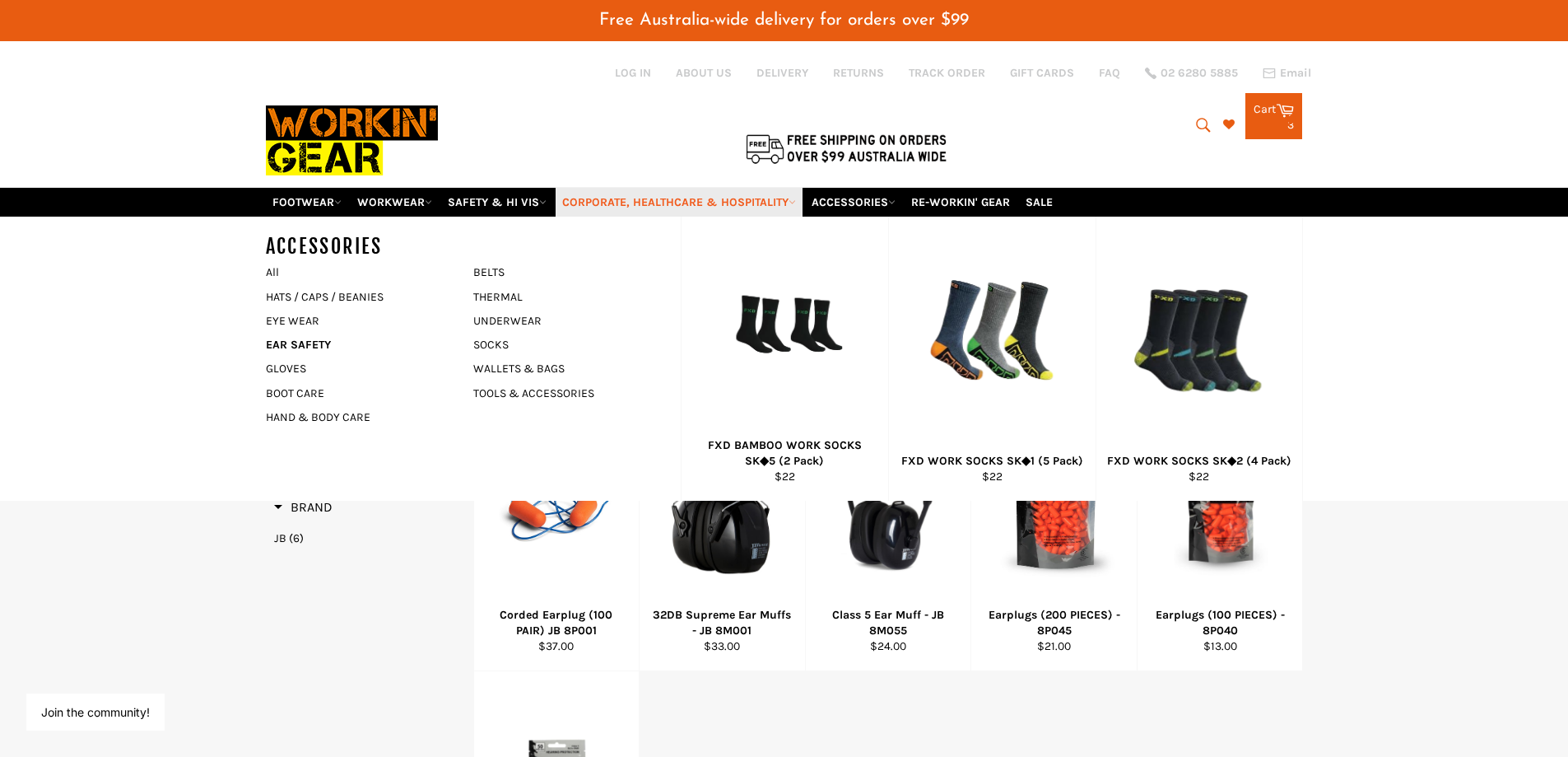
click at [764, 199] on link "CORPORATE, HEALTHCARE & HOSPITALITY" at bounding box center [679, 202] width 247 height 29
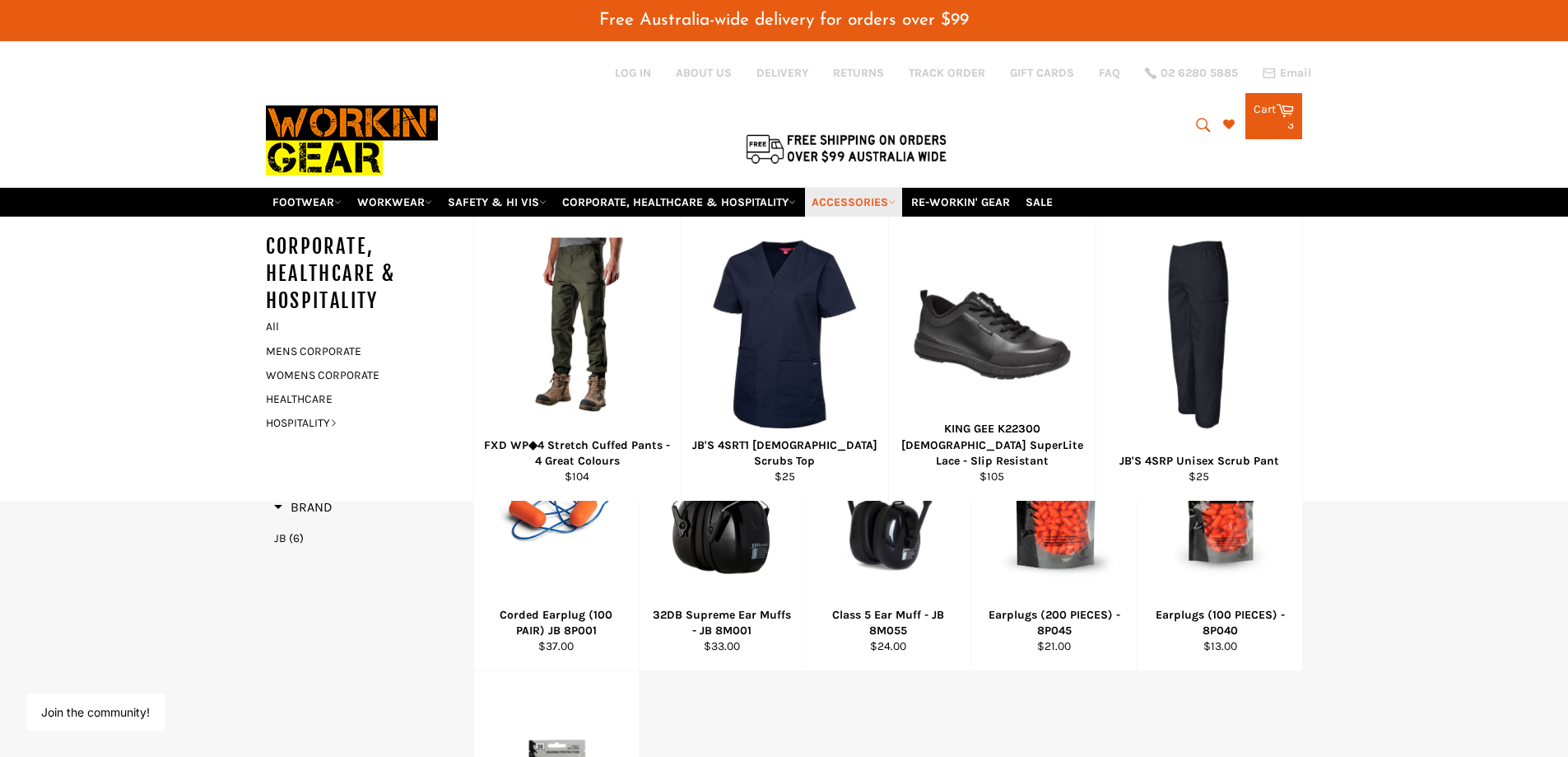
click at [835, 205] on link "ACCESSORIES" at bounding box center [854, 202] width 97 height 29
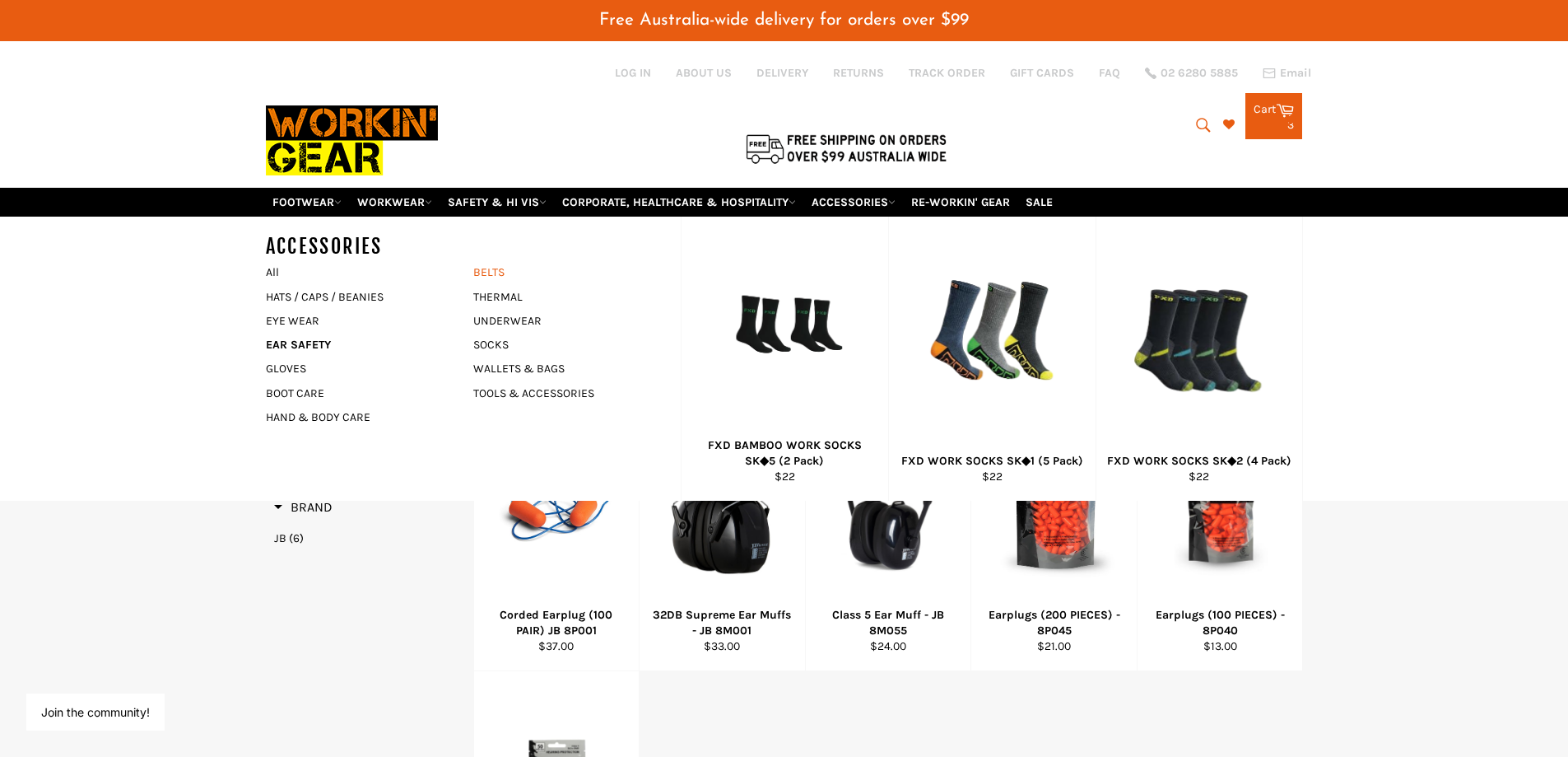
click at [504, 271] on link "BELTS" at bounding box center [565, 272] width 199 height 24
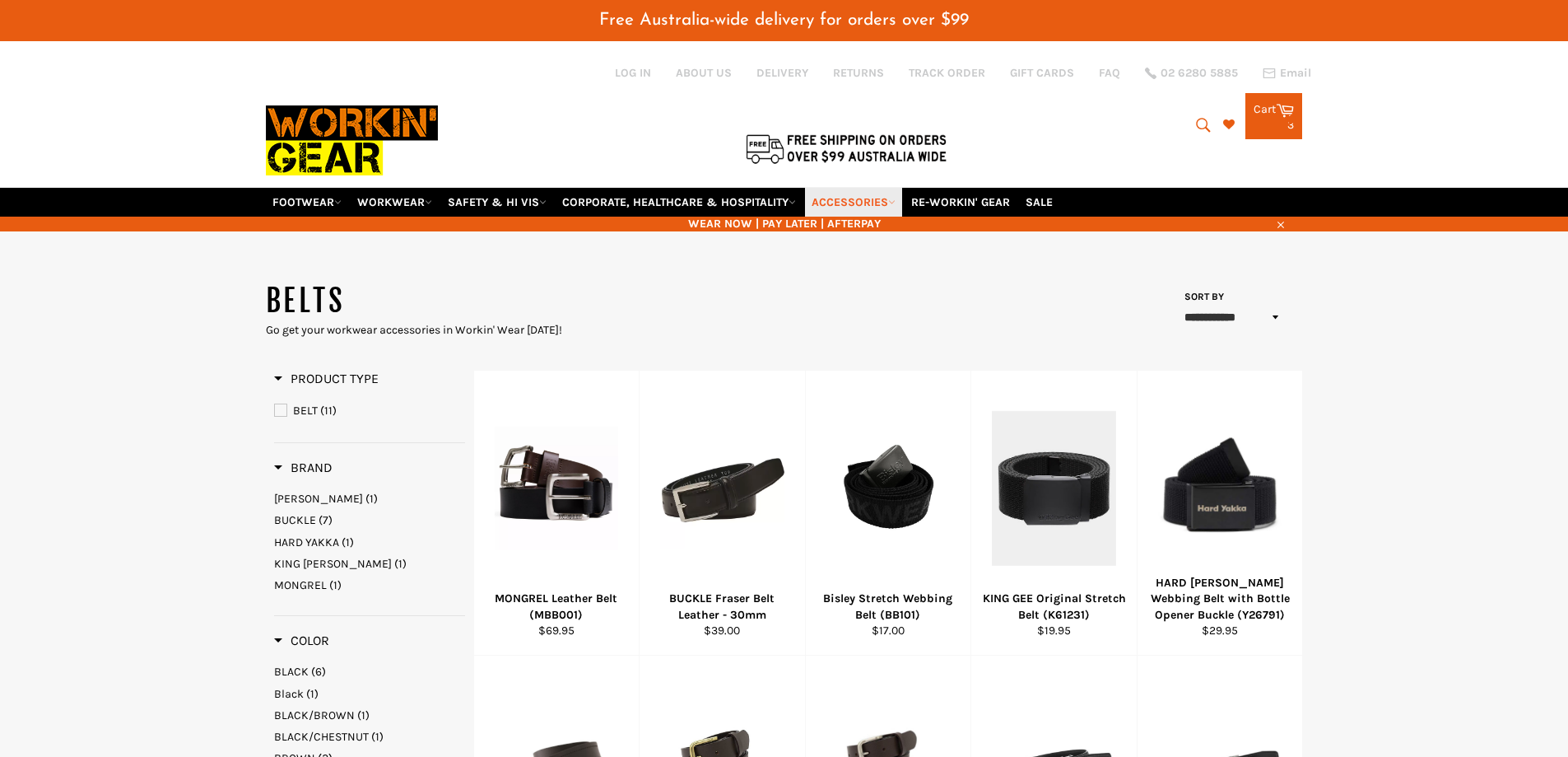
click at [835, 210] on link "ACCESSORIES" at bounding box center [854, 202] width 97 height 29
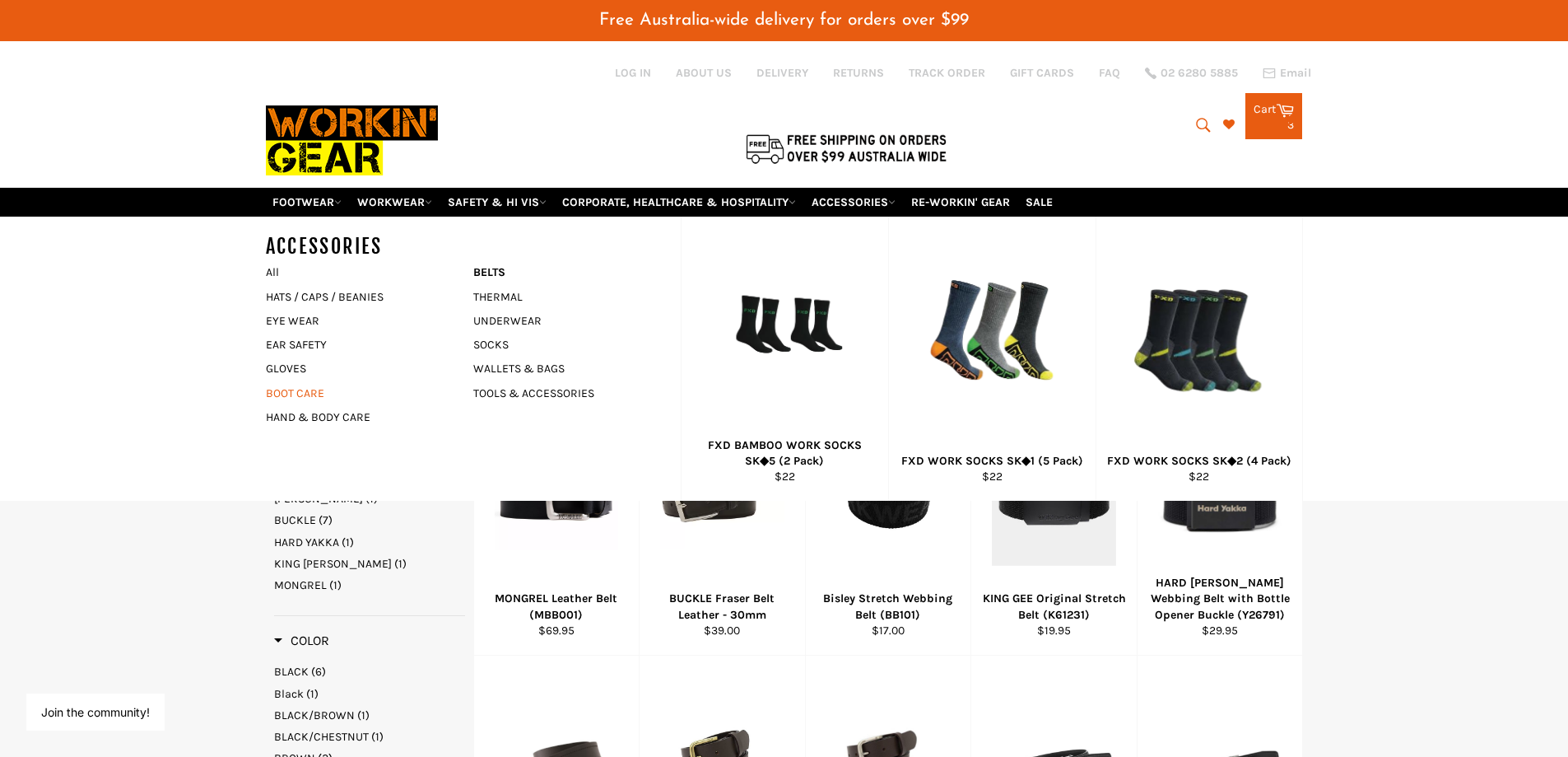
click at [312, 393] on link "BOOT CARE" at bounding box center [358, 392] width 199 height 24
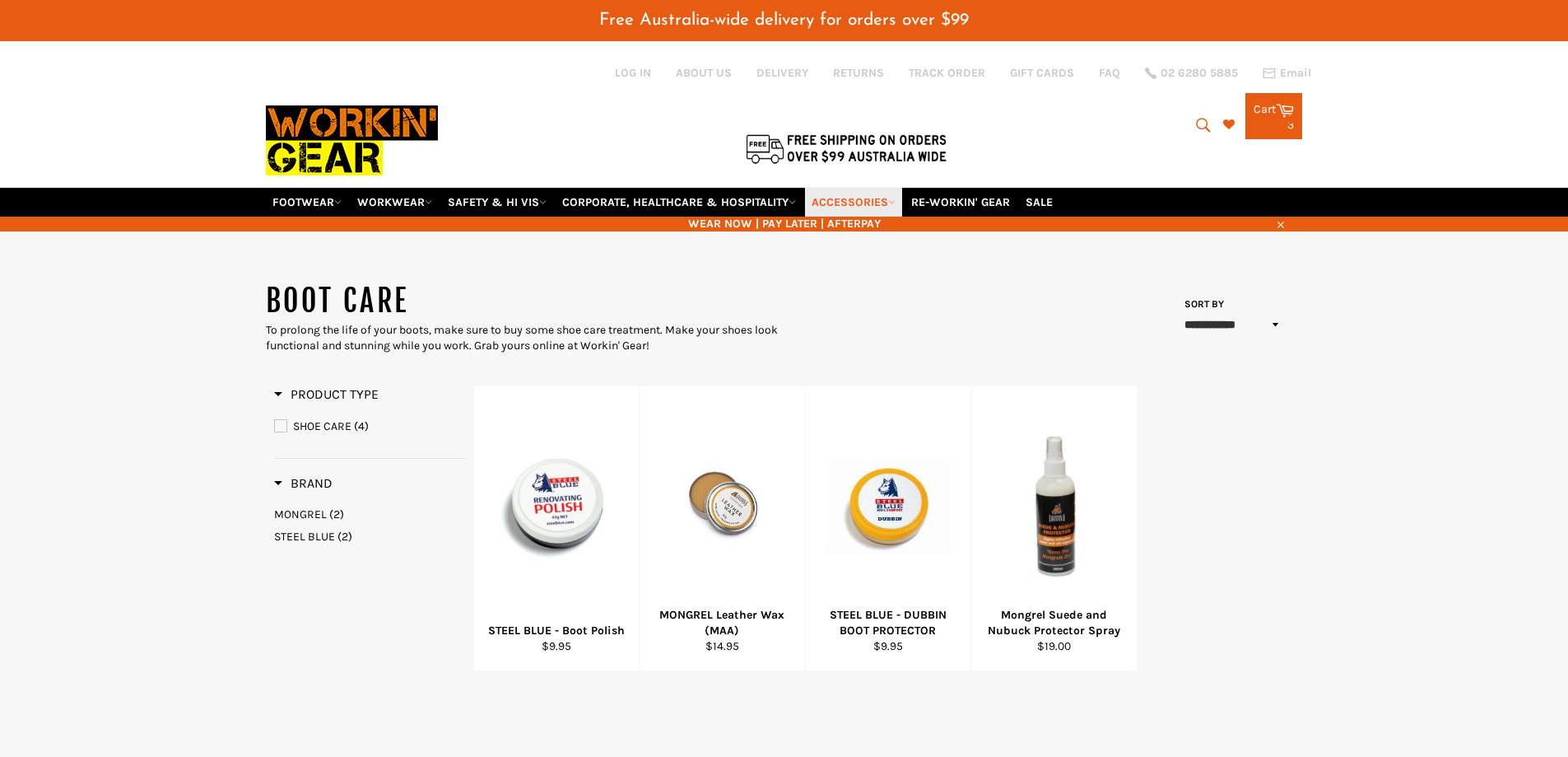
click at [864, 201] on link "ACCESSORIES" at bounding box center [854, 202] width 97 height 29
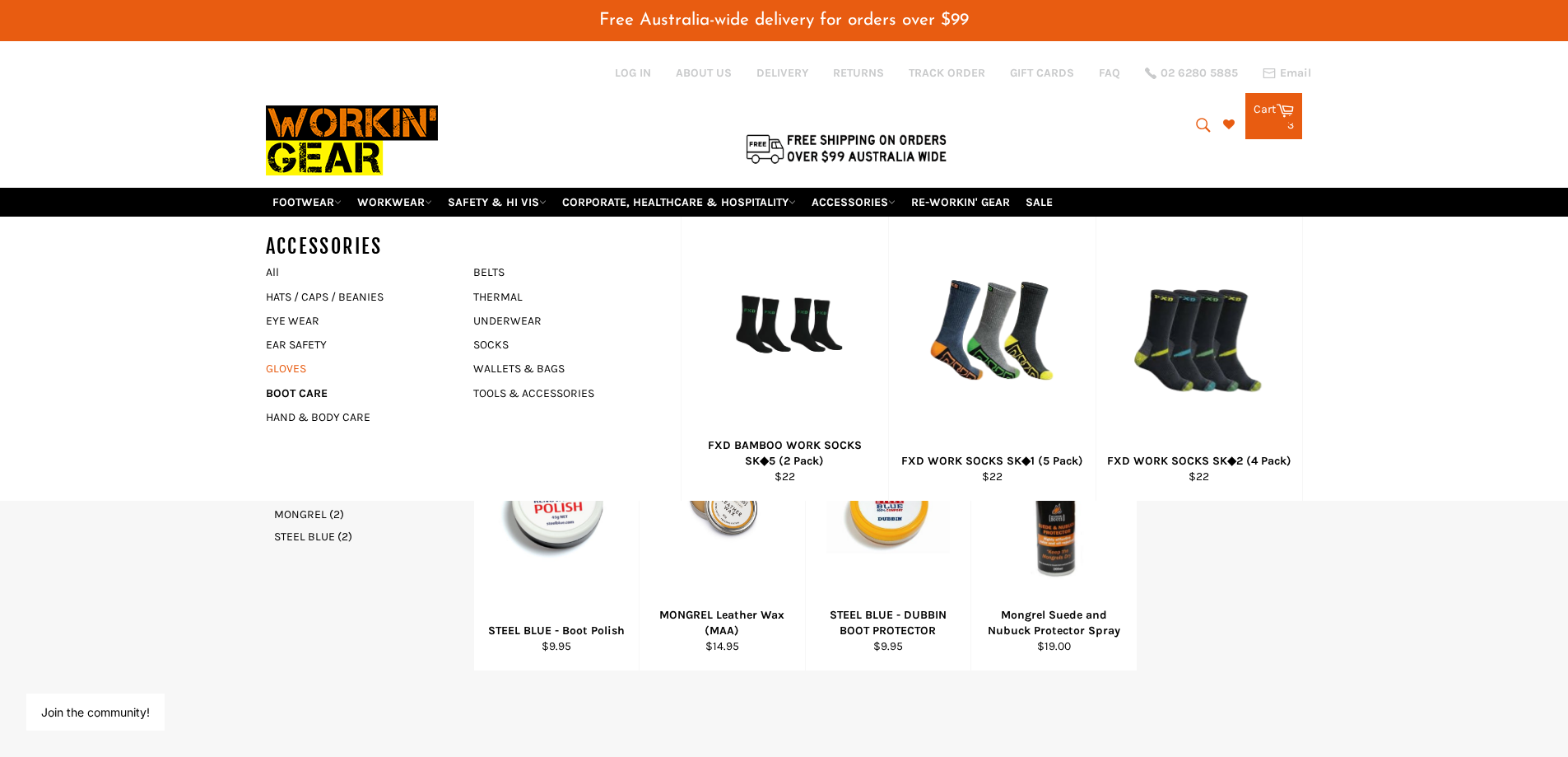
click at [293, 360] on link "GLOVES" at bounding box center [358, 368] width 199 height 24
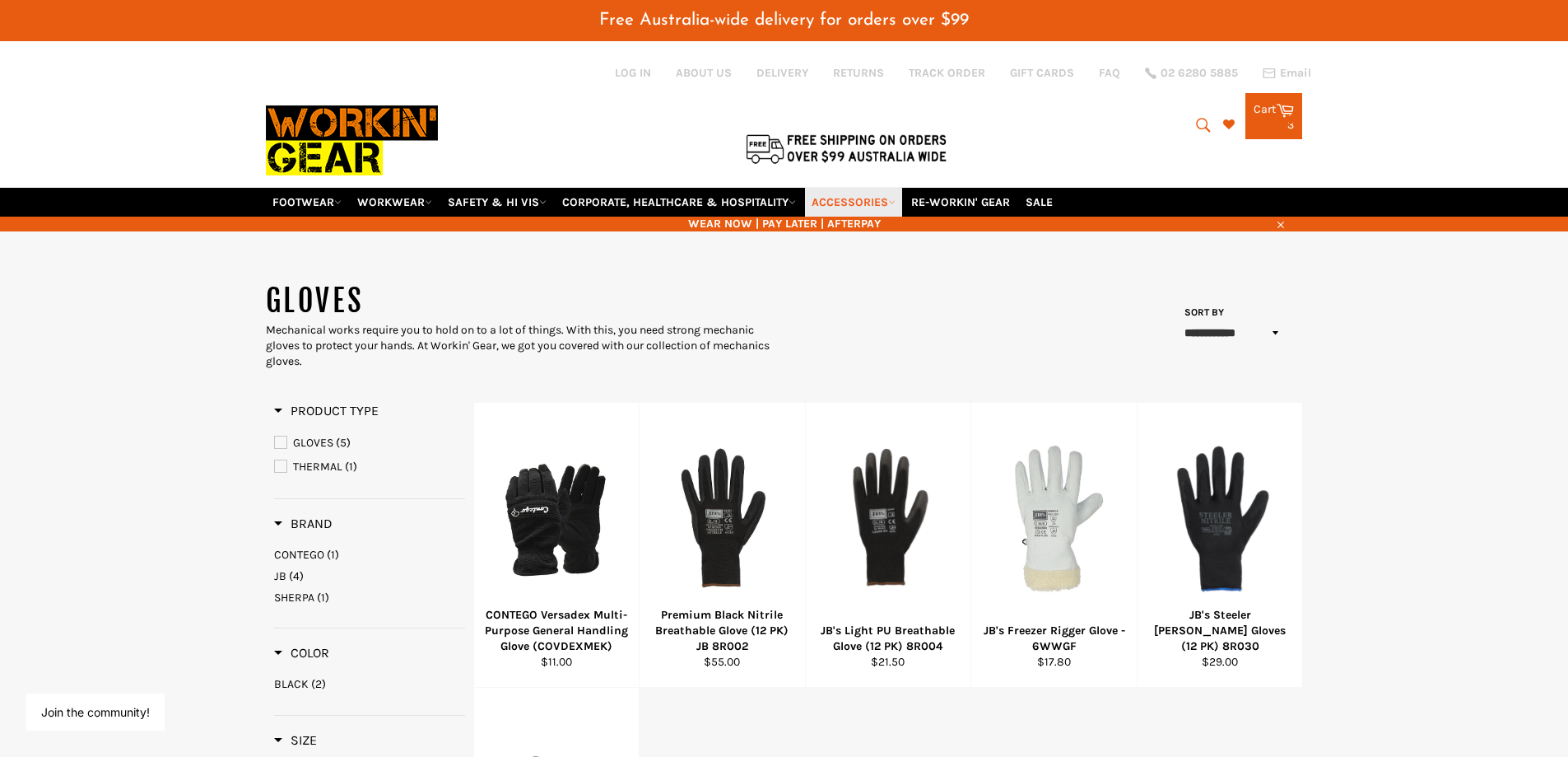
click at [841, 196] on link "ACCESSORIES" at bounding box center [854, 202] width 97 height 29
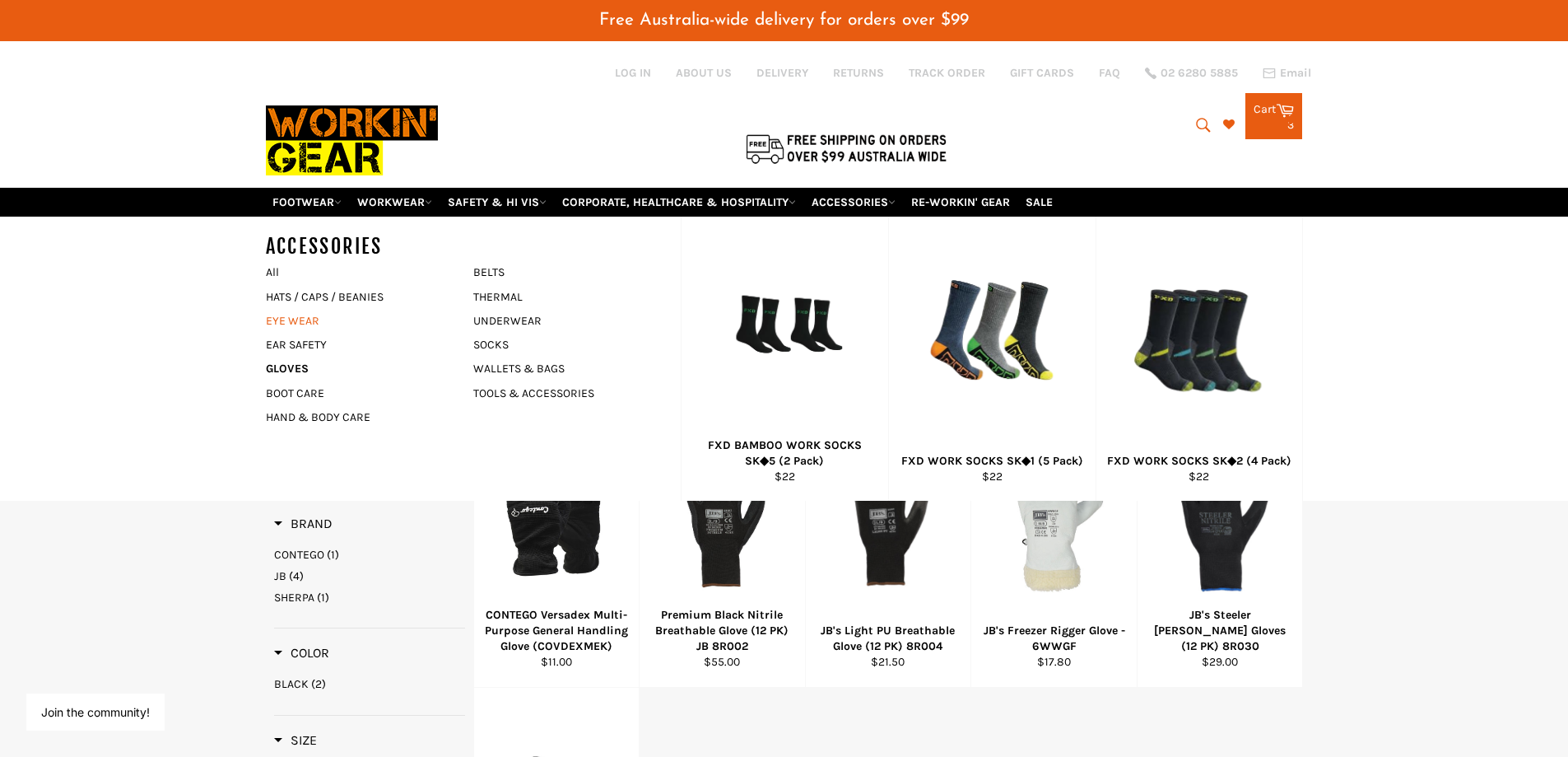
click at [298, 323] on link "EYE WEAR" at bounding box center [358, 320] width 199 height 24
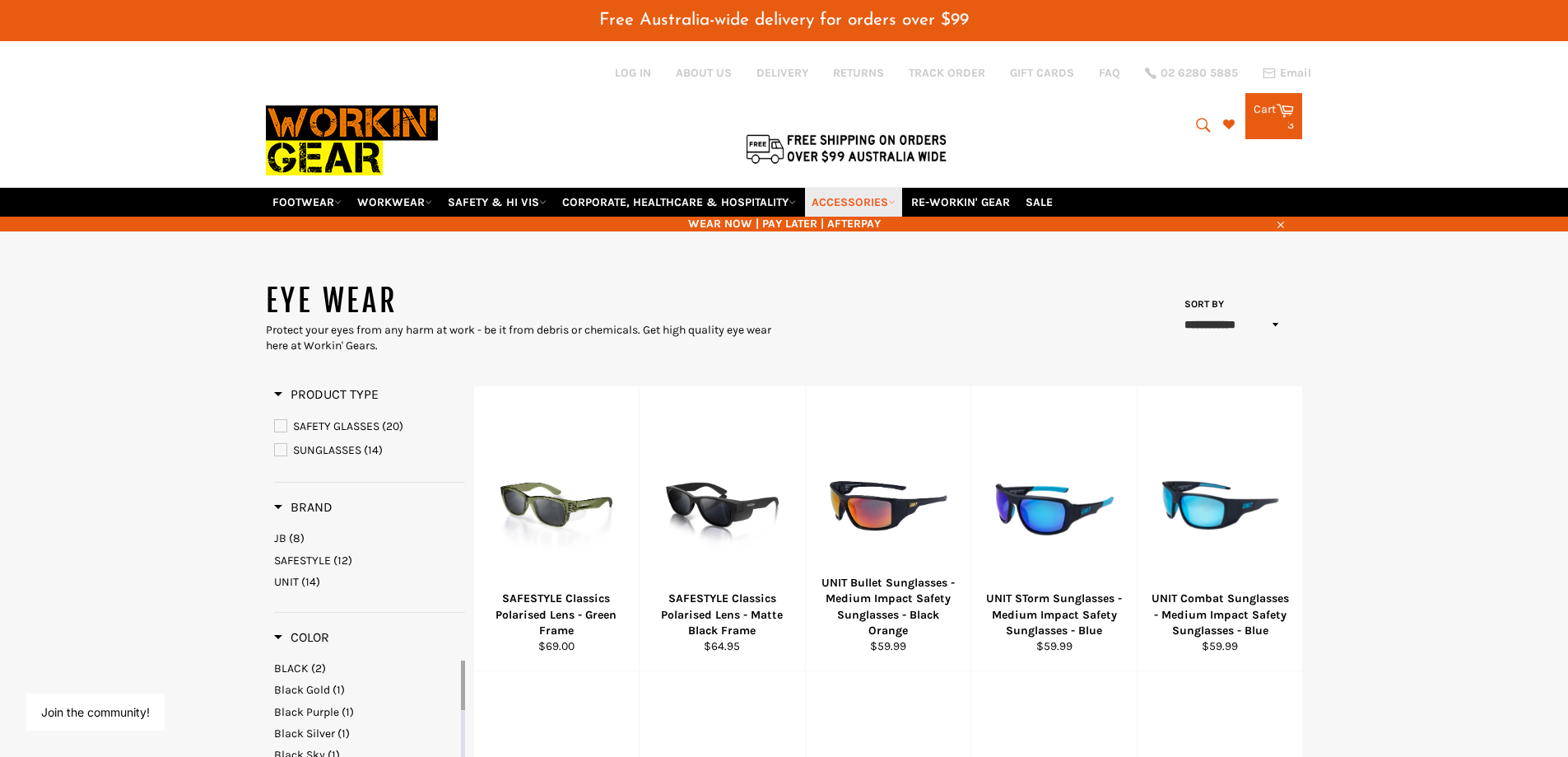
click at [864, 201] on link "ACCESSORIES" at bounding box center [854, 202] width 97 height 29
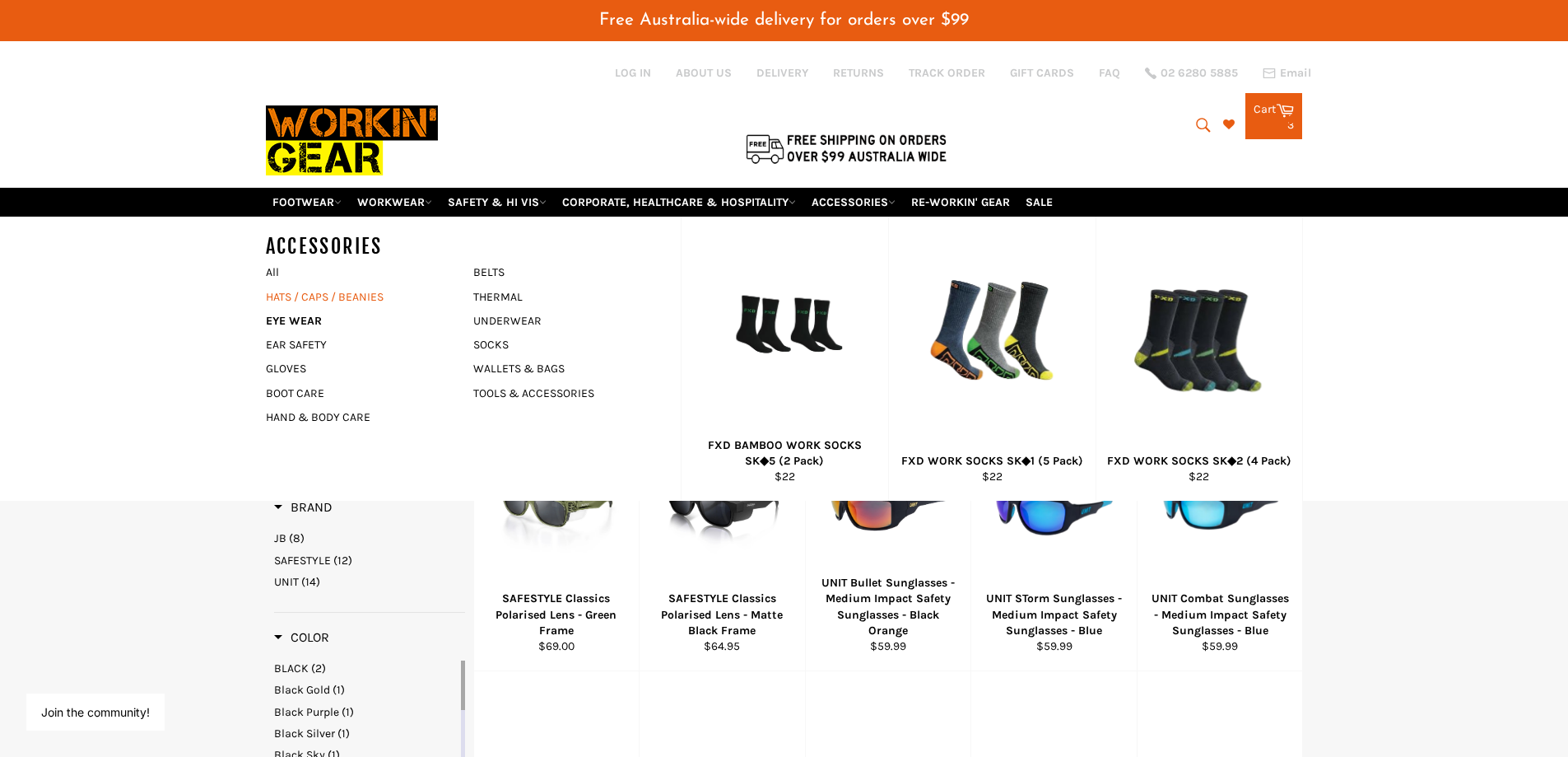
click at [338, 295] on link "HATS / CAPS / BEANIES" at bounding box center [358, 296] width 199 height 24
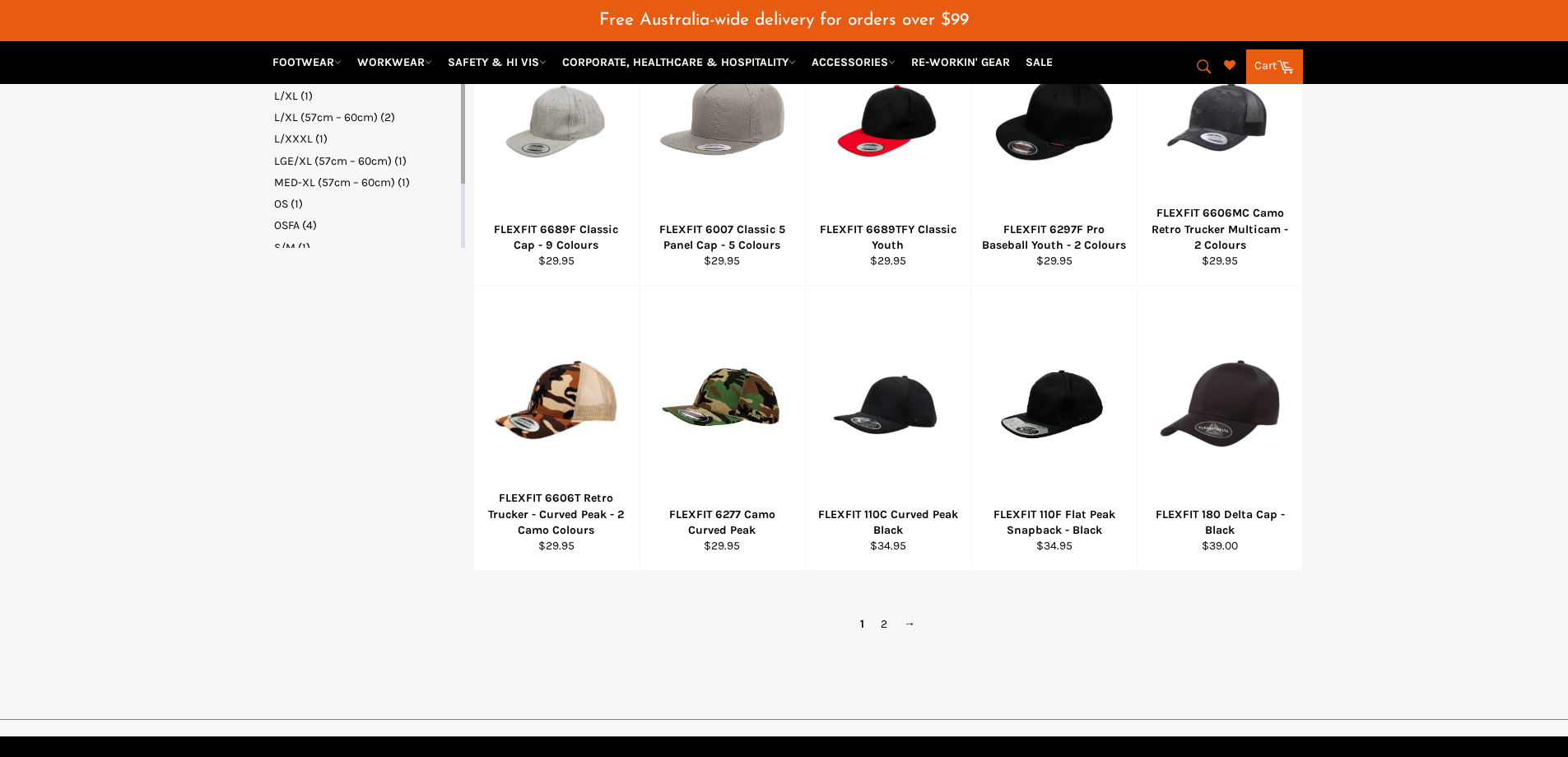
scroll to position [988, 0]
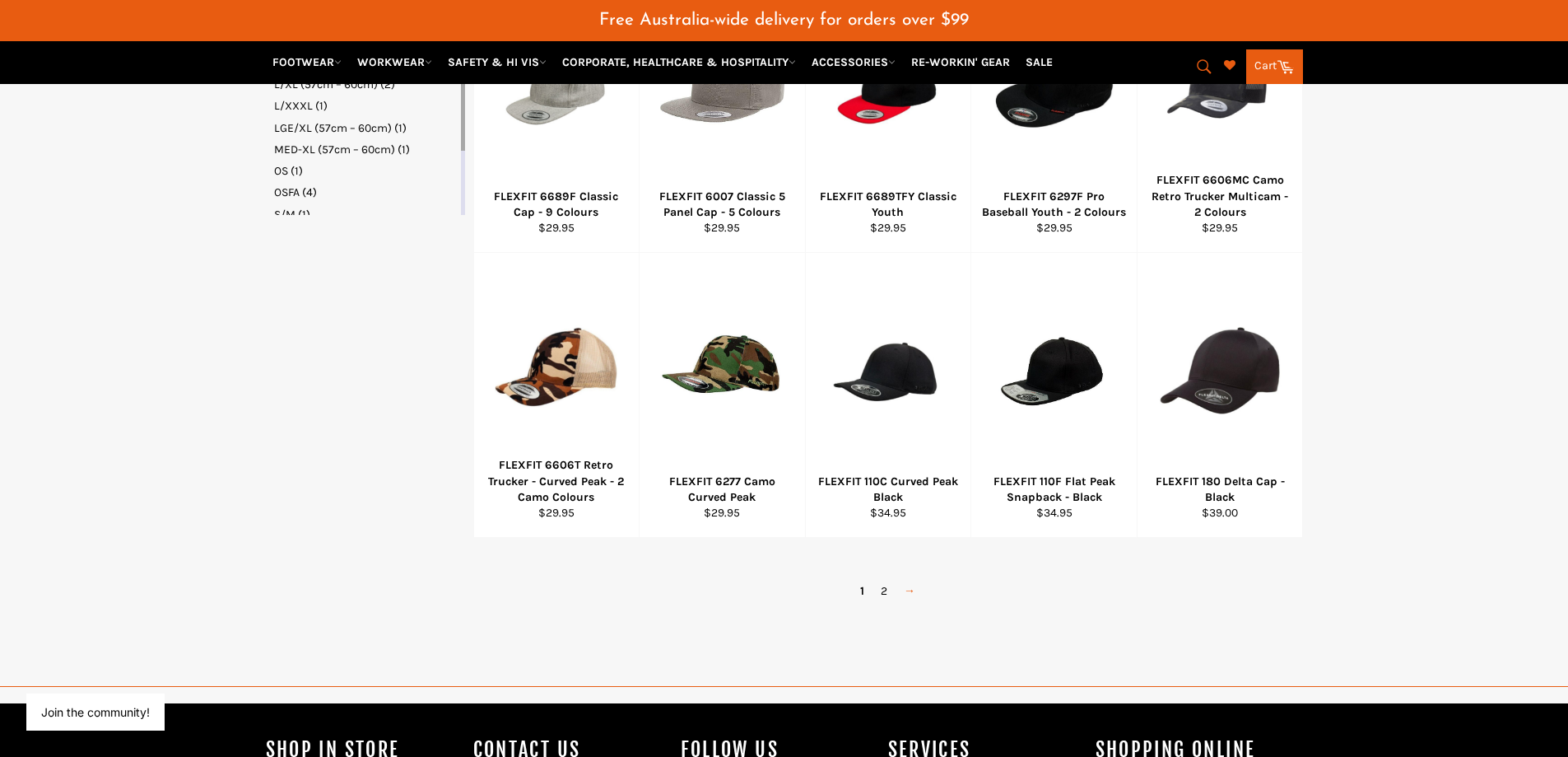
click at [907, 591] on link "→" at bounding box center [909, 591] width 28 height 24
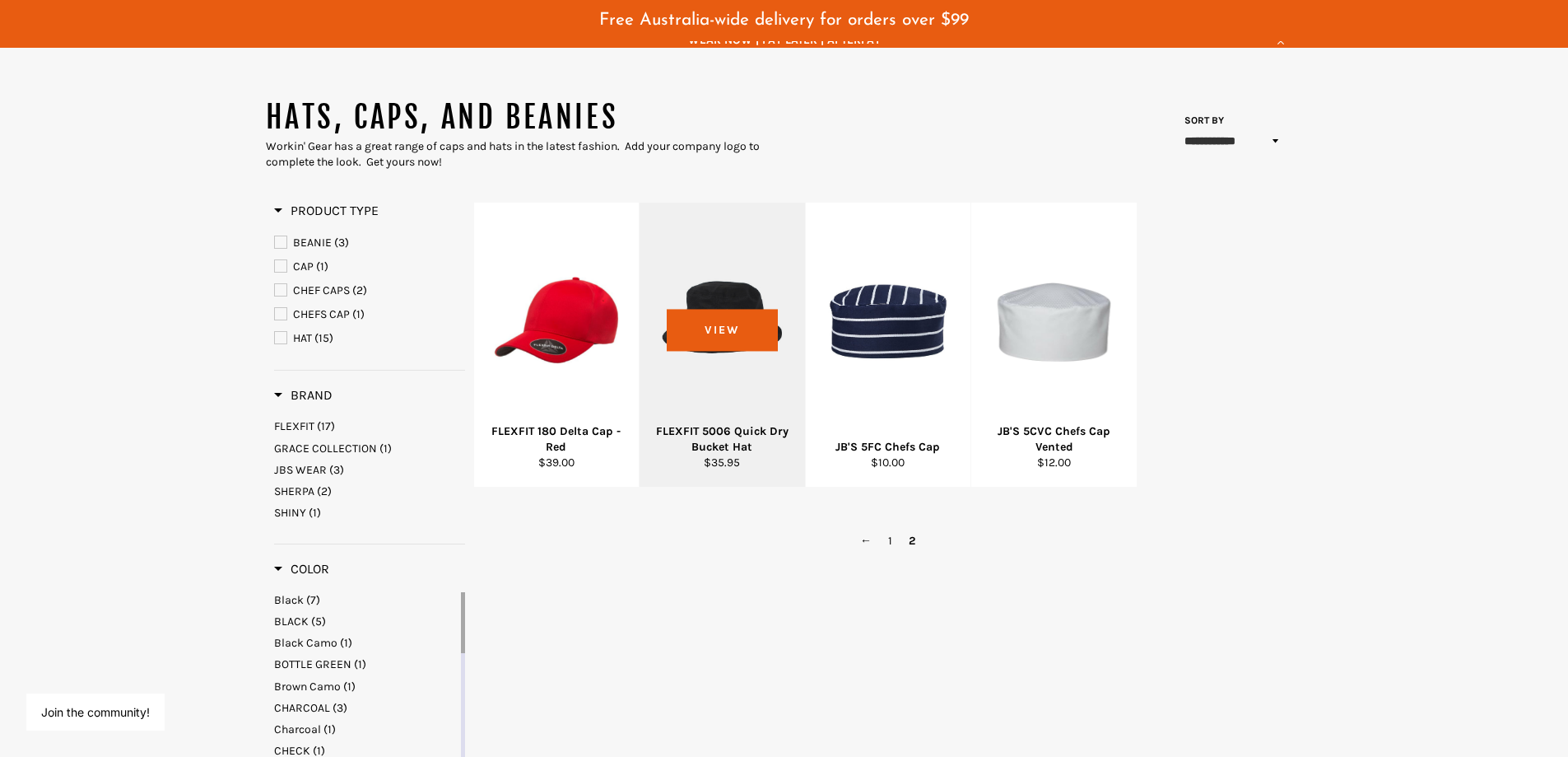
scroll to position [180, 0]
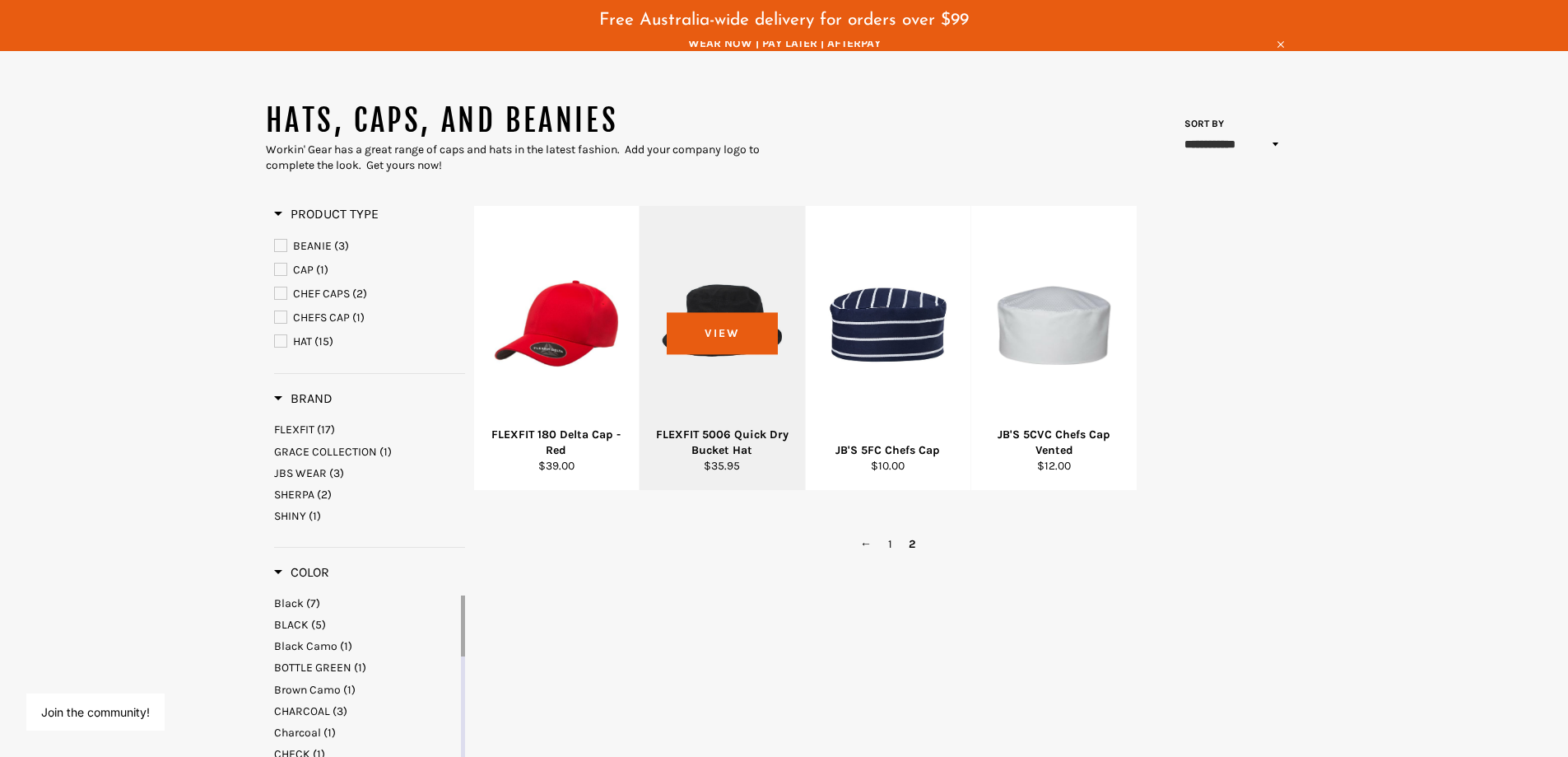
click at [757, 337] on div at bounding box center [723, 323] width 125 height 194
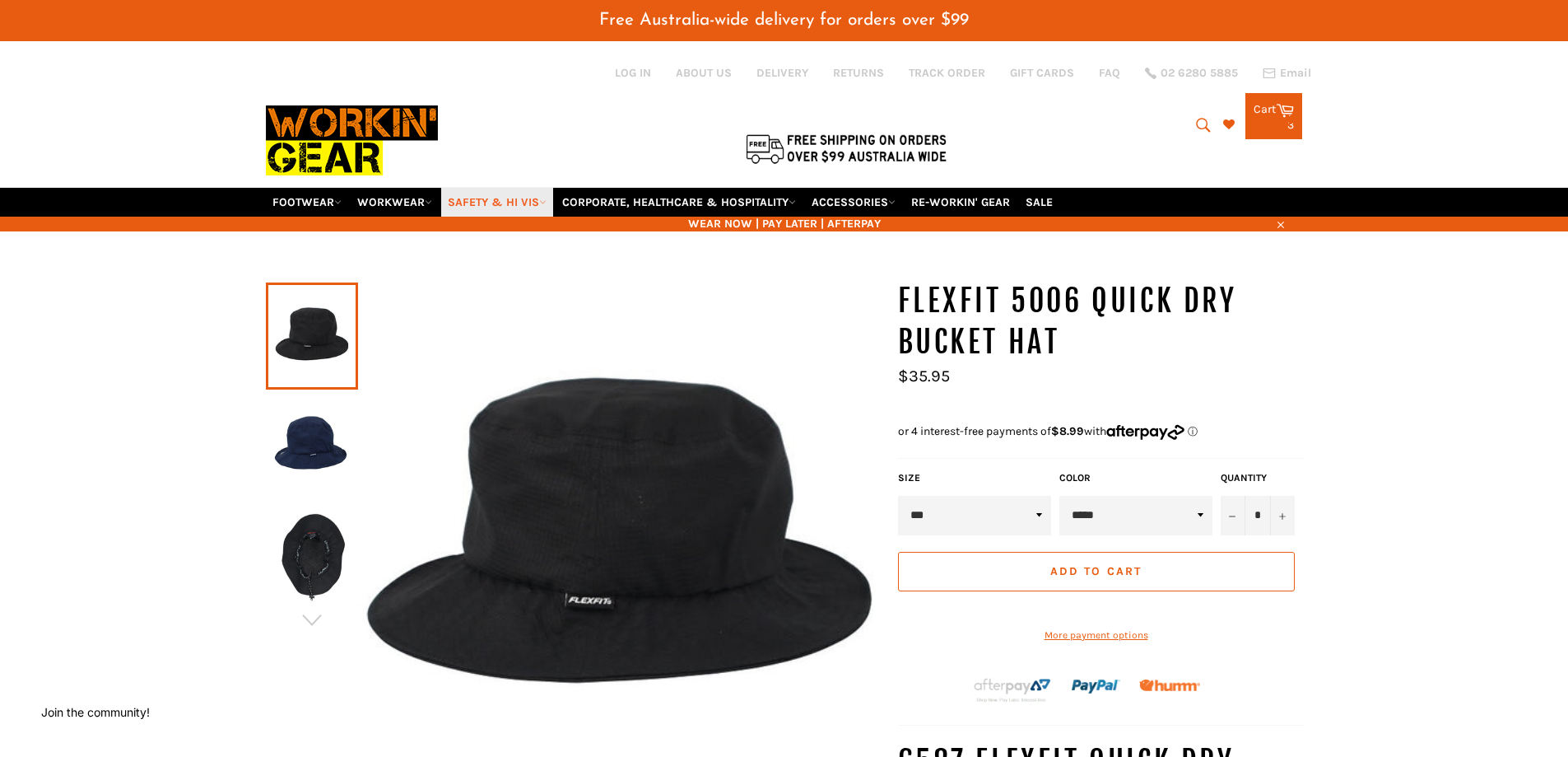
click at [523, 193] on link "SAFETY & HI VIS" at bounding box center [497, 202] width 112 height 29
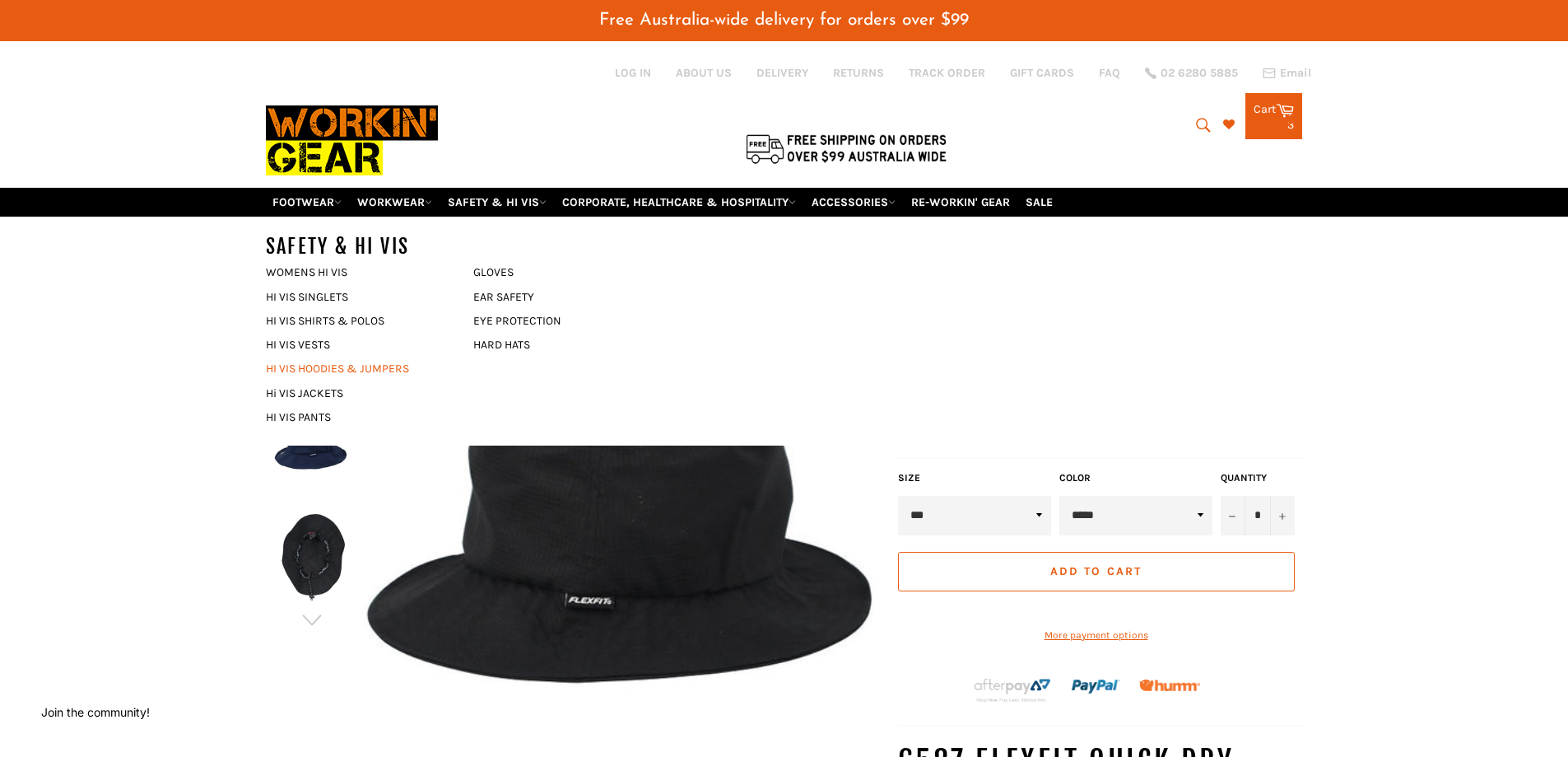
click at [331, 377] on link "HI VIS HOODIES & JUMPERS" at bounding box center [358, 368] width 199 height 24
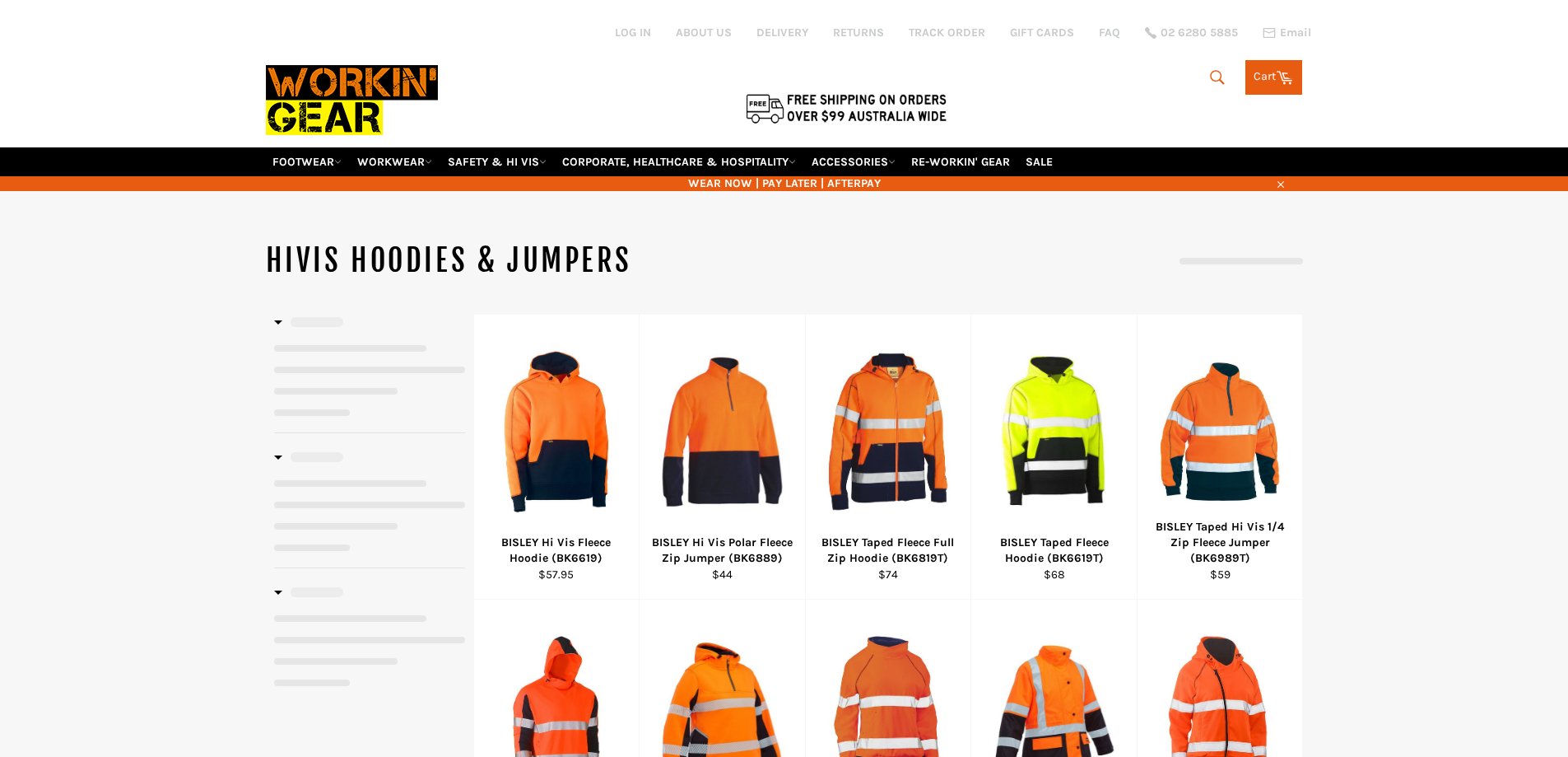
select select "**********"
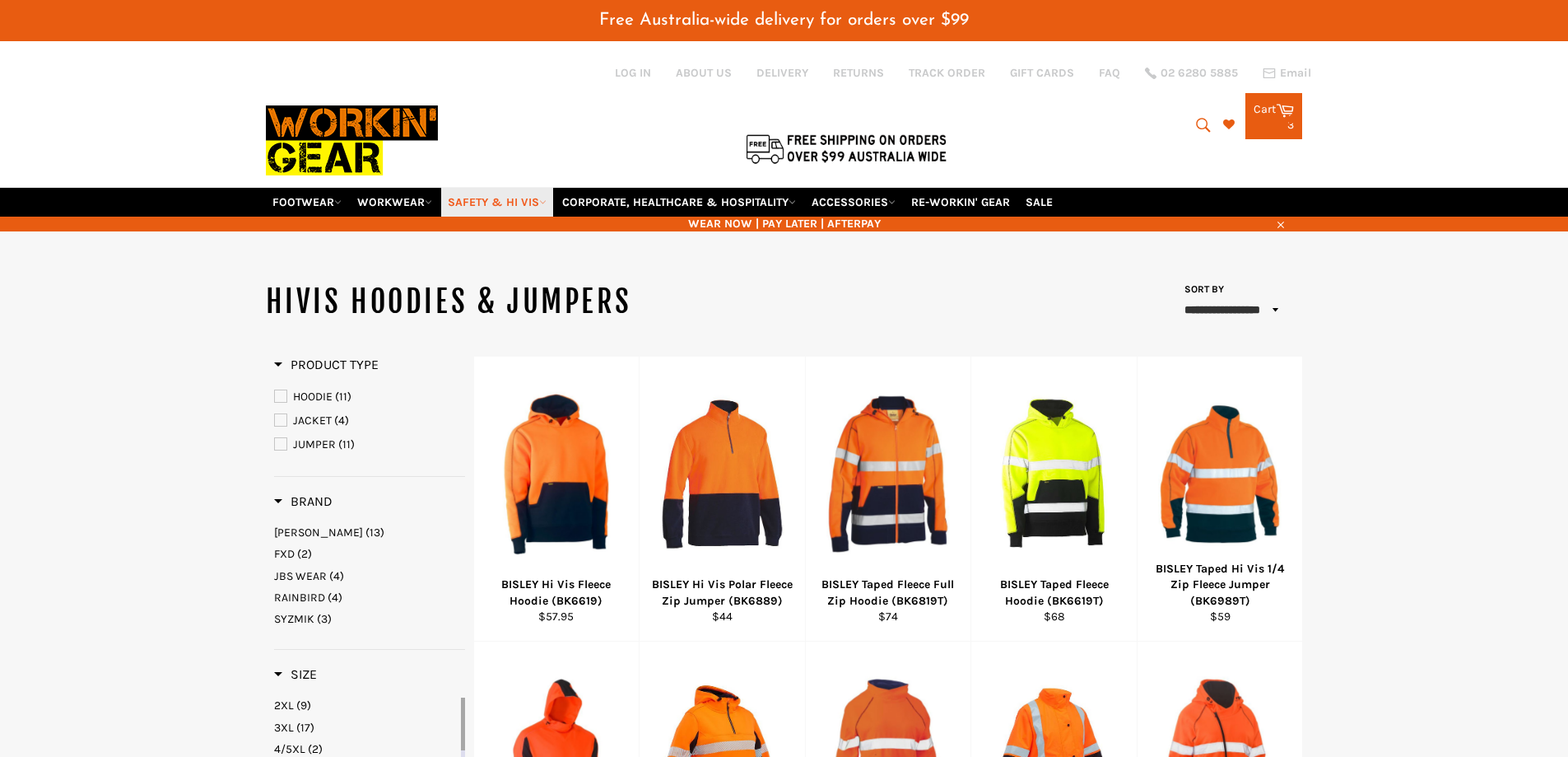
click at [488, 198] on link "SAFETY & HI VIS" at bounding box center [497, 202] width 112 height 29
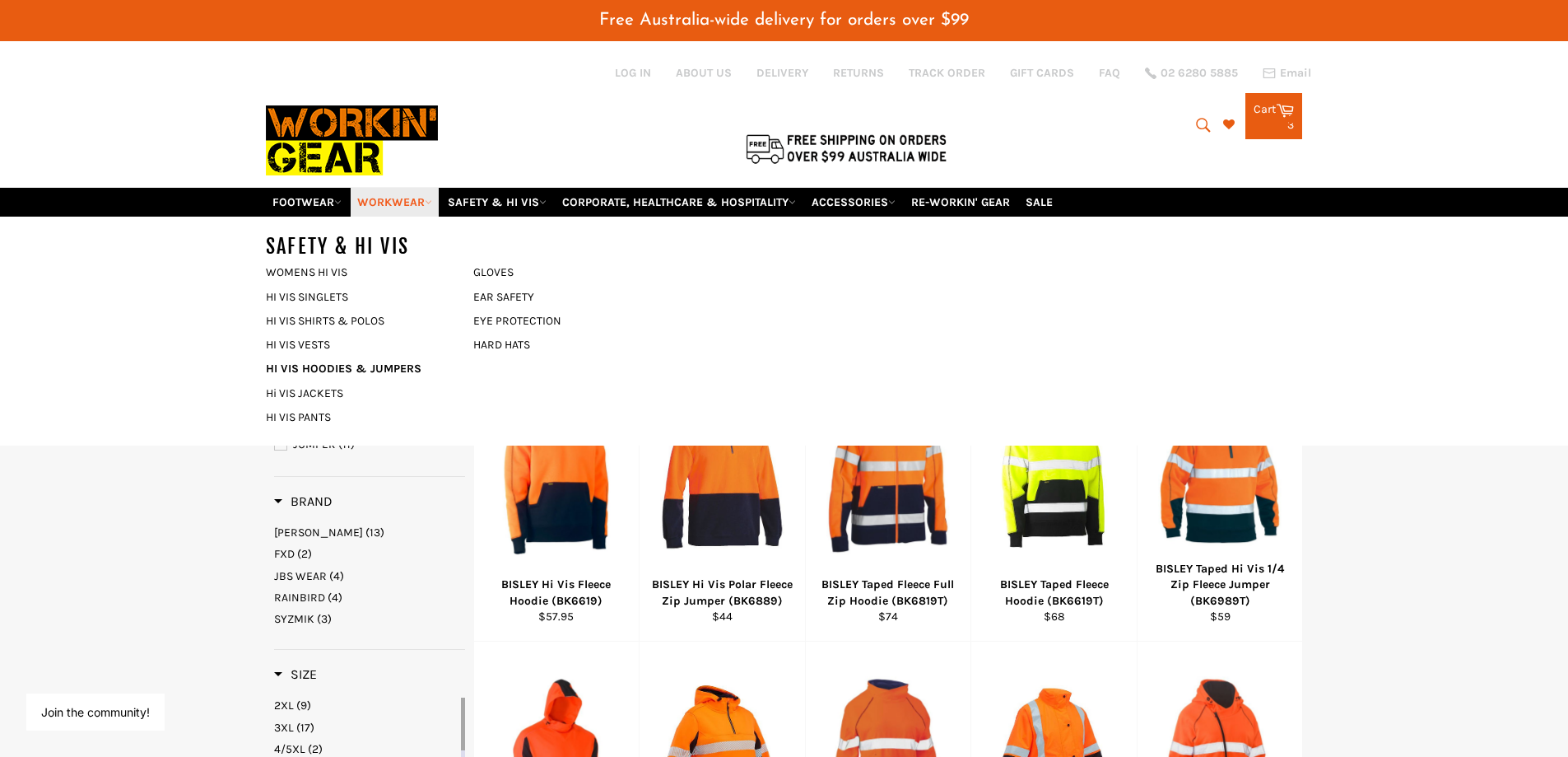
click at [396, 196] on link "WORKWEAR" at bounding box center [395, 202] width 88 height 29
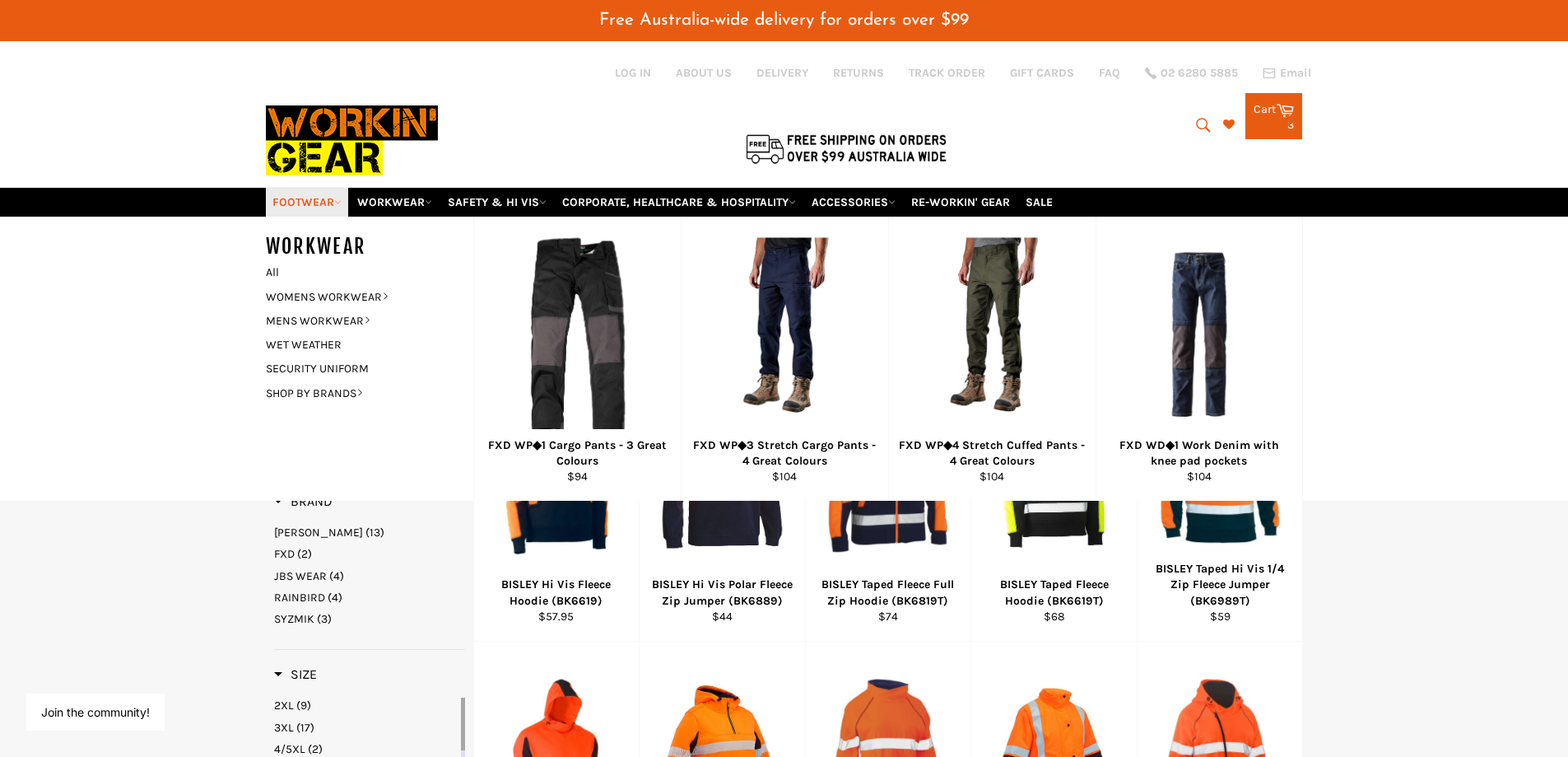
click at [316, 206] on link "FOOTWEAR" at bounding box center [307, 202] width 82 height 29
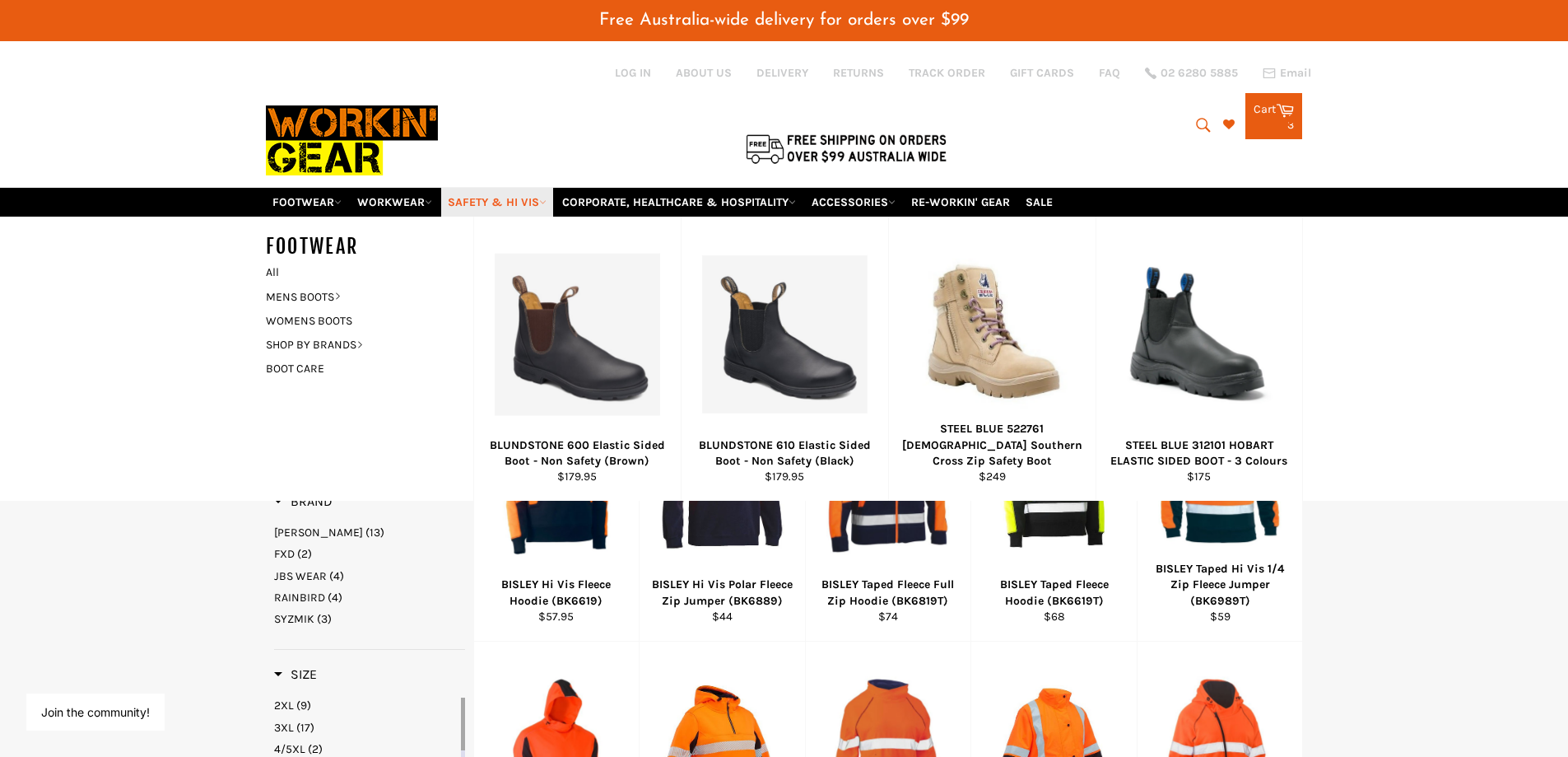
click at [478, 207] on link "SAFETY & HI VIS" at bounding box center [497, 202] width 112 height 29
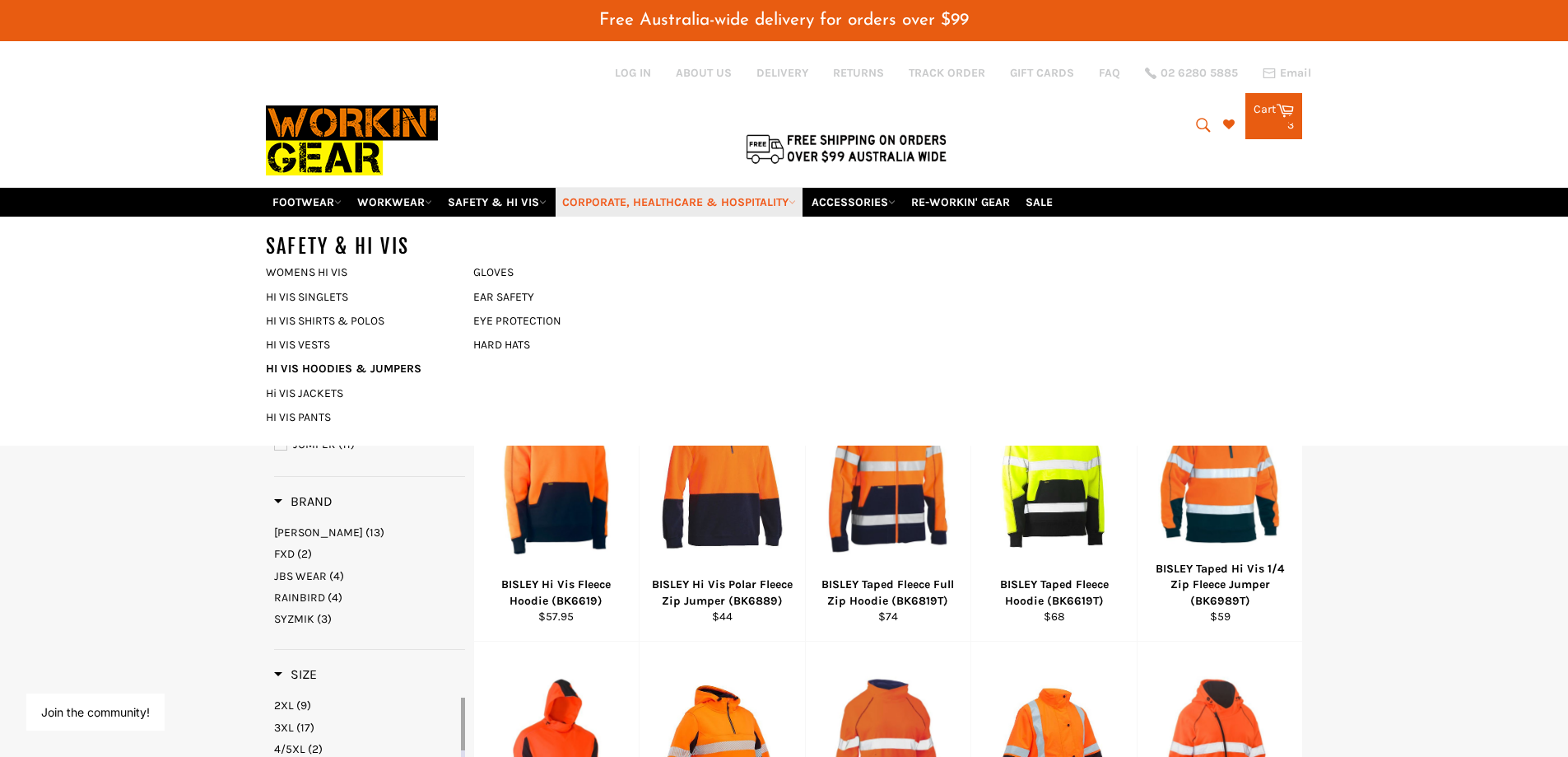
click at [617, 201] on link "CORPORATE, HEALTHCARE & HOSPITALITY" at bounding box center [679, 202] width 247 height 29
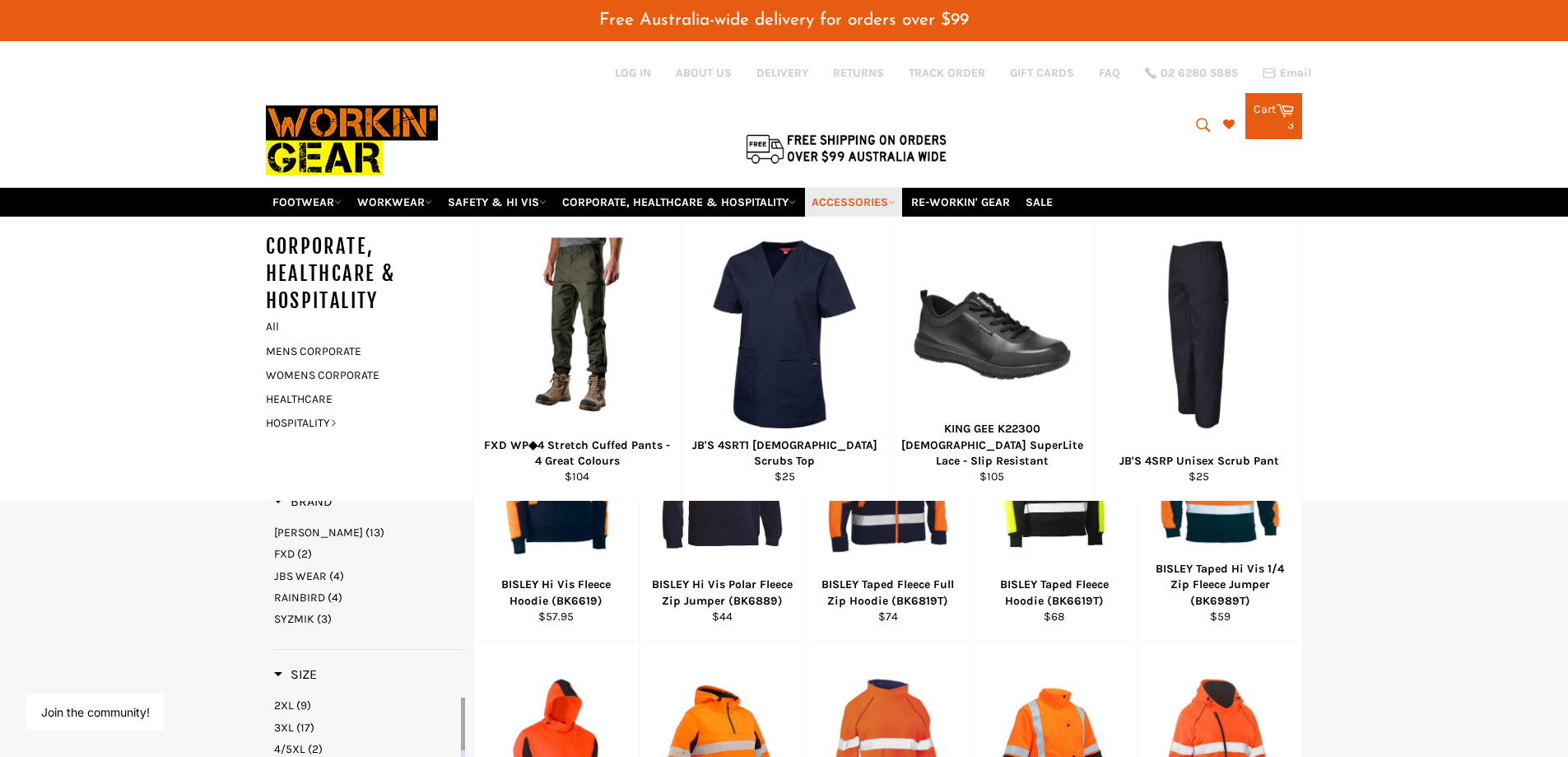
click at [896, 201] on icon at bounding box center [892, 202] width 8 height 8
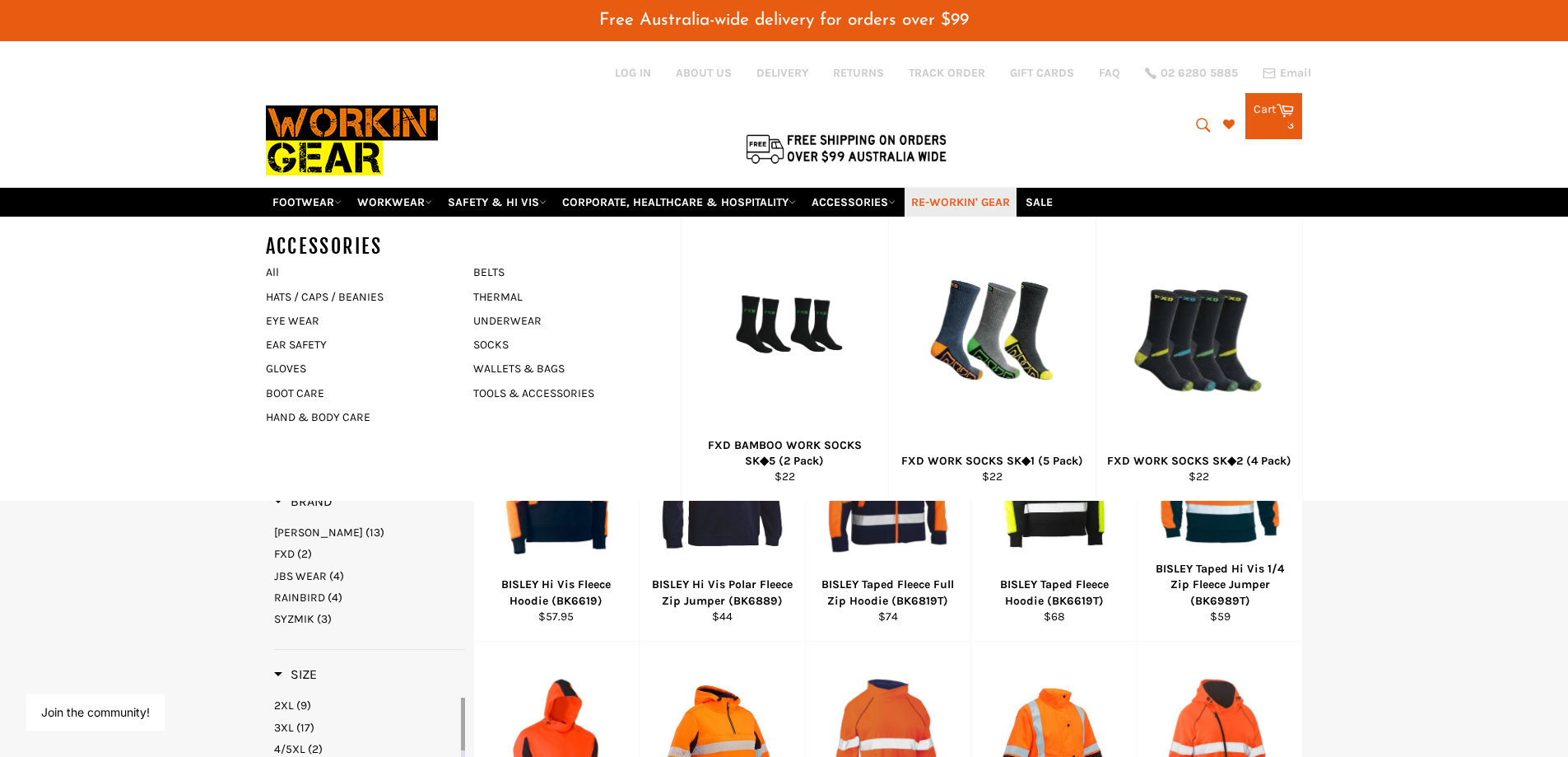
click at [975, 201] on link "RE-WORKIN' GEAR" at bounding box center [960, 202] width 112 height 29
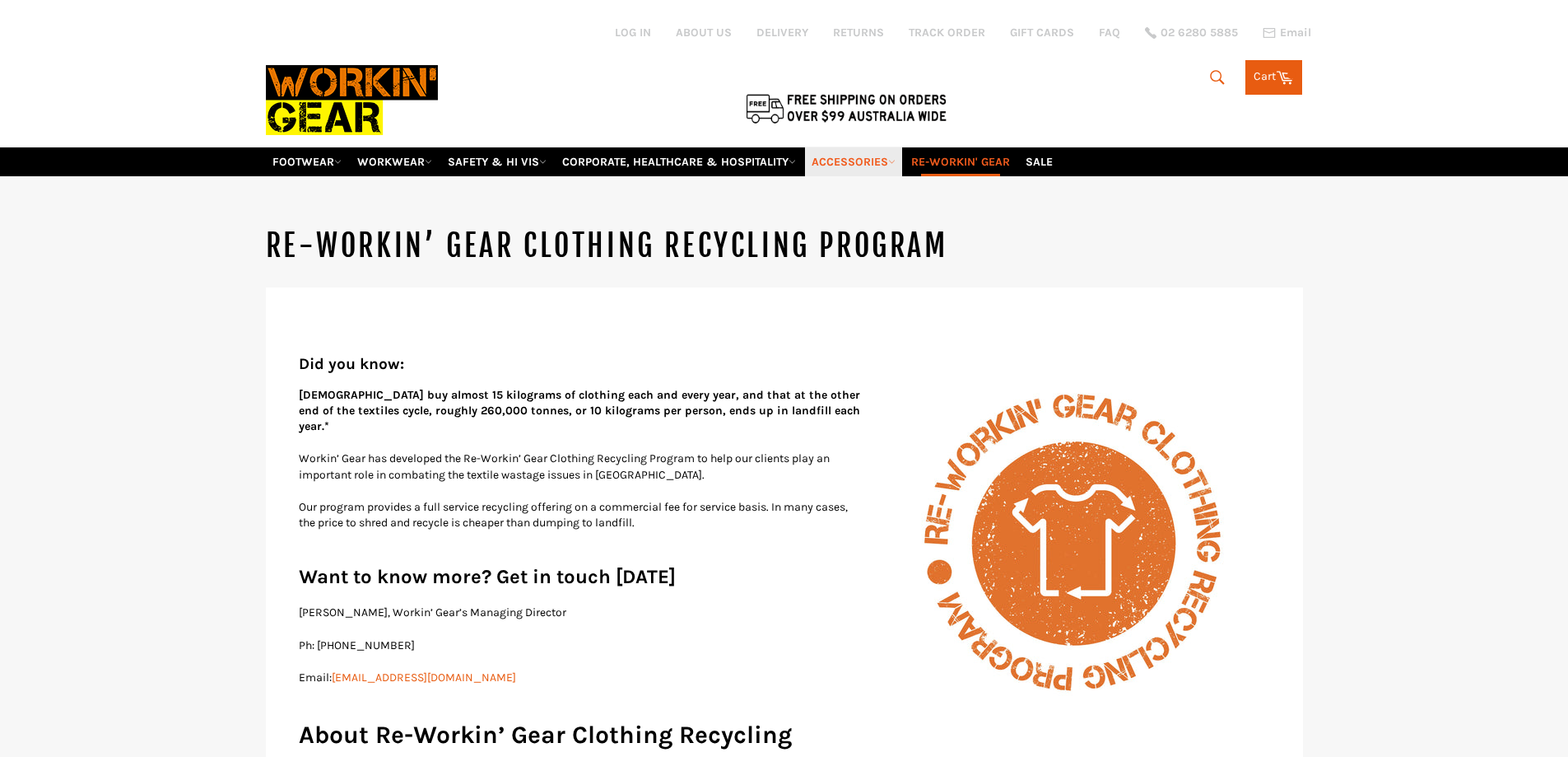
click at [875, 162] on link "ACCESSORIES" at bounding box center [854, 162] width 97 height 29
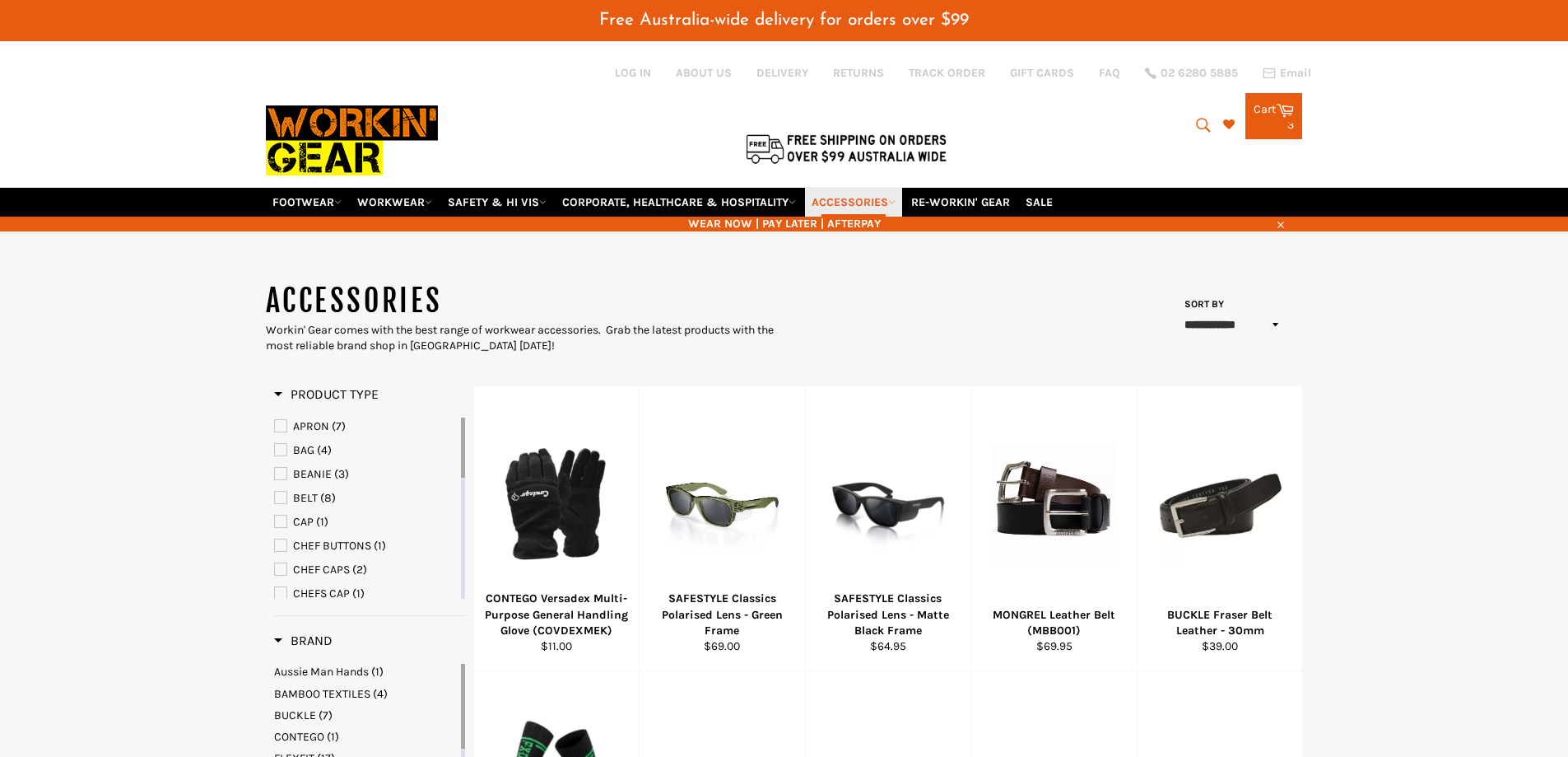
click at [852, 207] on link "ACCESSORIES" at bounding box center [854, 202] width 97 height 29
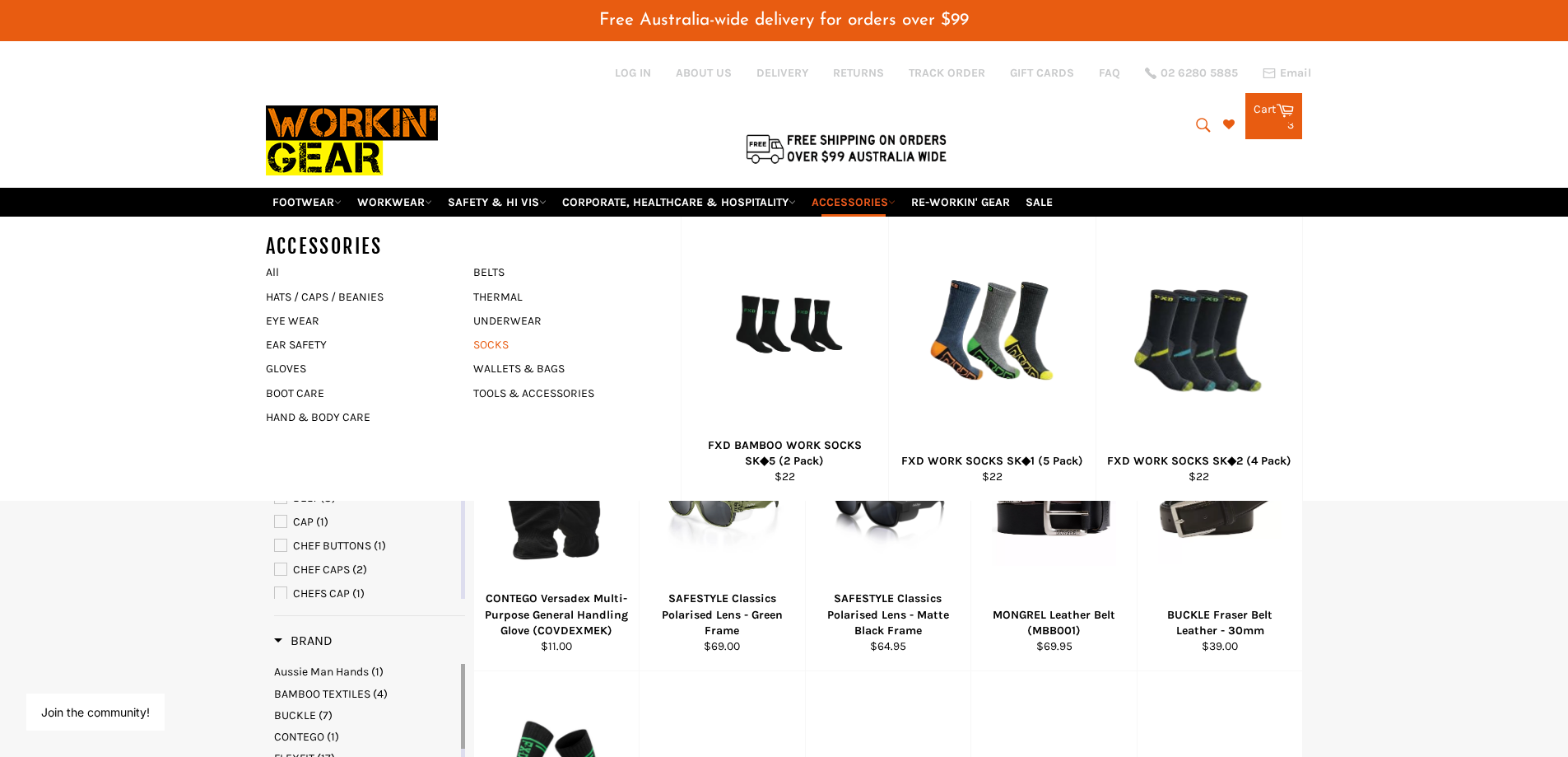
click at [490, 347] on link "SOCKS" at bounding box center [565, 344] width 199 height 24
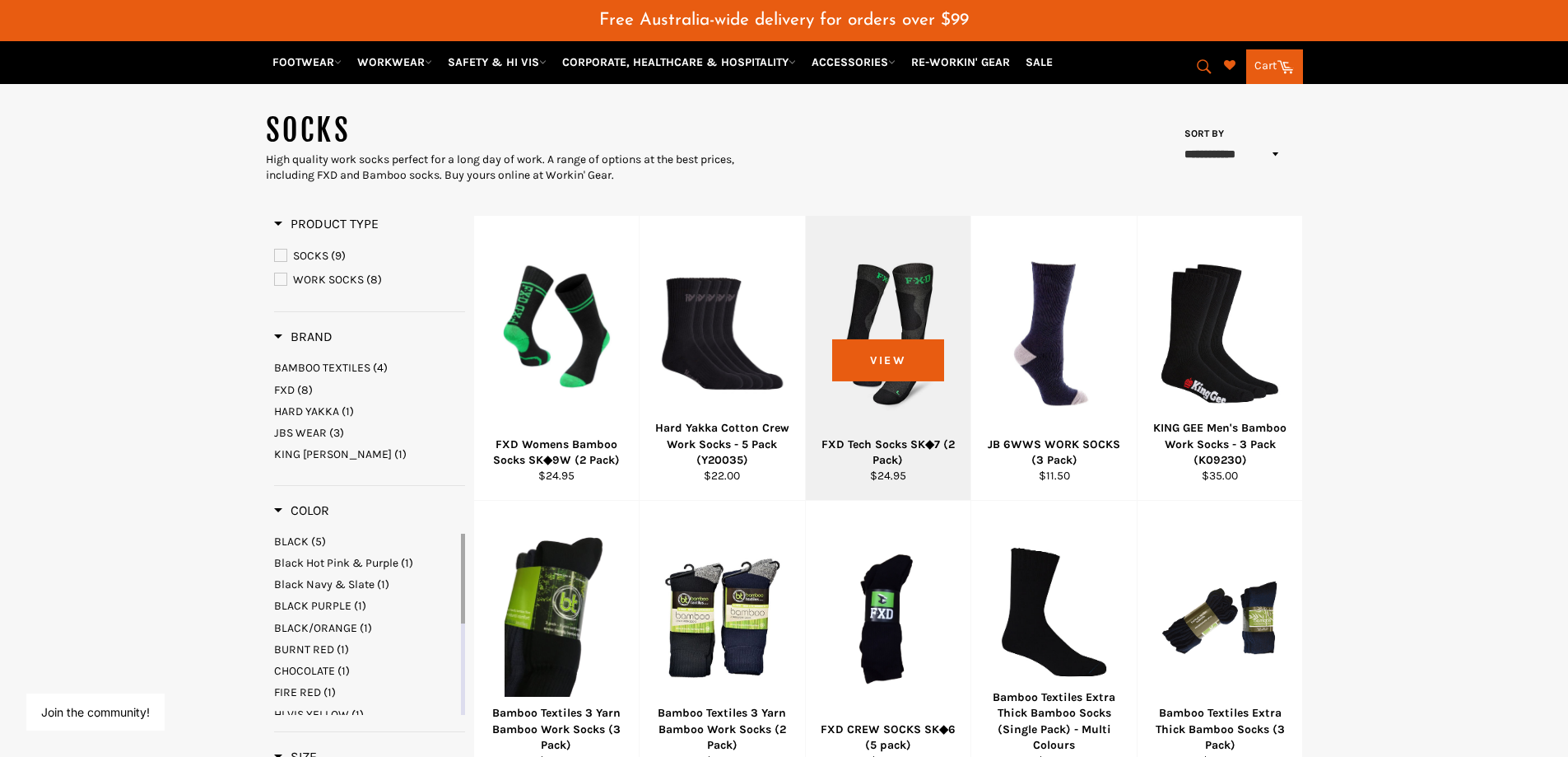
scroll to position [123, 0]
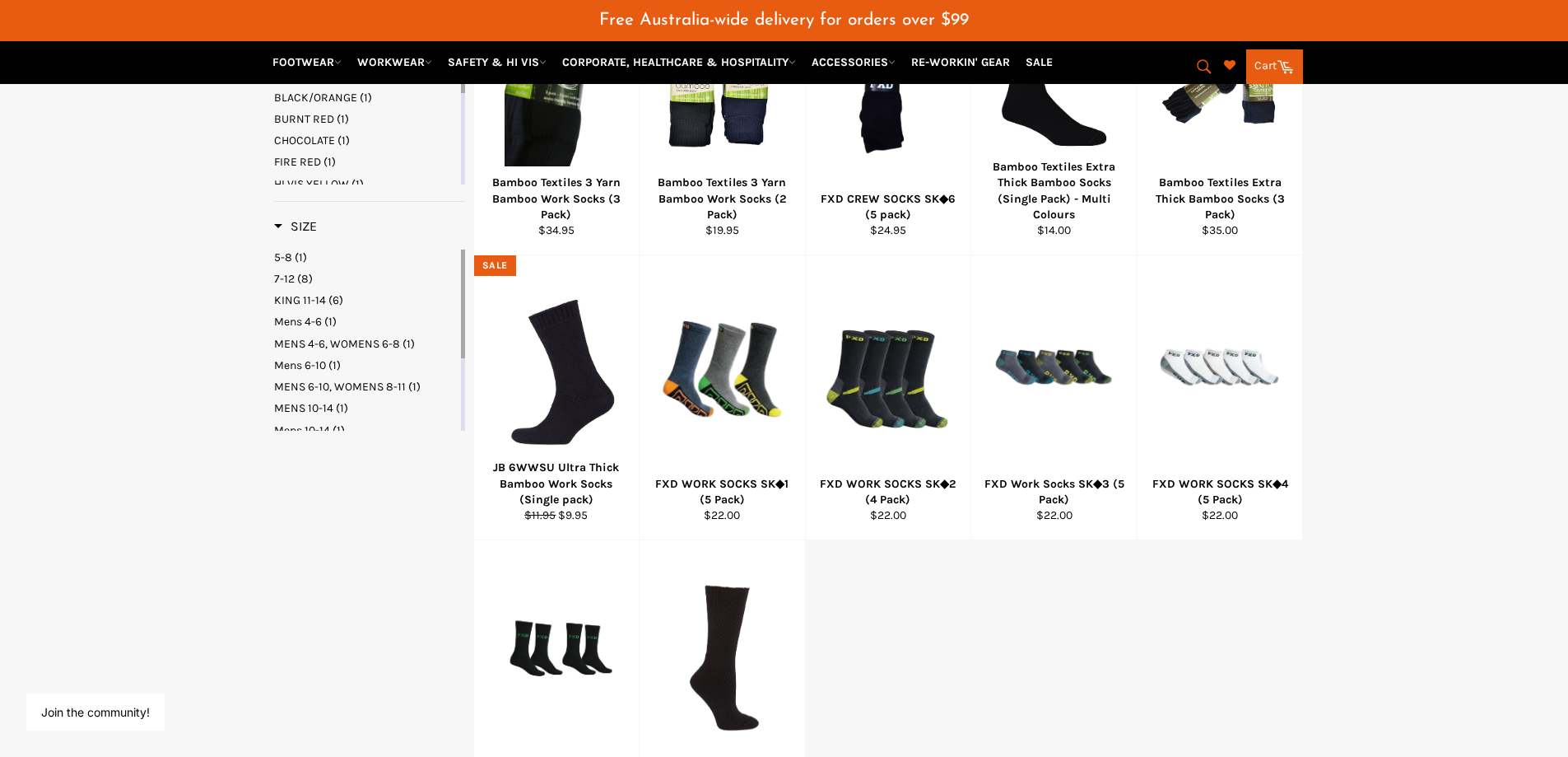
scroll to position [864, 0]
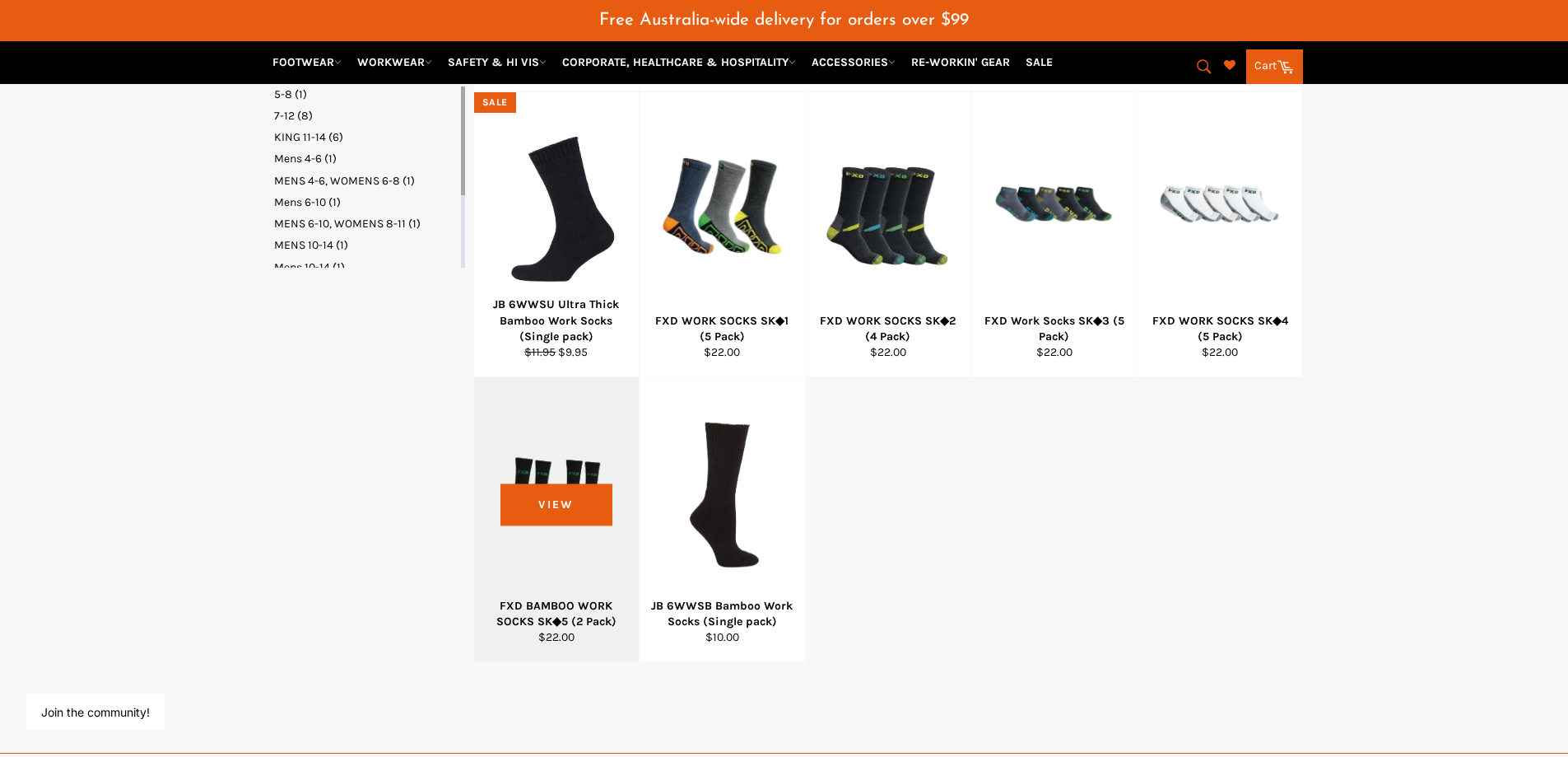
click at [572, 507] on div at bounding box center [557, 495] width 125 height 194
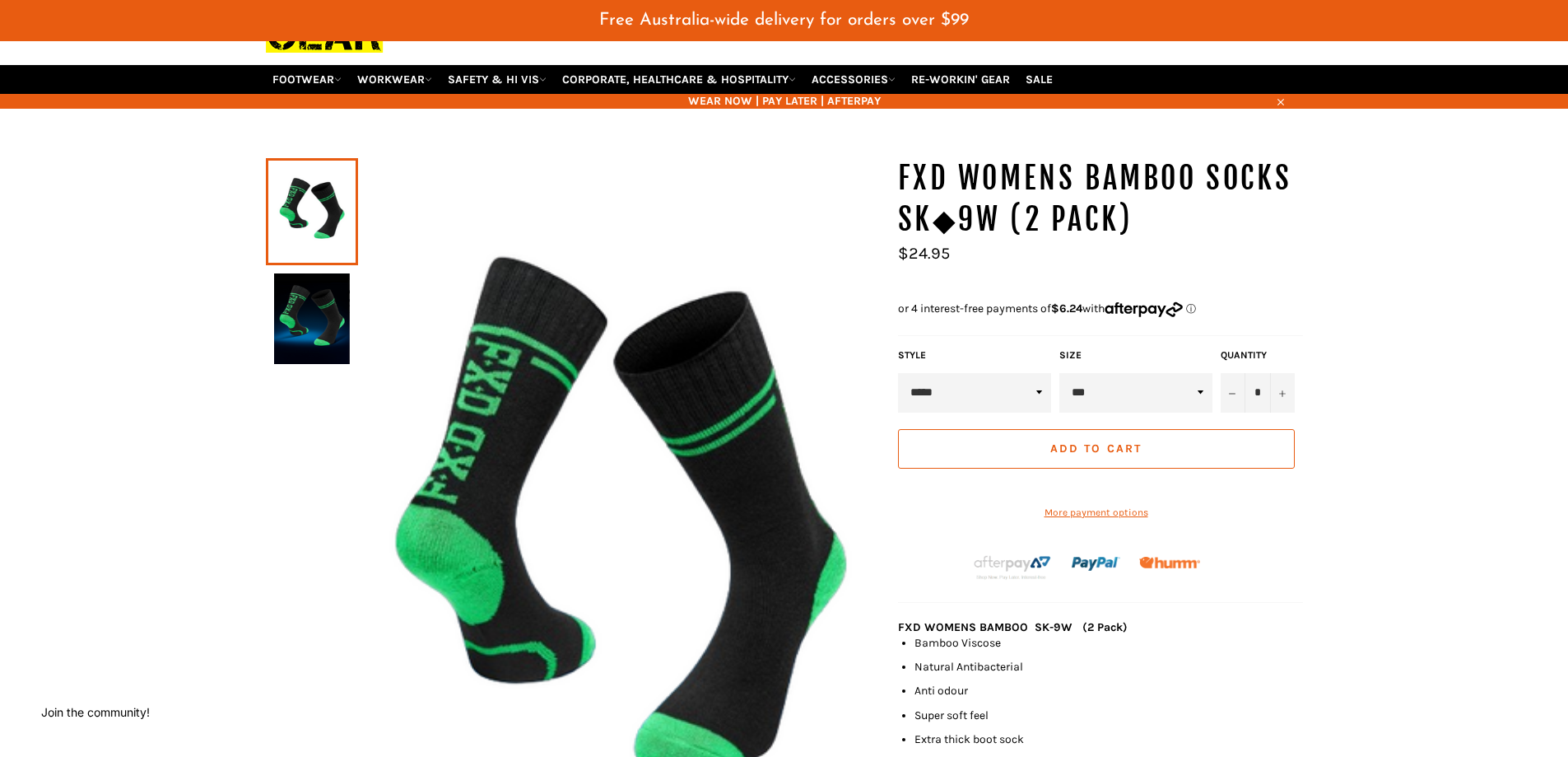
scroll to position [165, 0]
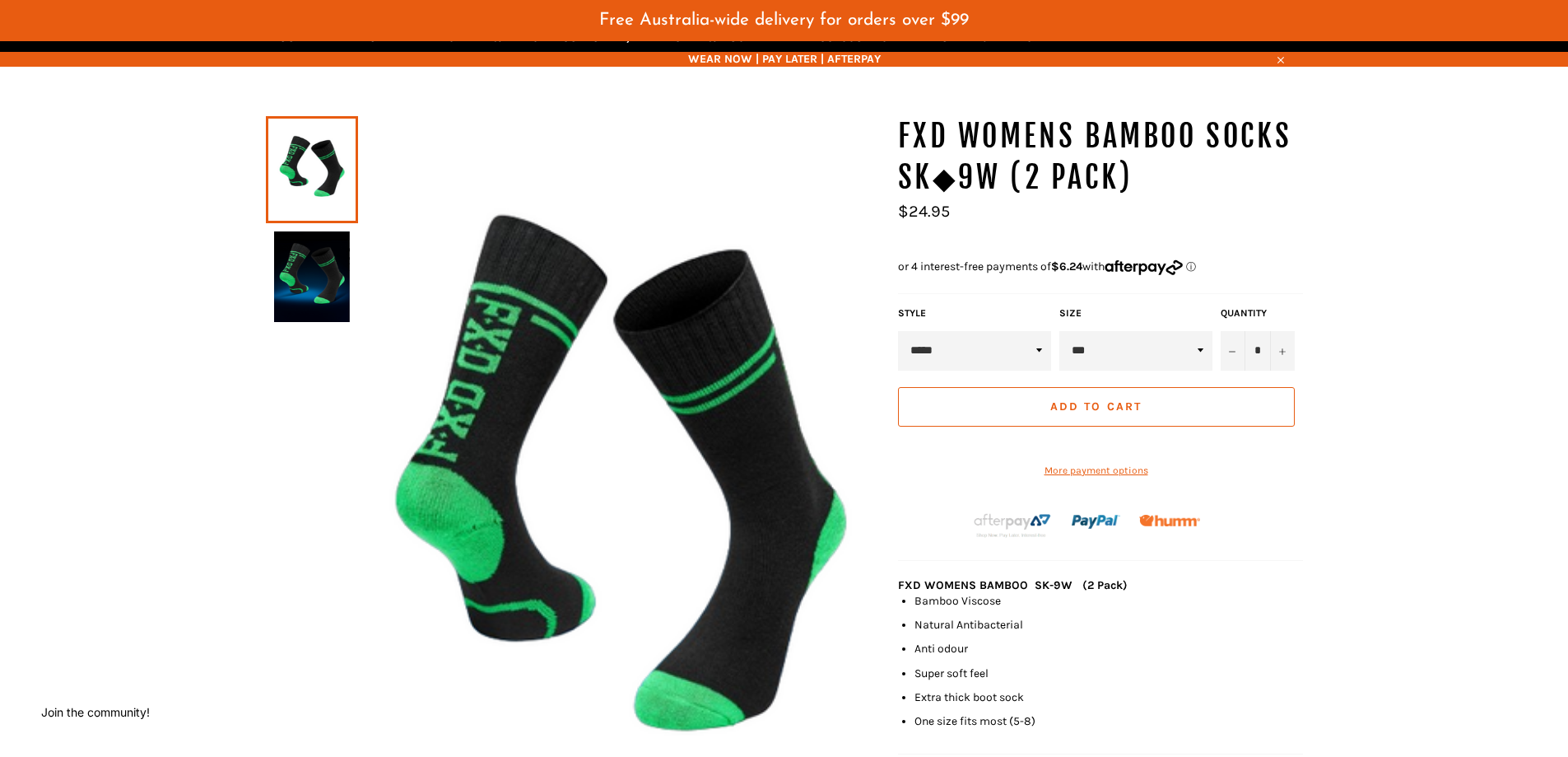
click at [1111, 332] on select "***" at bounding box center [1136, 350] width 153 height 39
click at [1060, 331] on select "***" at bounding box center [1136, 350] width 153 height 39
click at [302, 259] on img at bounding box center [312, 276] width 76 height 90
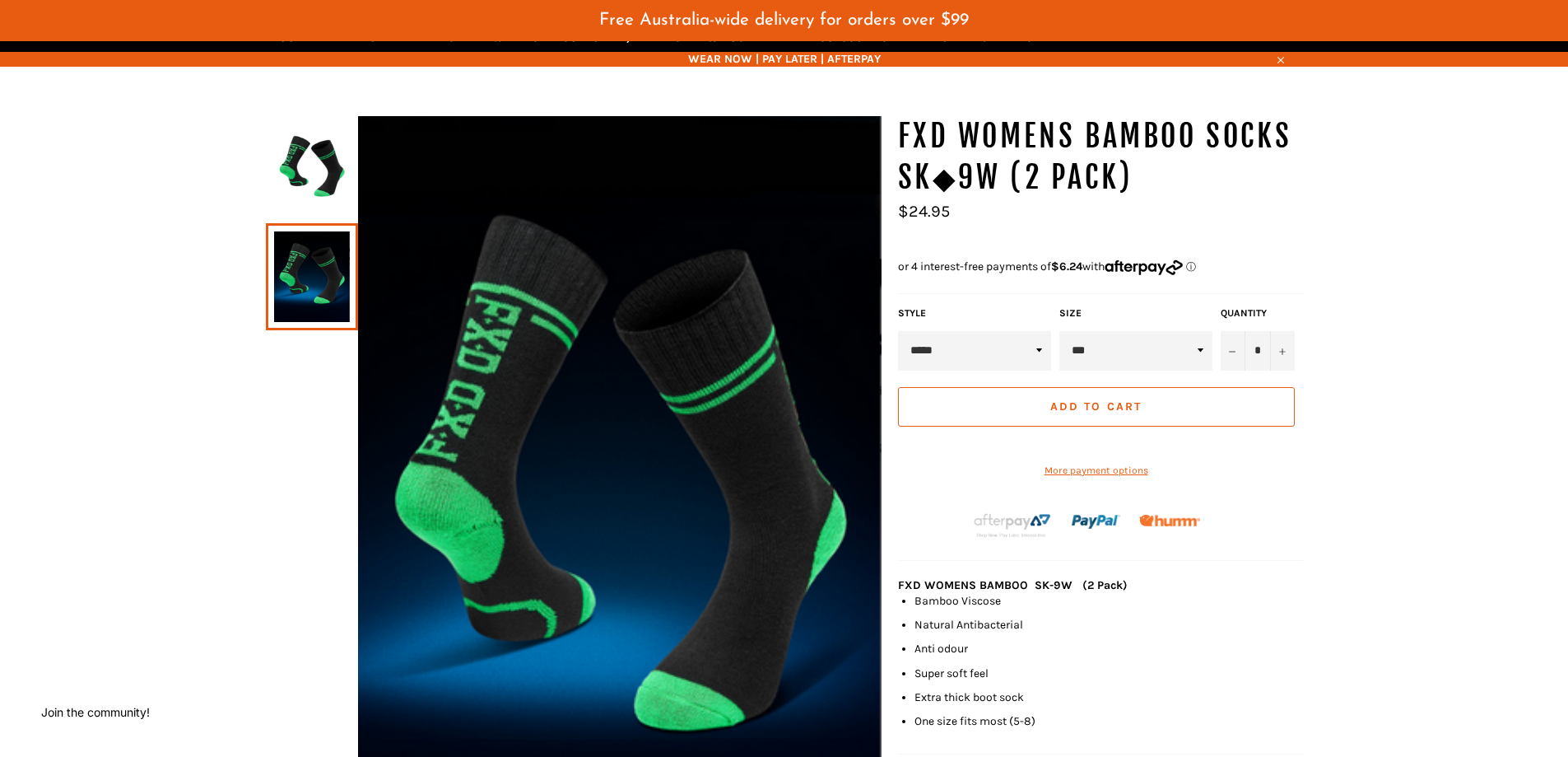
click at [312, 194] on img at bounding box center [312, 170] width 76 height 90
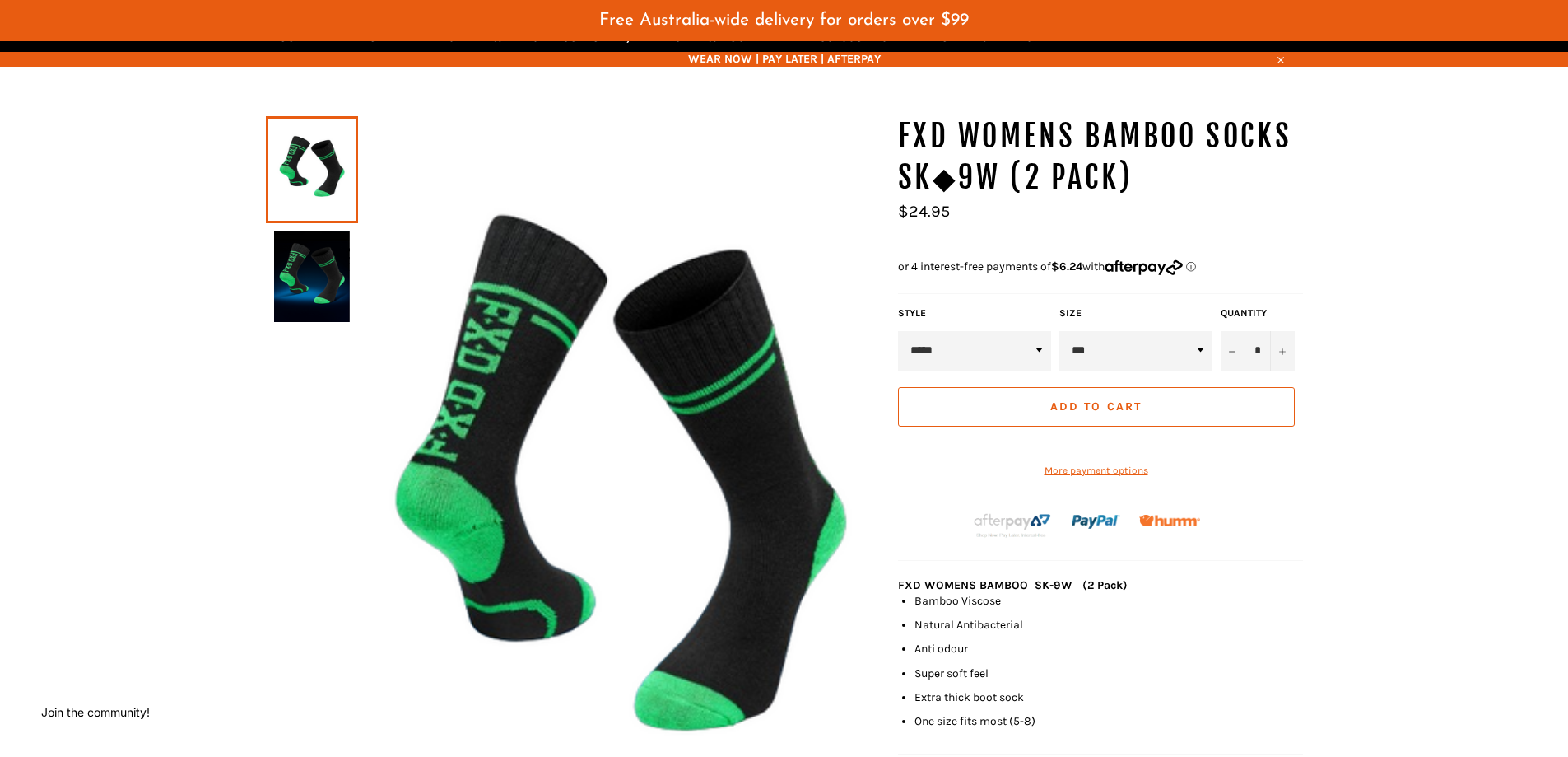
click at [312, 258] on img at bounding box center [312, 276] width 76 height 90
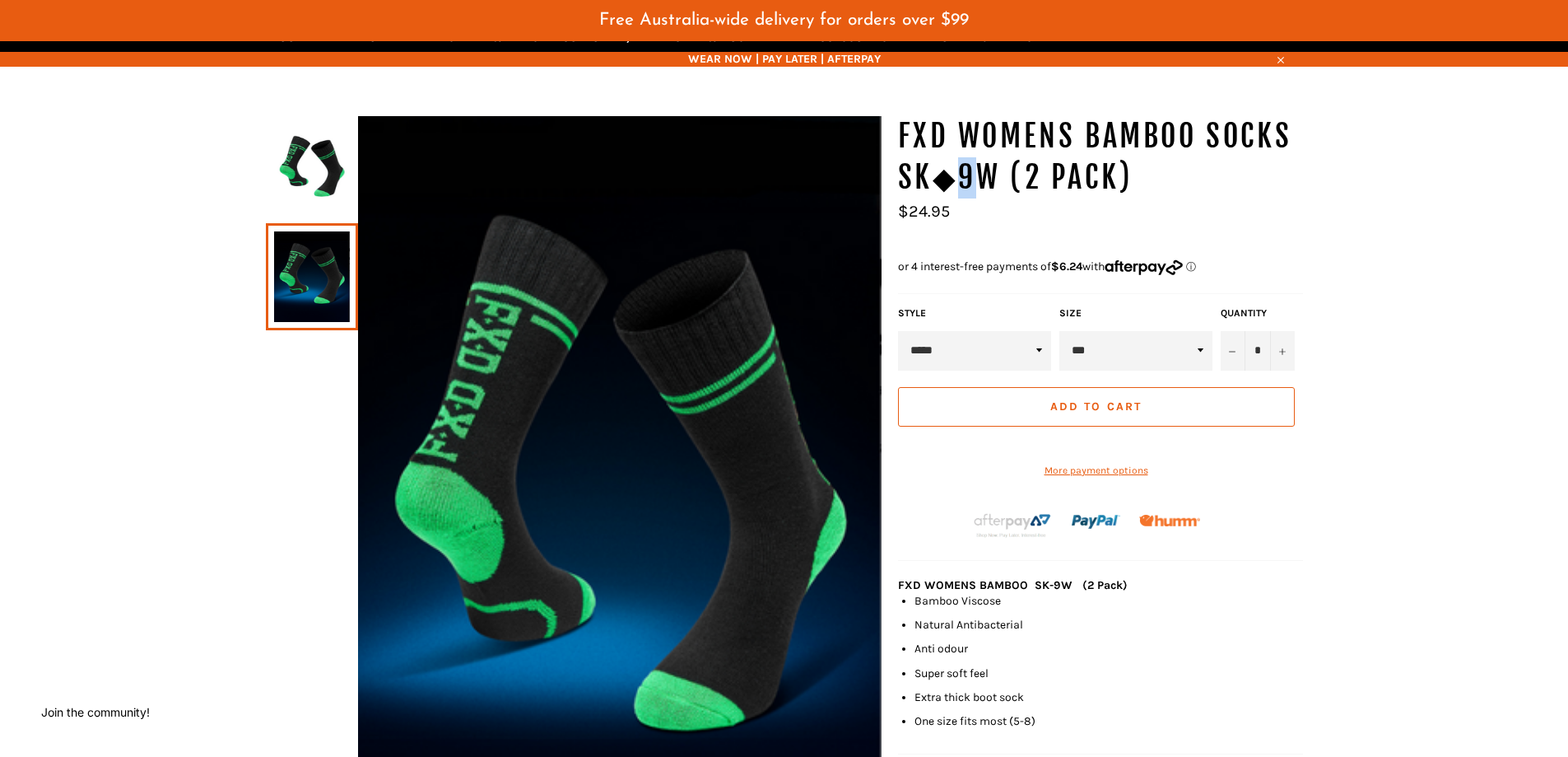
drag, startPoint x: 988, startPoint y: 177, endPoint x: 951, endPoint y: 179, distance: 37.1
click at [951, 179] on h1 "FXD Womens Bamboo Socks SK◆9W (2 Pack)" at bounding box center [1101, 156] width 405 height 82
drag, startPoint x: 957, startPoint y: 183, endPoint x: 984, endPoint y: 187, distance: 27.3
click at [984, 187] on h1 "FXD Womens Bamboo Socks SK◆9W (2 Pack)" at bounding box center [1101, 156] width 405 height 82
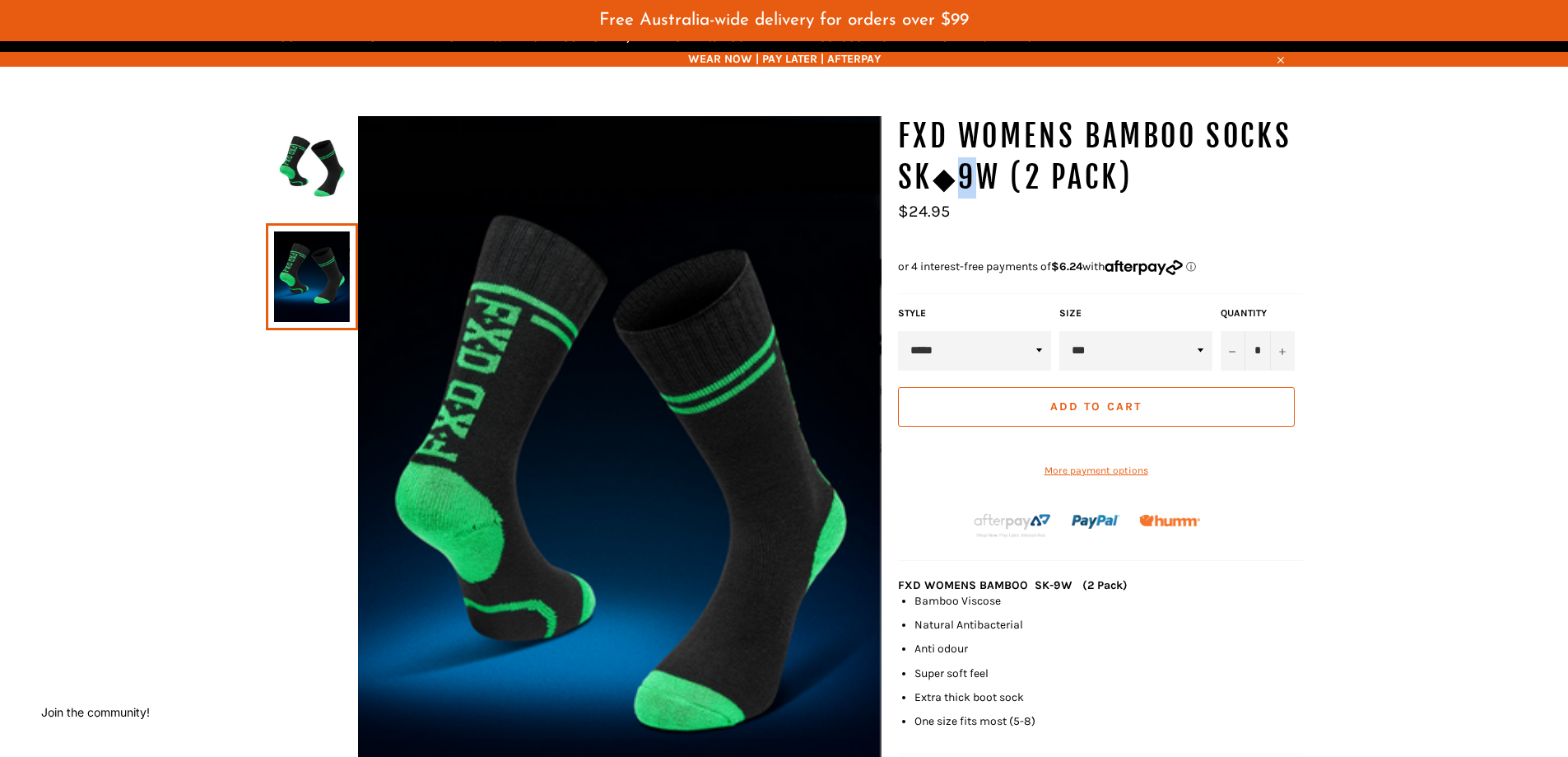
click at [984, 187] on h1 "FXD Womens Bamboo Socks SK◆9W (2 Pack)" at bounding box center [1101, 156] width 405 height 82
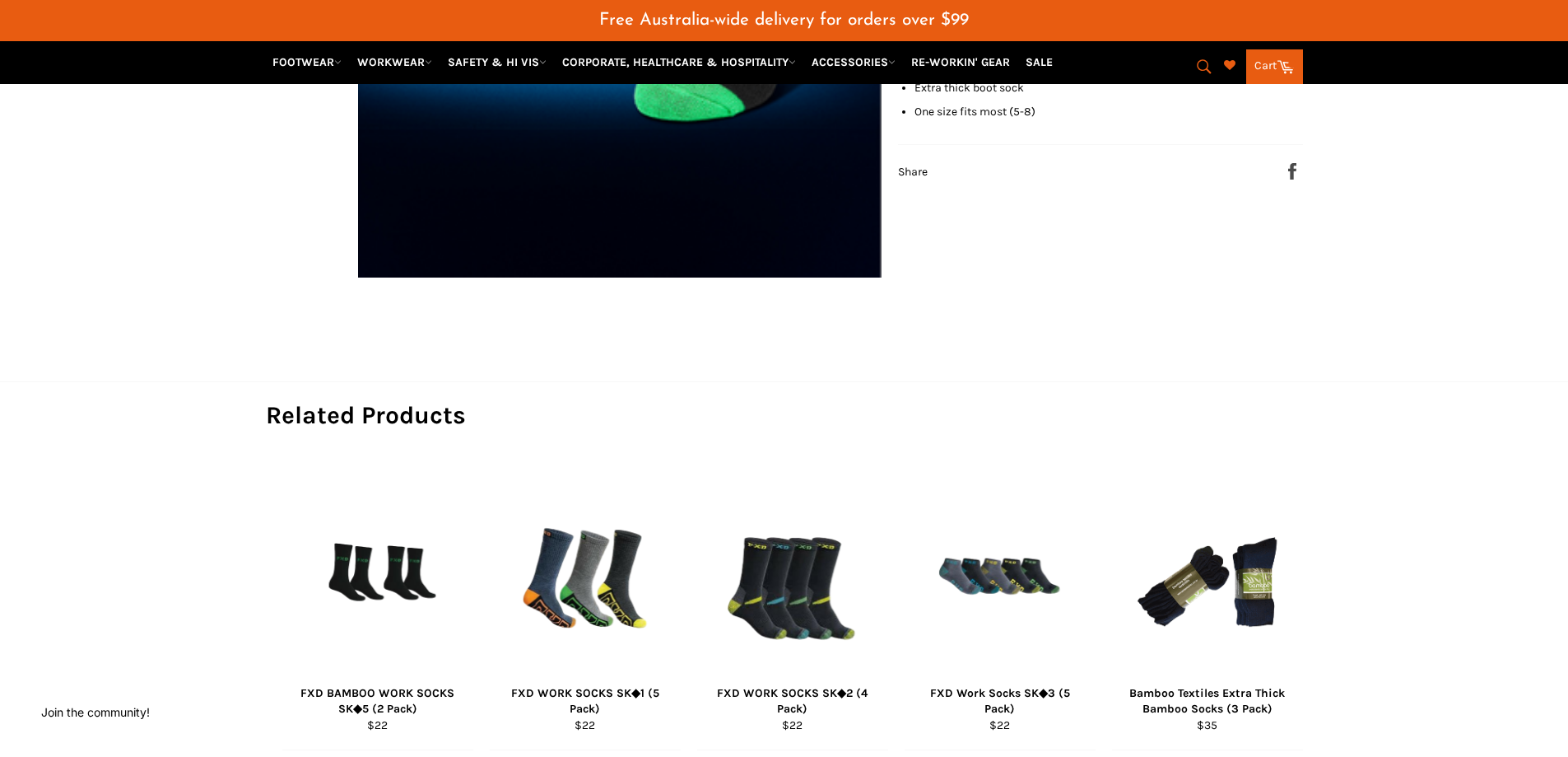
scroll to position [988, 0]
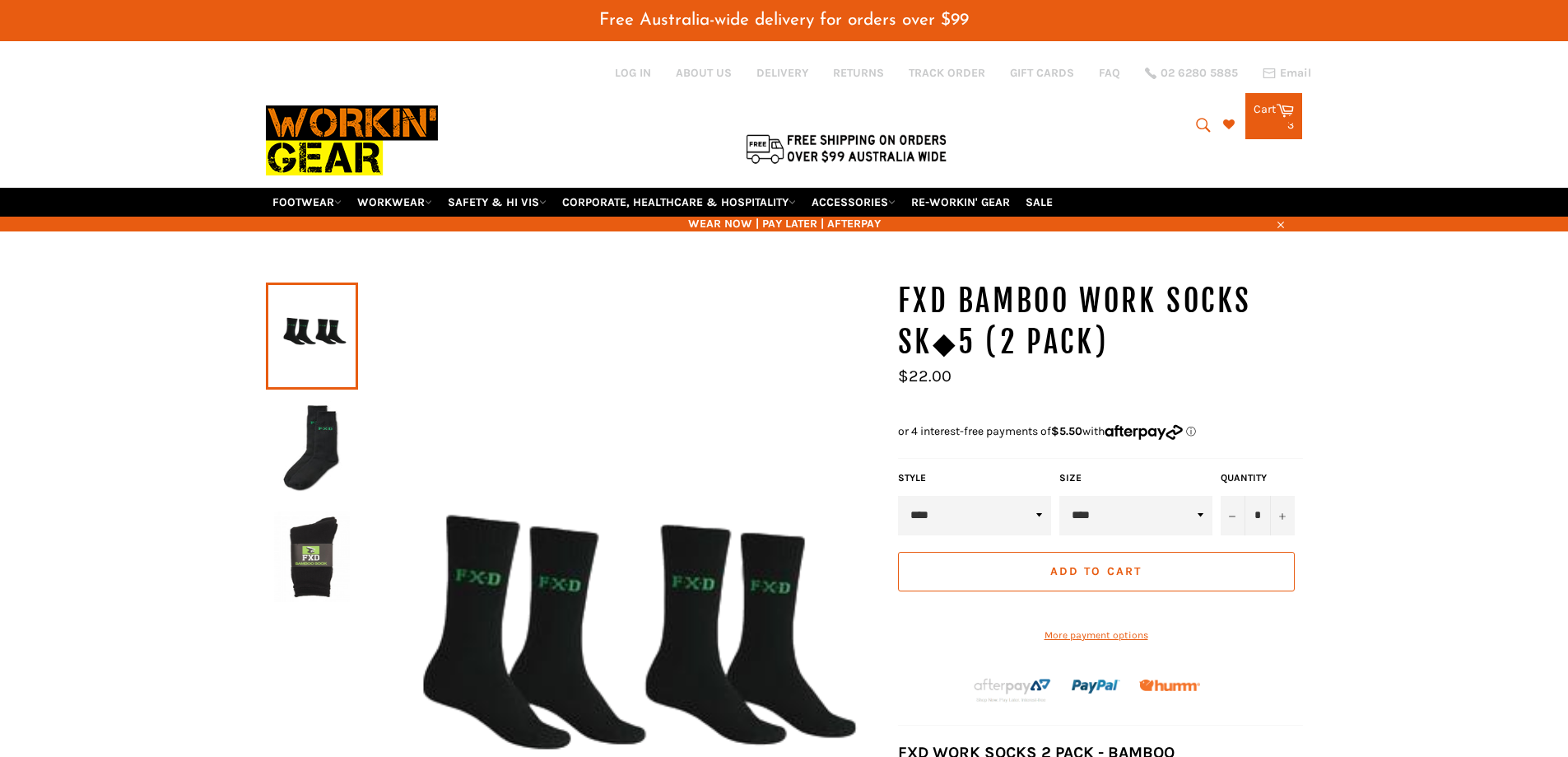
click at [1066, 576] on span "Add to Cart" at bounding box center [1095, 571] width 91 height 14
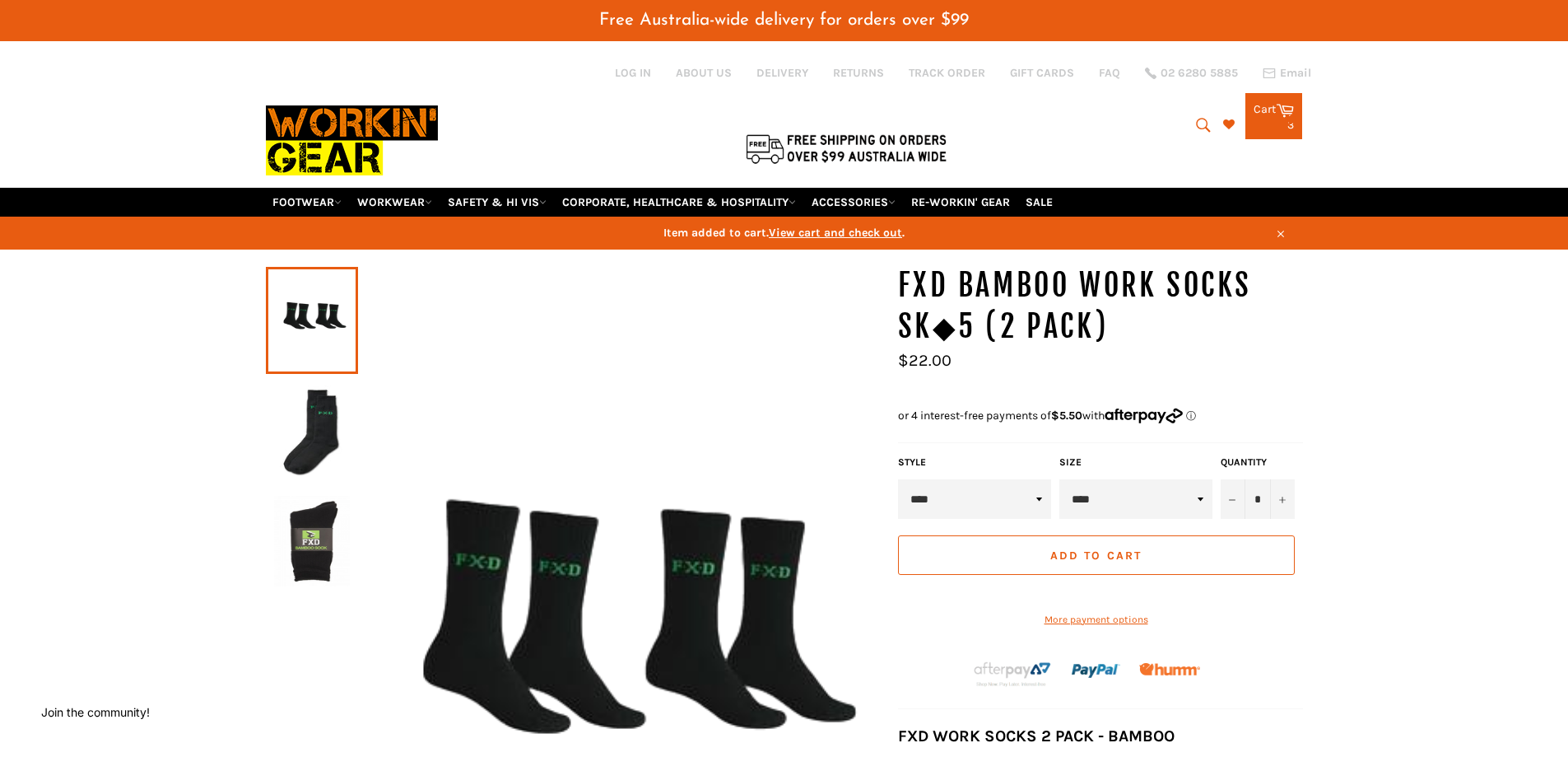
click at [1267, 120] on div "3 items" at bounding box center [1275, 125] width 40 height 12
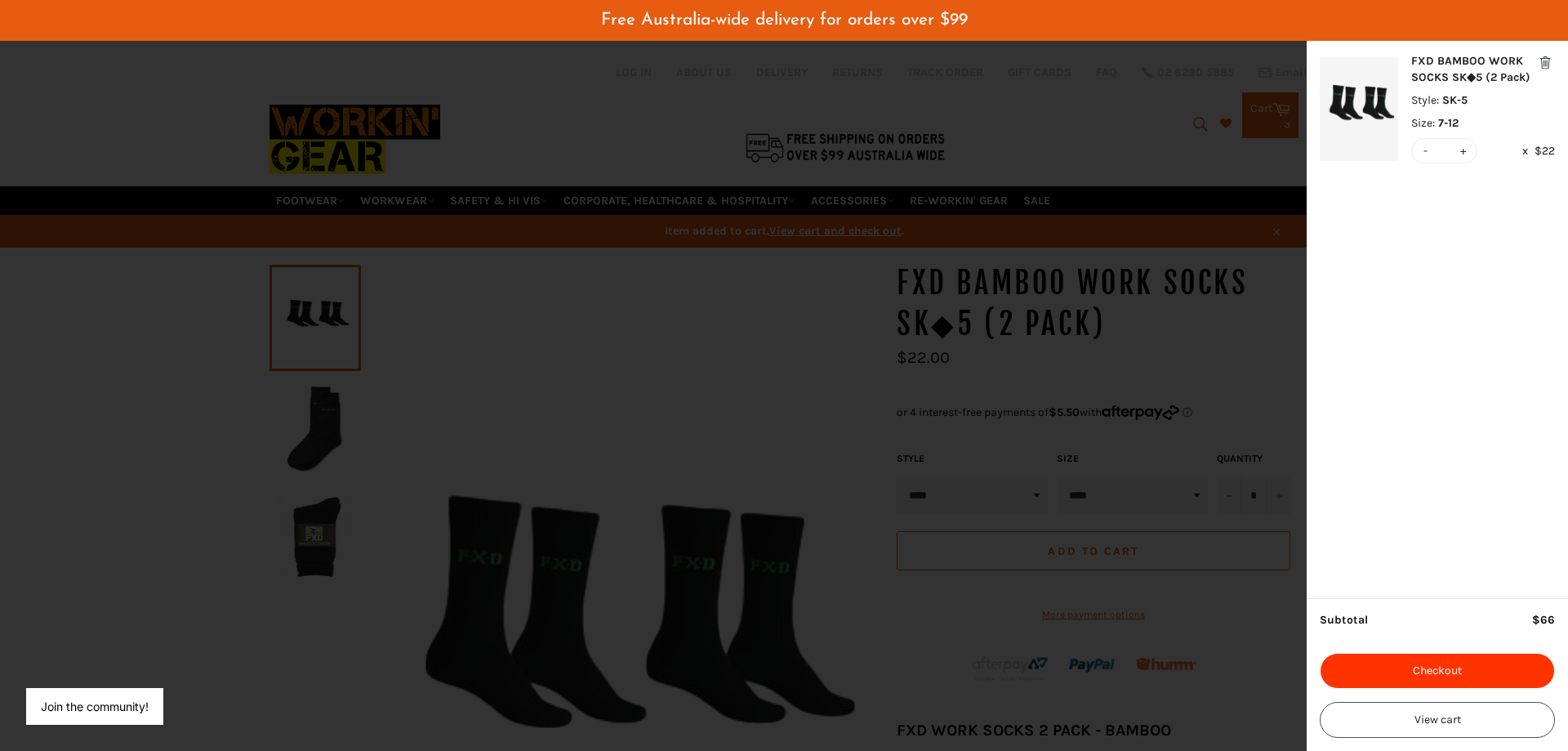
click at [1367, 663] on button "Checkout" at bounding box center [1437, 671] width 235 height 36
